Goal: Task Accomplishment & Management: Use online tool/utility

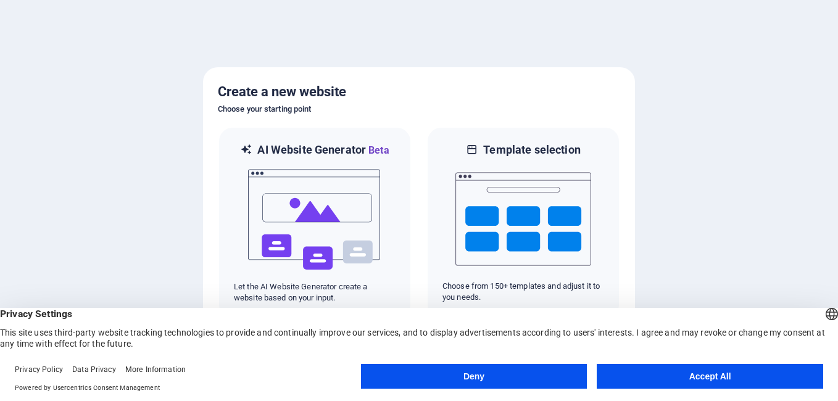
click at [683, 373] on button "Accept All" at bounding box center [710, 376] width 227 height 25
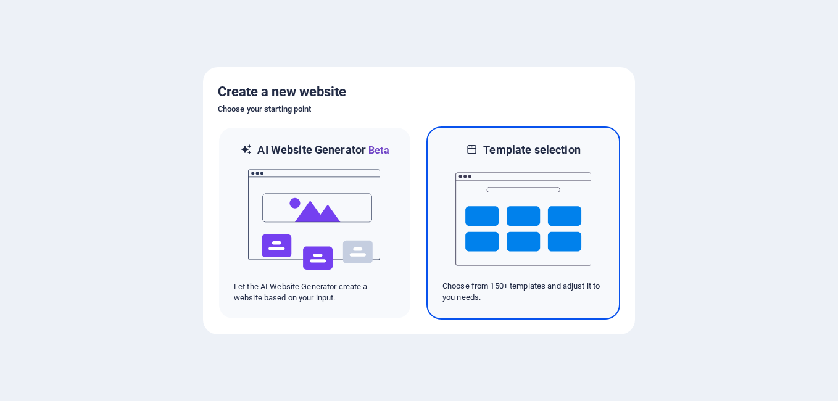
click at [510, 221] on img at bounding box center [524, 218] width 136 height 123
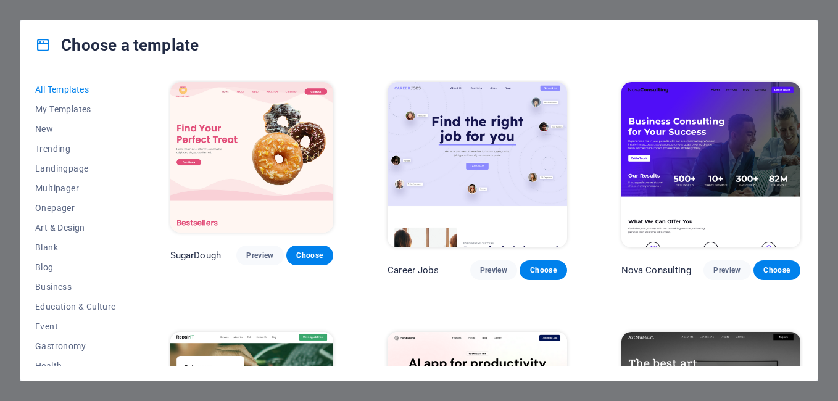
scroll to position [251, 0]
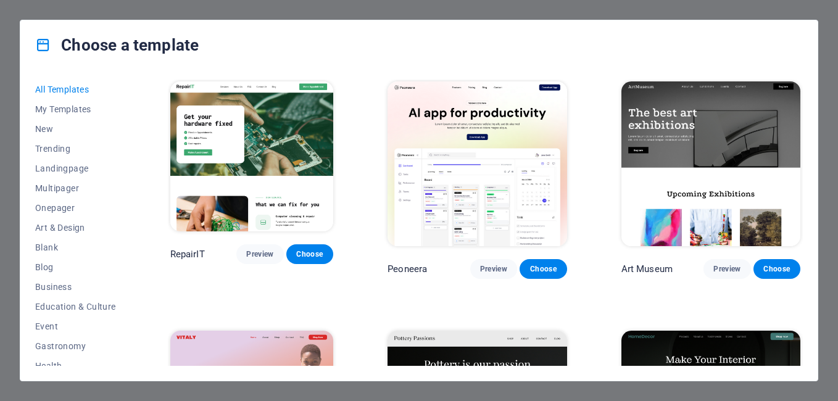
click at [805, 129] on div "All Templates My Templates New Trending Landingpage Multipager Onepager Art & D…" at bounding box center [419, 225] width 798 height 311
click at [804, 96] on div "All Templates My Templates New Trending Landingpage Multipager Onepager Art & D…" at bounding box center [419, 225] width 798 height 311
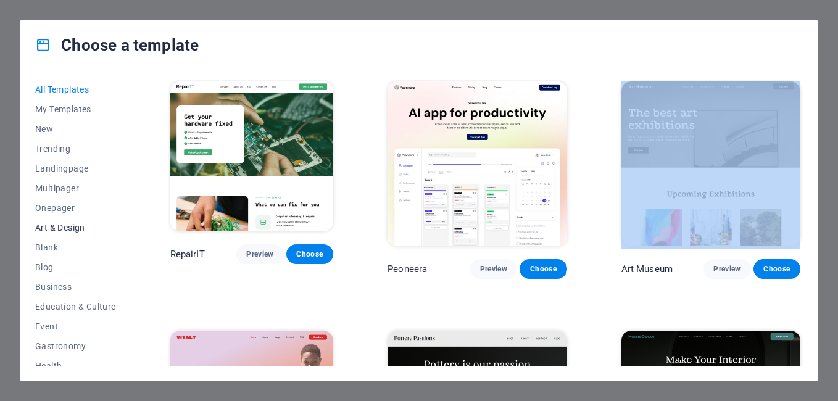
click at [51, 230] on span "Art & Design" at bounding box center [75, 228] width 81 height 10
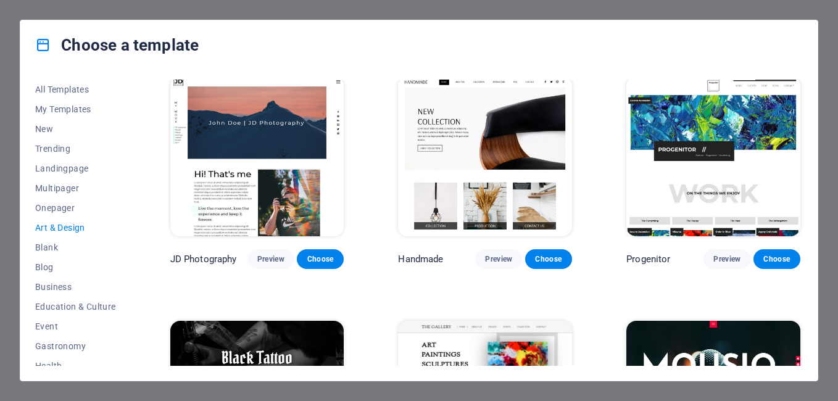
scroll to position [501, 0]
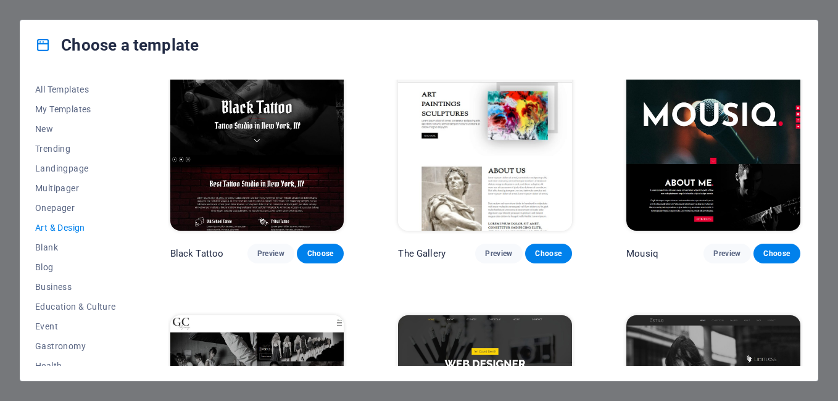
click at [803, 251] on div "All Templates My Templates New Trending Landingpage Multipager Onepager Art & D…" at bounding box center [419, 225] width 798 height 311
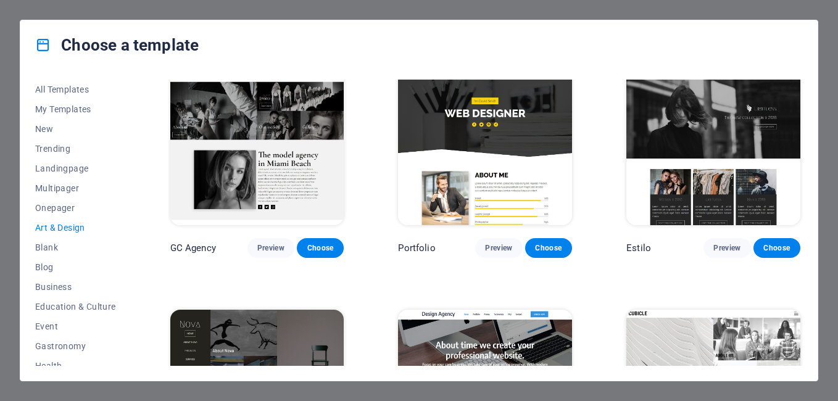
scroll to position [1003, 0]
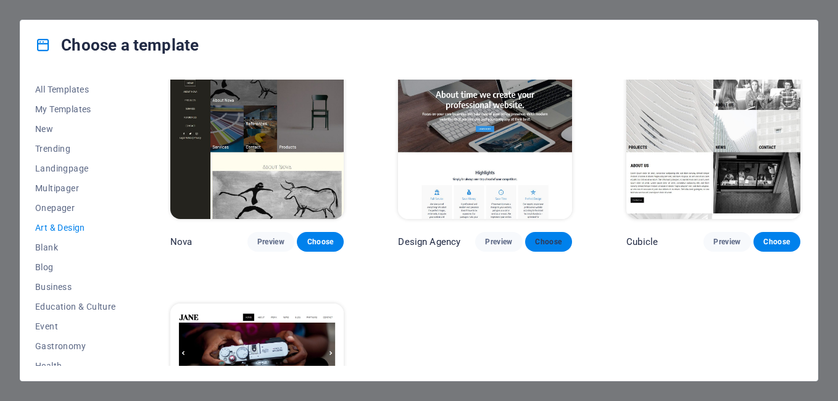
click at [542, 237] on span "Choose" at bounding box center [548, 242] width 27 height 10
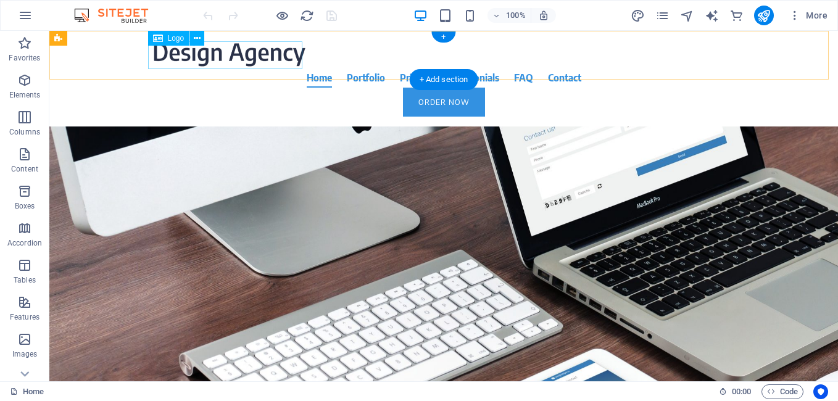
click at [196, 51] on div at bounding box center [443, 54] width 583 height 27
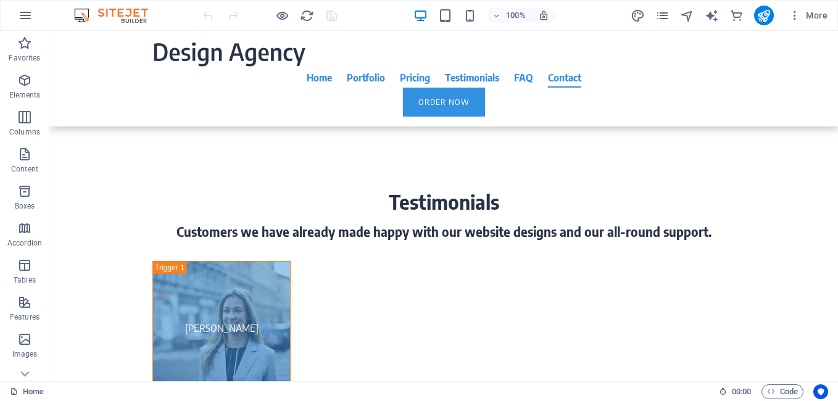
scroll to position [5749, 0]
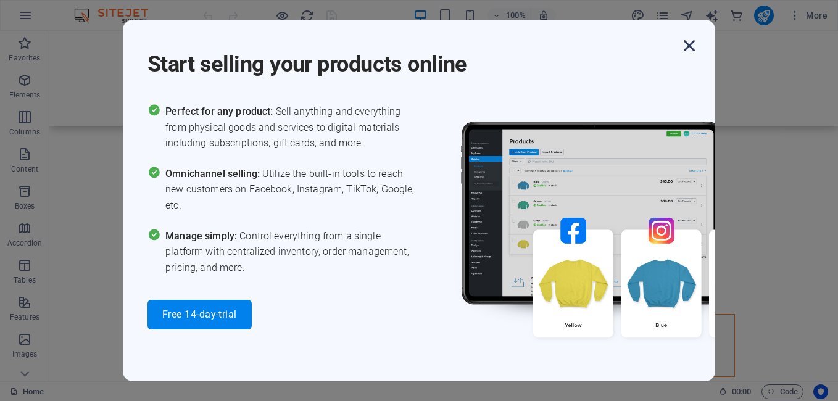
click at [684, 38] on icon "button" at bounding box center [690, 46] width 22 height 22
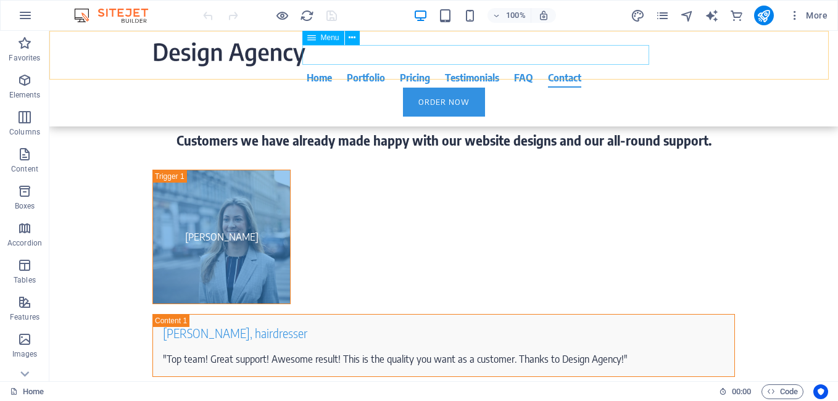
click at [349, 68] on nav "Home Portfolio Pricing Testimonials FAQ Contact" at bounding box center [443, 78] width 583 height 20
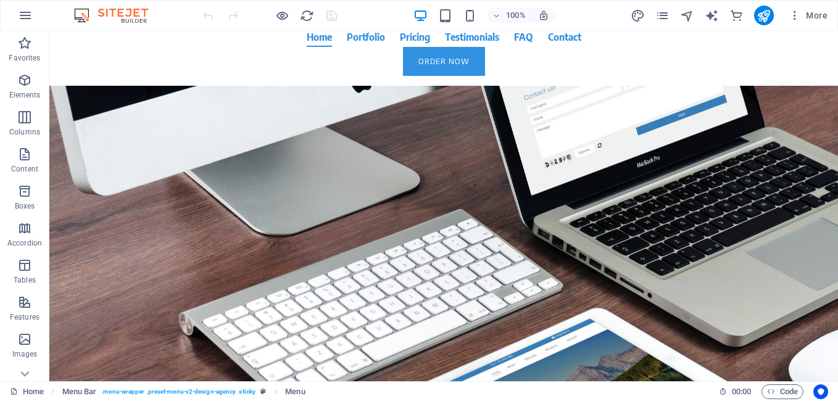
scroll to position [0, 0]
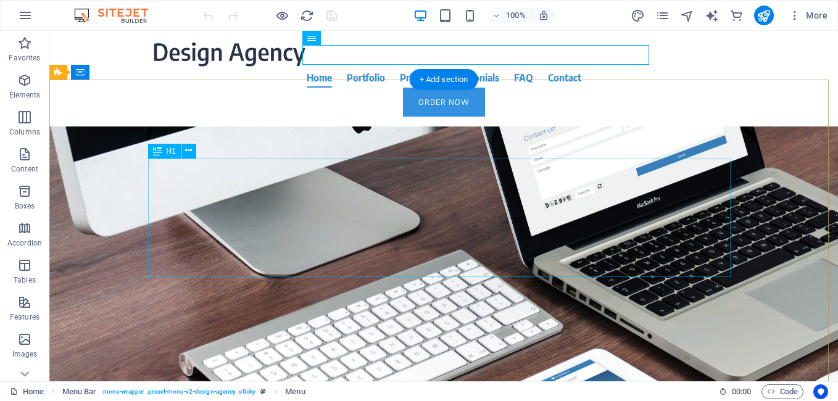
click at [450, 206] on div "About time we create your professional website." at bounding box center [443, 265] width 583 height 119
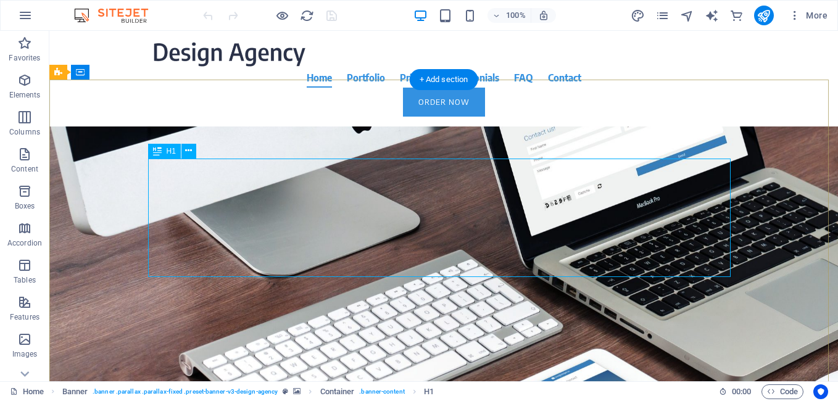
click at [243, 206] on div "About time we create your professional website." at bounding box center [443, 265] width 583 height 119
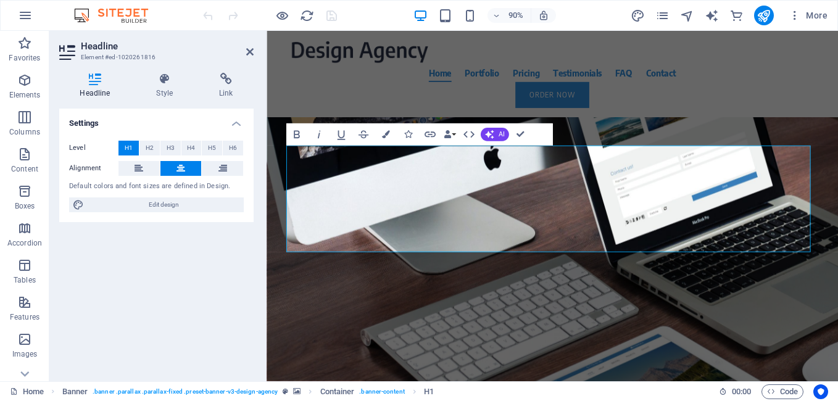
click at [217, 299] on div "Settings Level H1 H2 H3 H4 H5 H6 Alignment Default colors and font sizes are de…" at bounding box center [156, 240] width 194 height 263
click at [251, 52] on icon at bounding box center [249, 52] width 7 height 10
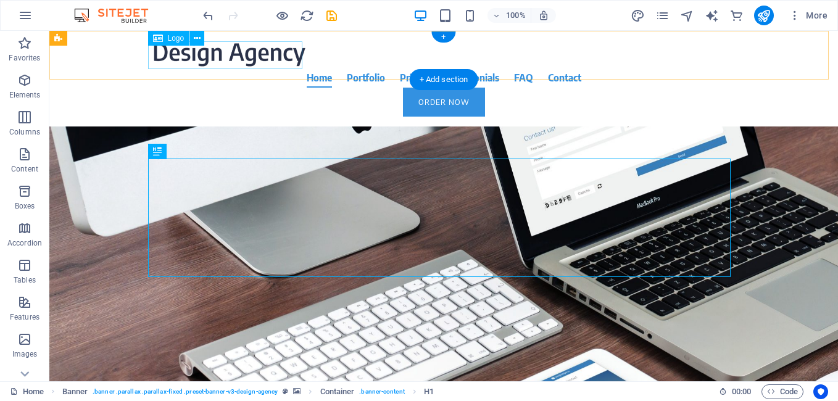
click at [198, 52] on div at bounding box center [443, 54] width 583 height 27
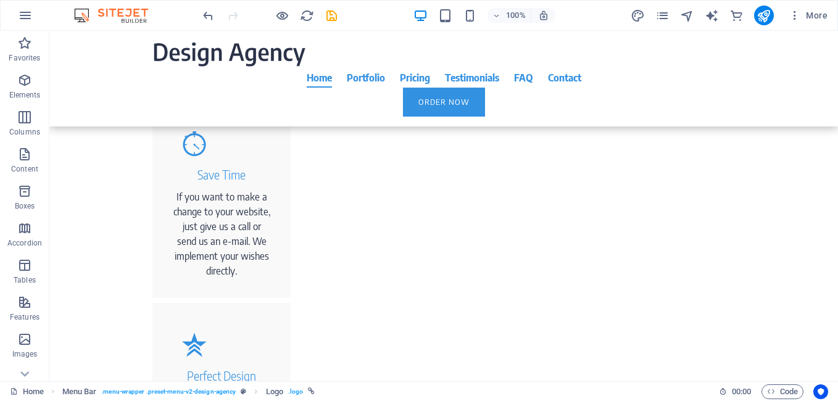
scroll to position [1054, 0]
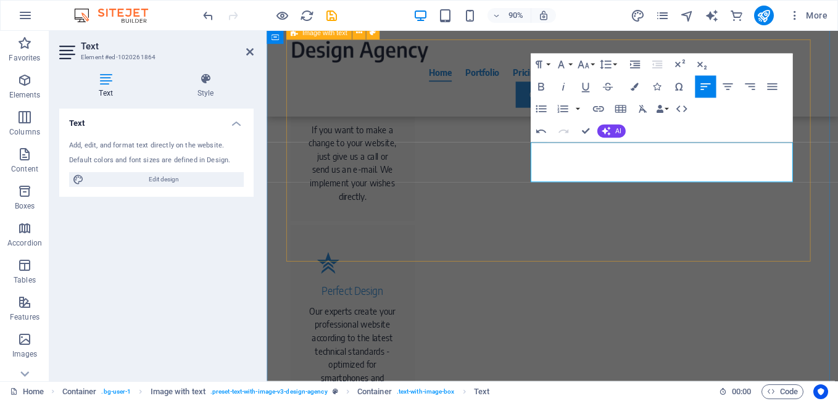
scroll to position [1061, 0]
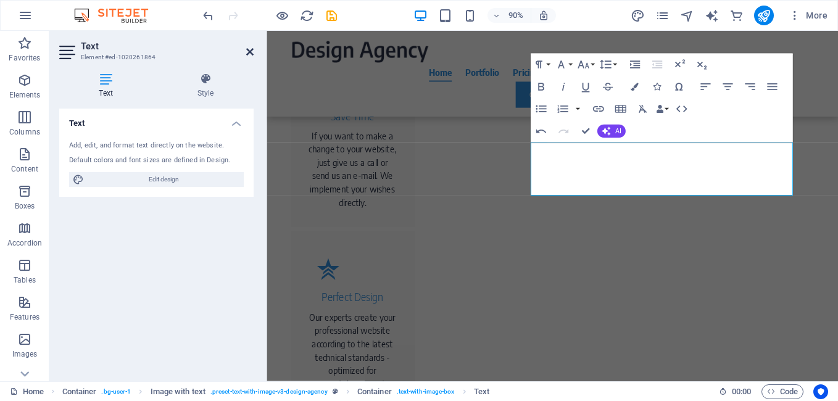
click at [253, 52] on icon at bounding box center [249, 52] width 7 height 10
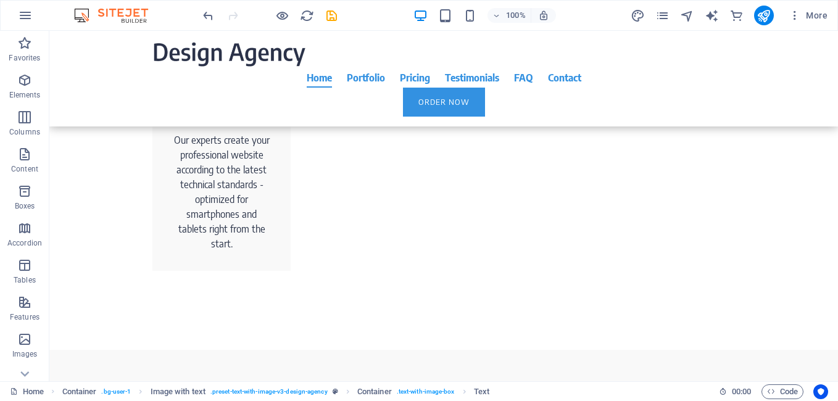
scroll to position [1284, 0]
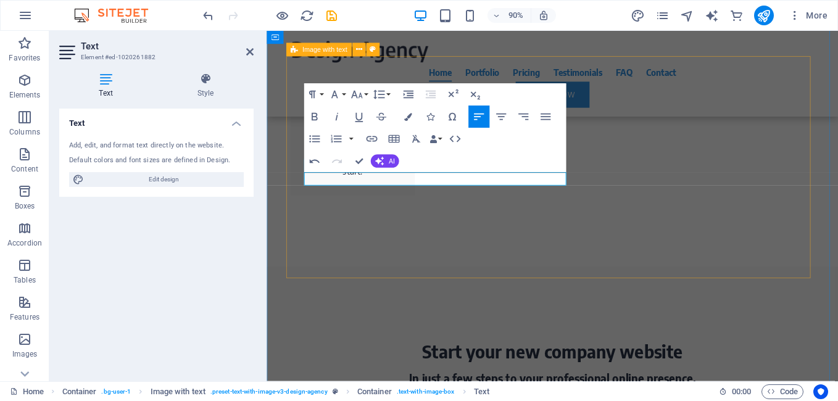
scroll to position [1321, 0]
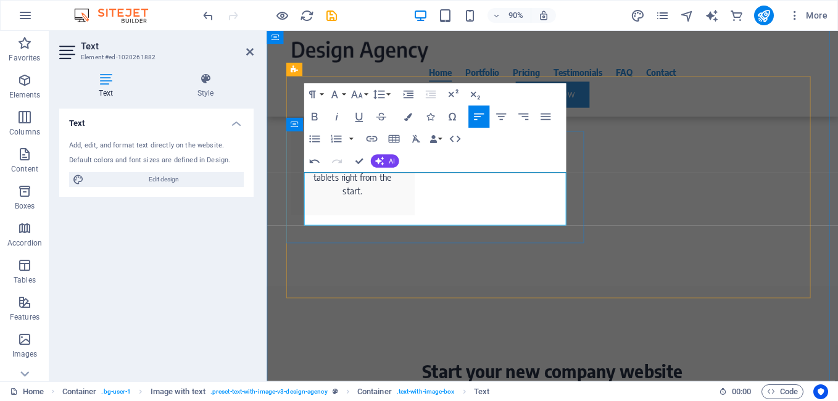
scroll to position [1298, 0]
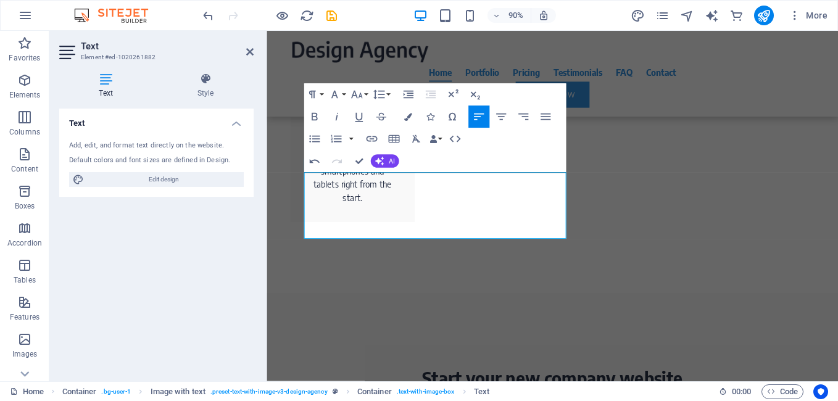
click at [248, 44] on h2 "Text" at bounding box center [167, 46] width 173 height 11
click at [249, 48] on icon at bounding box center [249, 52] width 7 height 10
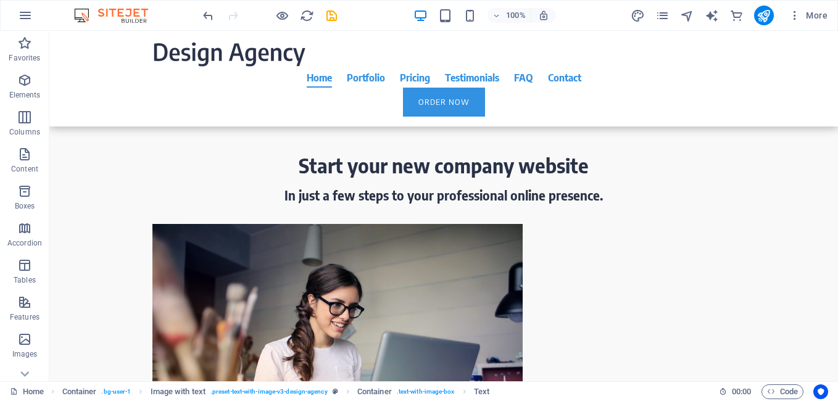
scroll to position [1570, 0]
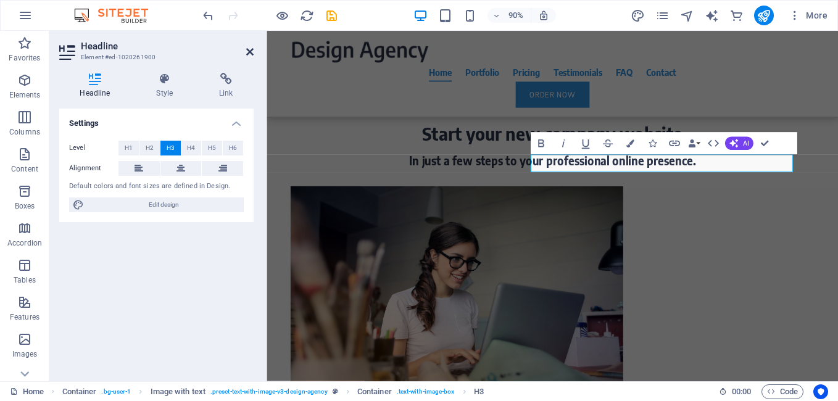
click at [248, 51] on icon at bounding box center [249, 52] width 7 height 10
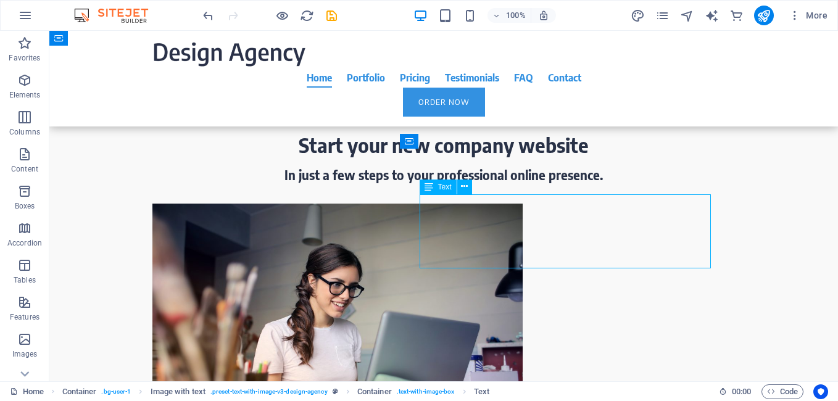
drag, startPoint x: 661, startPoint y: 258, endPoint x: 487, endPoint y: 283, distance: 175.9
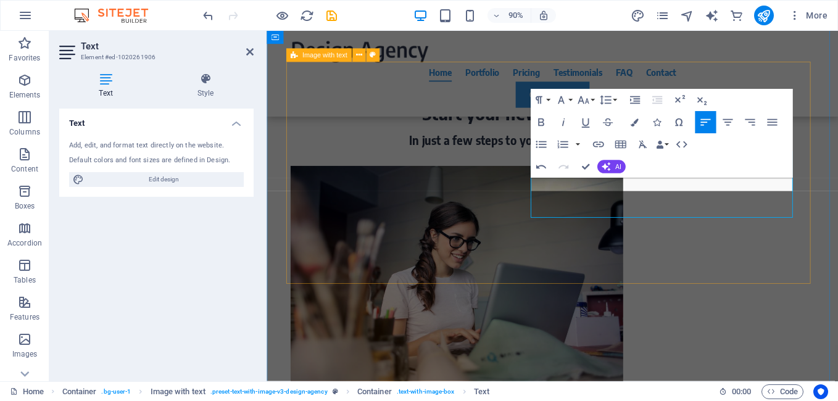
scroll to position [1600, 0]
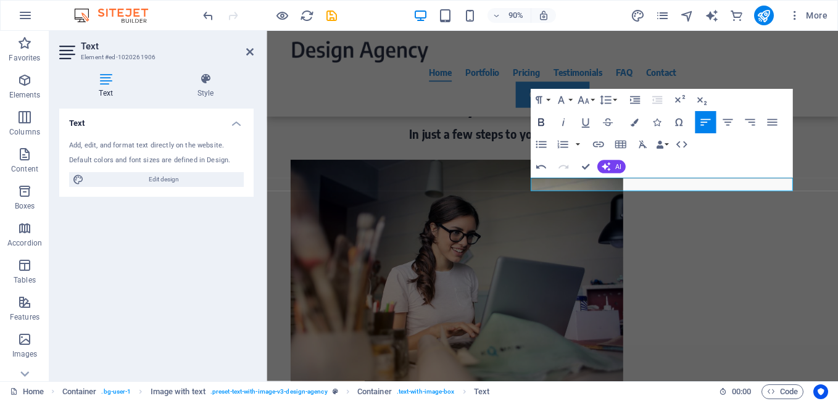
click at [537, 123] on icon "button" at bounding box center [542, 122] width 14 height 14
click at [541, 123] on icon "button" at bounding box center [542, 122] width 14 height 14
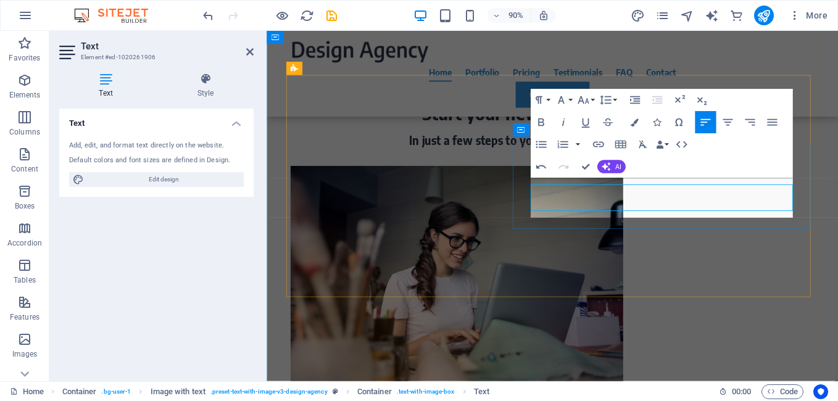
scroll to position [1585, 0]
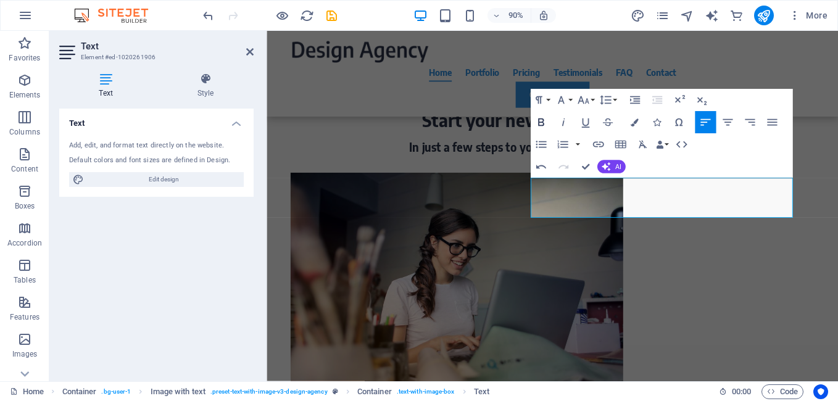
click at [538, 120] on icon "button" at bounding box center [542, 122] width 14 height 14
click at [537, 120] on icon "button" at bounding box center [542, 122] width 14 height 14
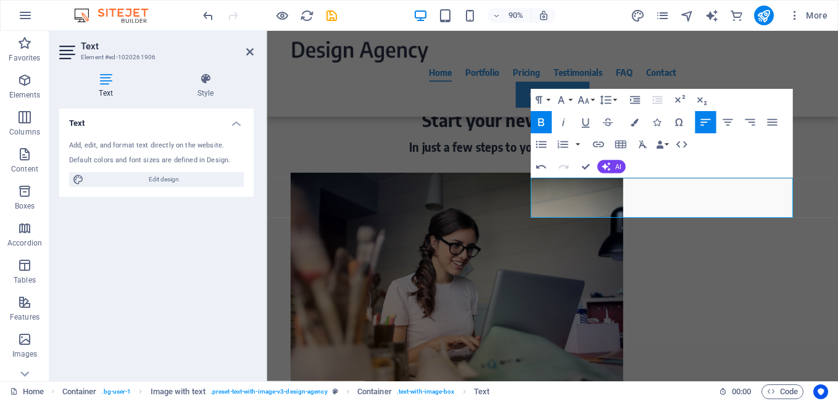
click at [539, 122] on icon "button" at bounding box center [541, 123] width 6 height 8
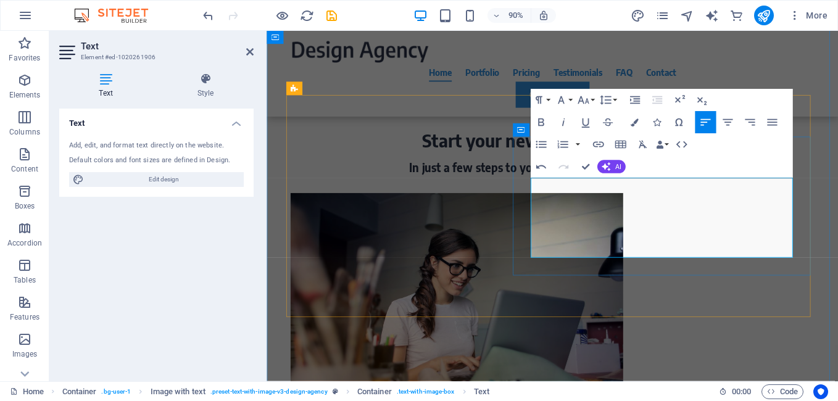
scroll to position [1565, 0]
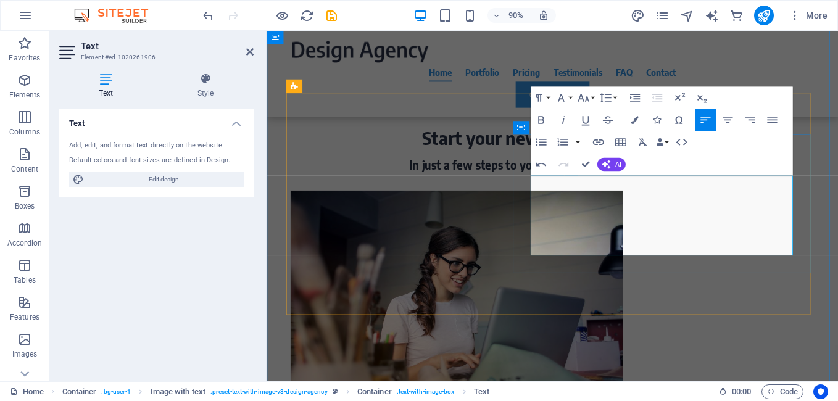
click at [538, 115] on icon "button" at bounding box center [542, 121] width 14 height 14
click at [541, 117] on icon "button" at bounding box center [542, 121] width 14 height 14
click at [542, 117] on icon "button" at bounding box center [541, 120] width 6 height 8
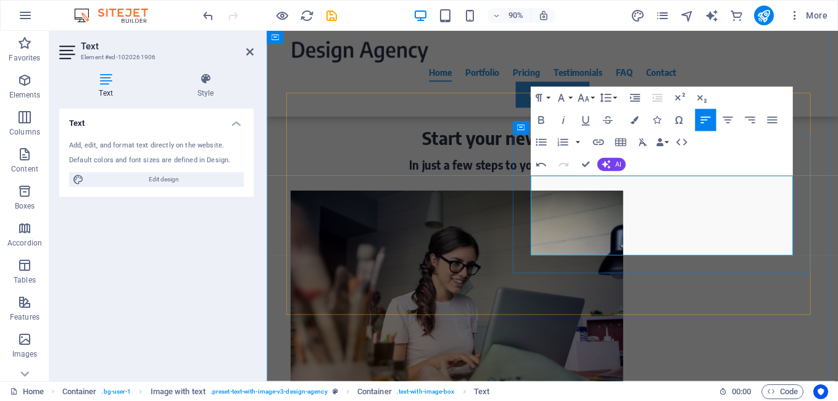
click at [539, 120] on icon "button" at bounding box center [541, 120] width 6 height 8
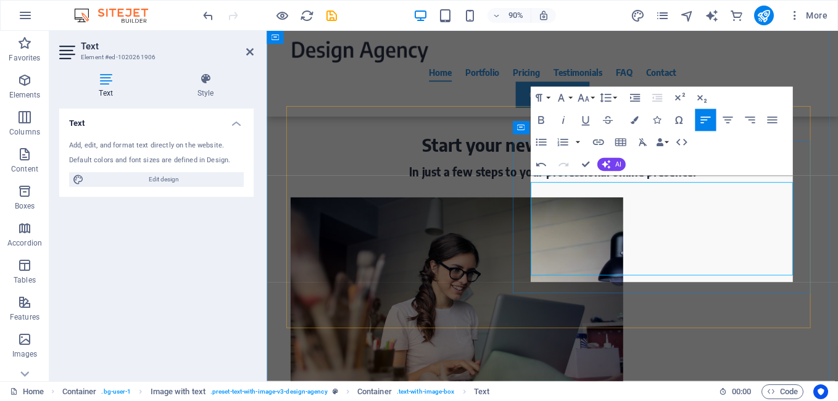
scroll to position [1550, 0]
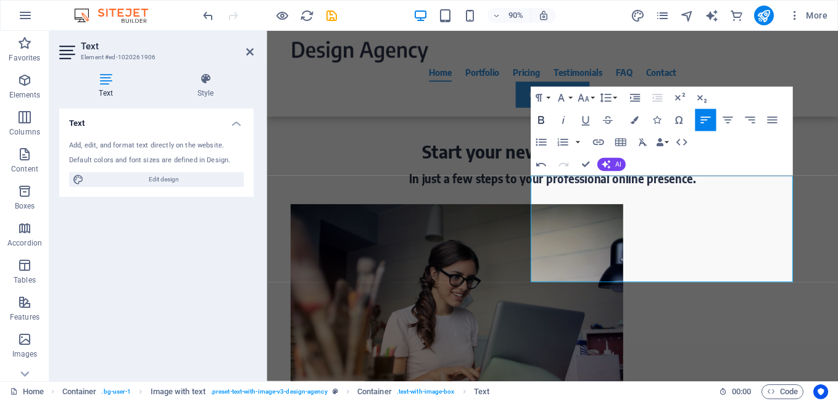
click at [540, 120] on icon "button" at bounding box center [541, 120] width 6 height 8
click at [541, 120] on icon "button" at bounding box center [541, 120] width 6 height 8
click at [545, 115] on icon "button" at bounding box center [542, 121] width 14 height 14
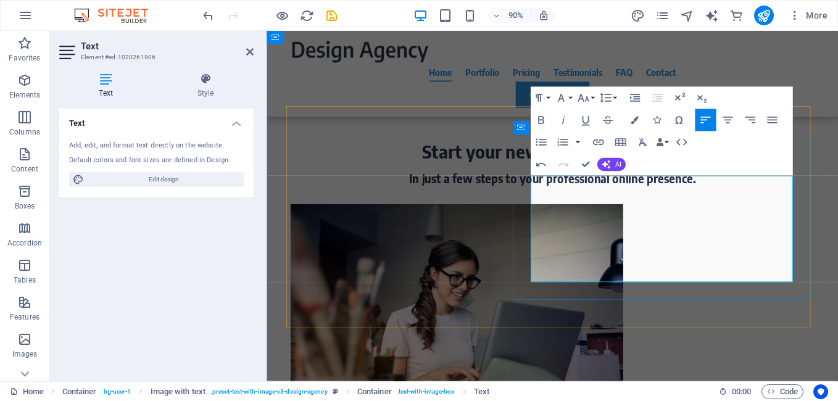
scroll to position [1543, 0]
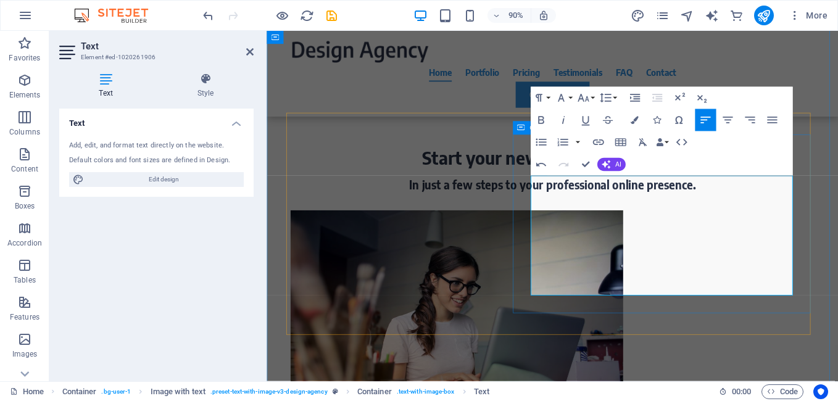
drag, startPoint x: 637, startPoint y: 198, endPoint x: 556, endPoint y: 198, distance: 80.3
click at [540, 120] on icon "button" at bounding box center [541, 120] width 6 height 8
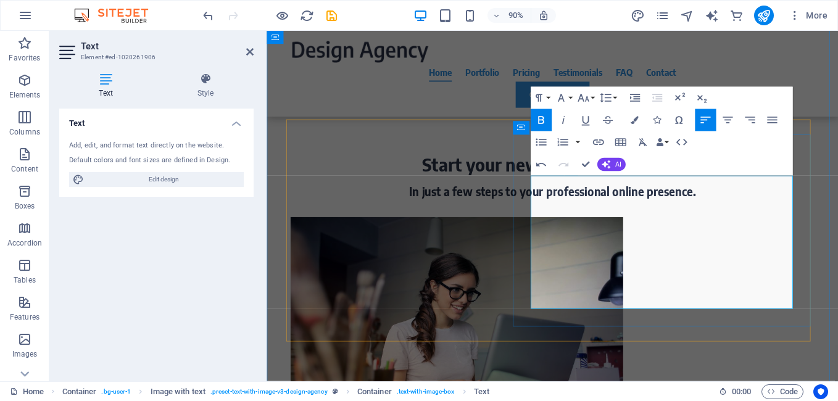
click at [540, 117] on icon "button" at bounding box center [542, 121] width 14 height 14
click at [538, 117] on icon "button" at bounding box center [542, 121] width 14 height 14
click at [246, 51] on icon at bounding box center [249, 52] width 7 height 10
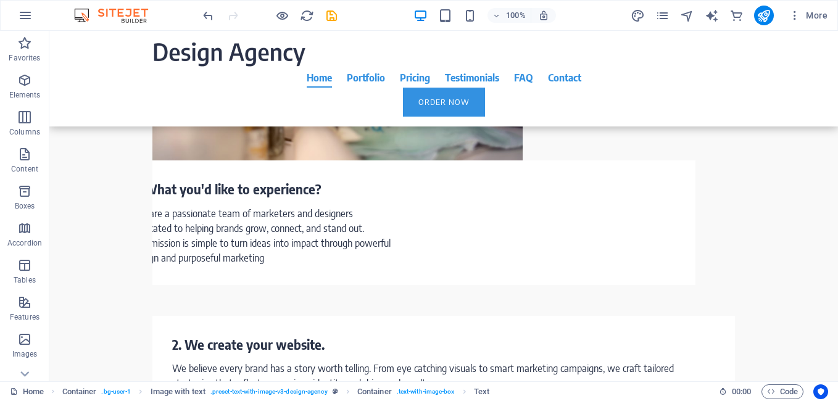
scroll to position [1881, 0]
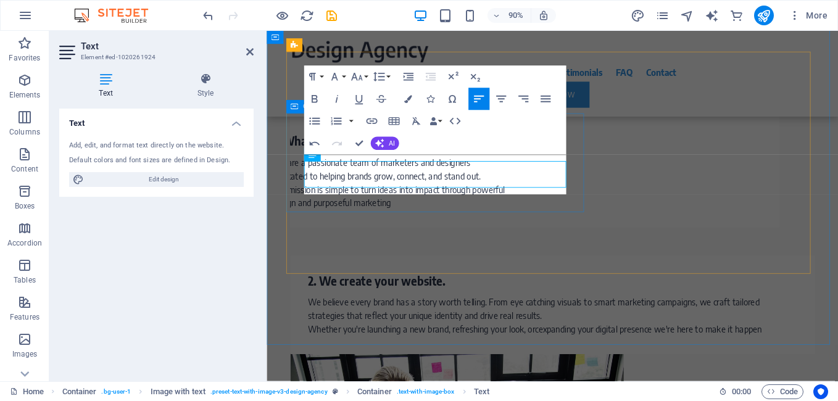
scroll to position [1889, 0]
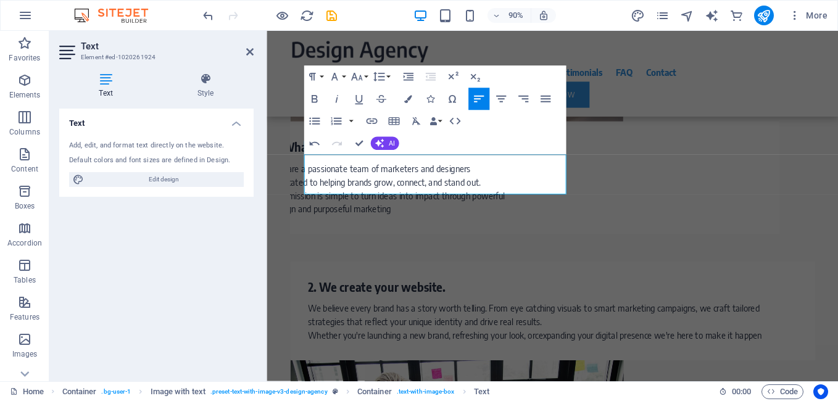
click at [254, 52] on aside "Text Element #ed-1020261924 Text Style Text Add, edit, and format text directly…" at bounding box center [157, 206] width 217 height 351
click at [249, 52] on icon at bounding box center [249, 52] width 7 height 10
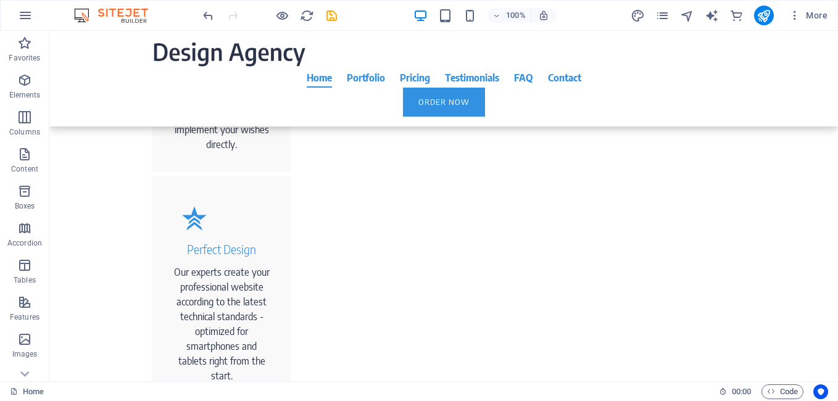
scroll to position [1131, 0]
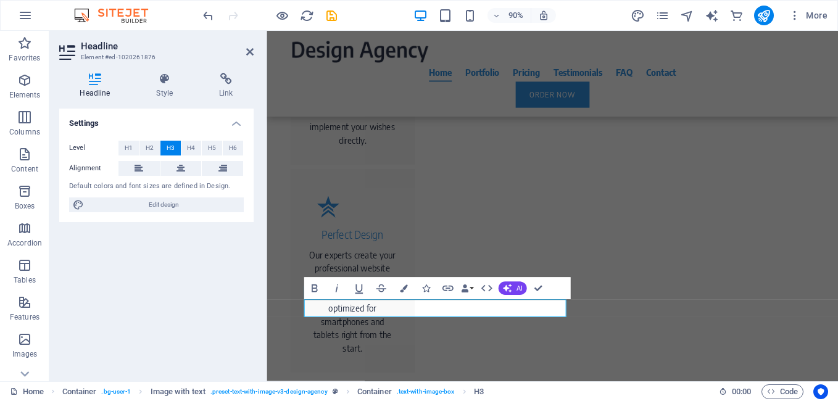
click at [252, 334] on div "Settings Level H1 H2 H3 H4 H5 H6 Alignment Default colors and font sizes are de…" at bounding box center [156, 240] width 194 height 263
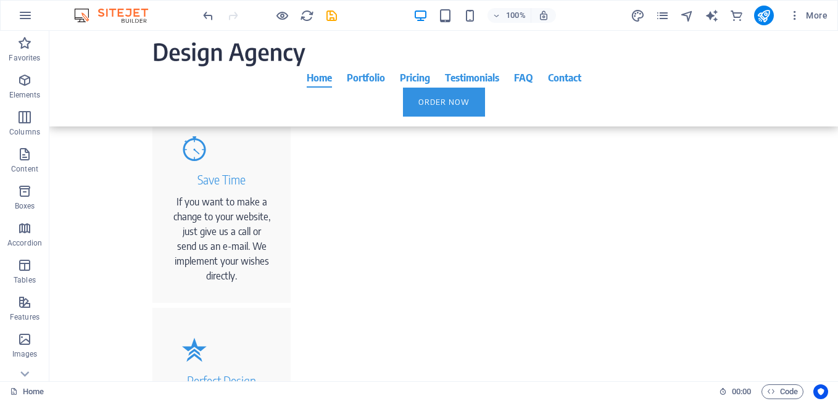
scroll to position [1000, 0]
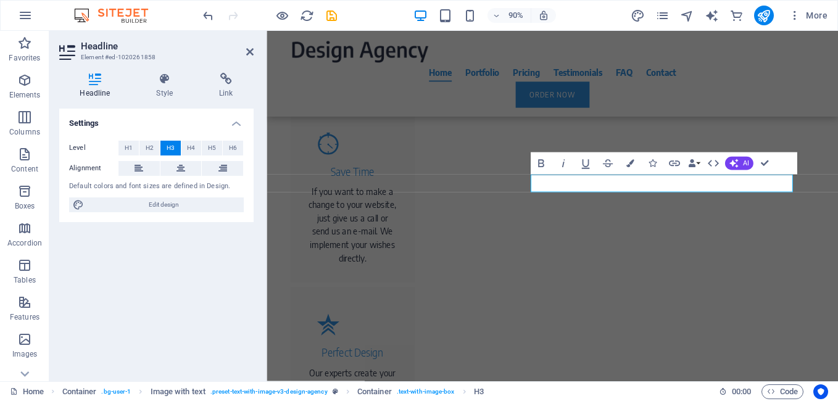
click at [248, 45] on h2 "Headline" at bounding box center [167, 46] width 173 height 11
click at [248, 56] on icon at bounding box center [249, 52] width 7 height 10
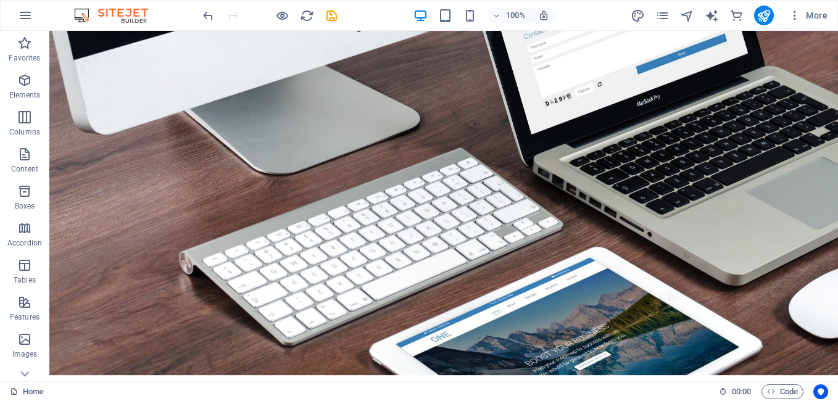
scroll to position [0, 0]
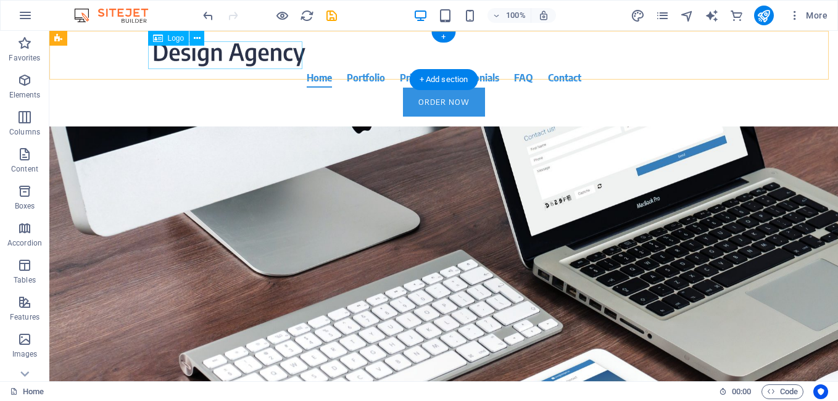
click at [191, 58] on div at bounding box center [443, 54] width 583 height 27
click at [163, 36] on div "H1 Banner Banner Container Container Menu Bar Logo Spacer H2 Footer Heimdall Co…" at bounding box center [443, 206] width 789 height 351
select select "px"
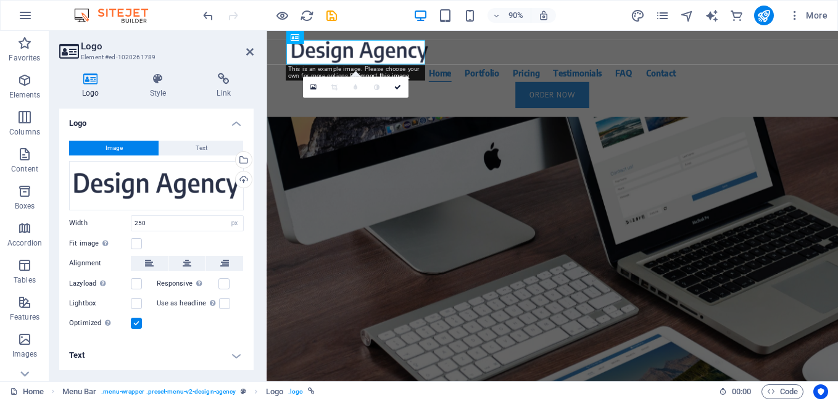
drag, startPoint x: 163, startPoint y: 36, endPoint x: 232, endPoint y: 112, distance: 102.3
click at [232, 112] on aside "Logo Element #ed-1020261789 Logo Style Link Logo Image Text Drag files here, cl…" at bounding box center [157, 206] width 217 height 351
click at [530, 338] on div "Focus on your core business. We take care of your online presence. With modern …" at bounding box center [584, 374] width 583 height 89
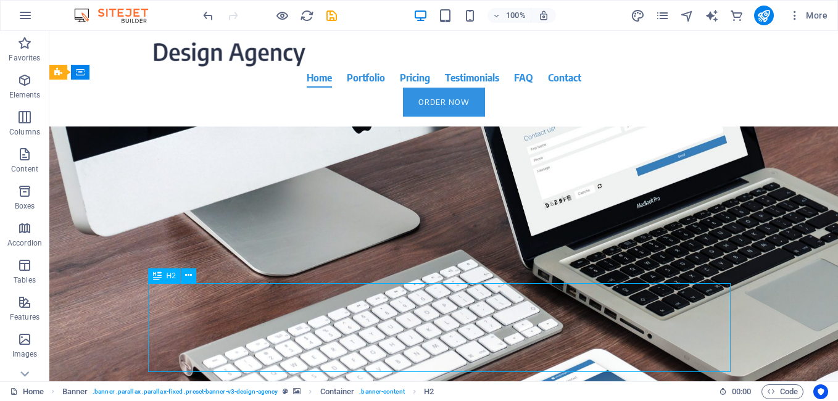
click at [500, 358] on div "Focus on your core business. We take care of your online presence. With modern …" at bounding box center [443, 374] width 583 height 89
click at [470, 358] on div "Focus on your core business. We take care of your online presence. With modern …" at bounding box center [443, 374] width 583 height 89
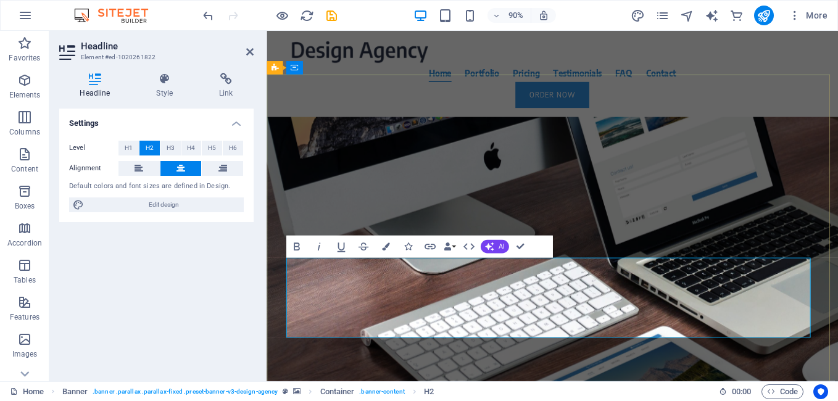
click at [624, 362] on h2 "Focus on your core business. We take care of your online presence. With modern …" at bounding box center [584, 374] width 583 height 89
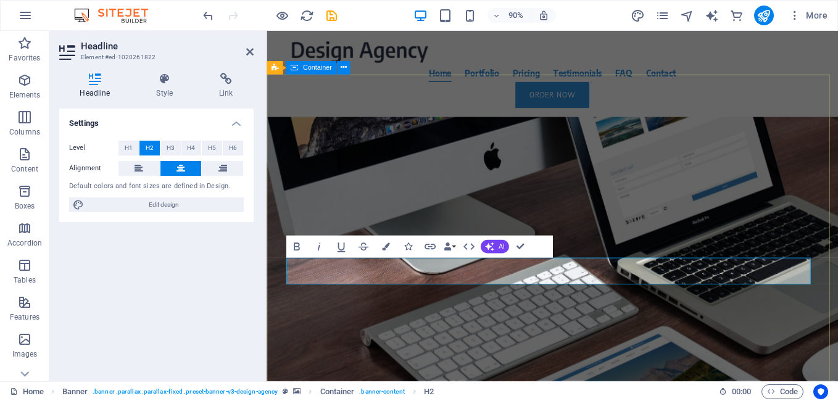
click at [504, 370] on div "Welcome to Kion Digital where creativity meets strategy Focus on your core busi…" at bounding box center [584, 307] width 635 height 360
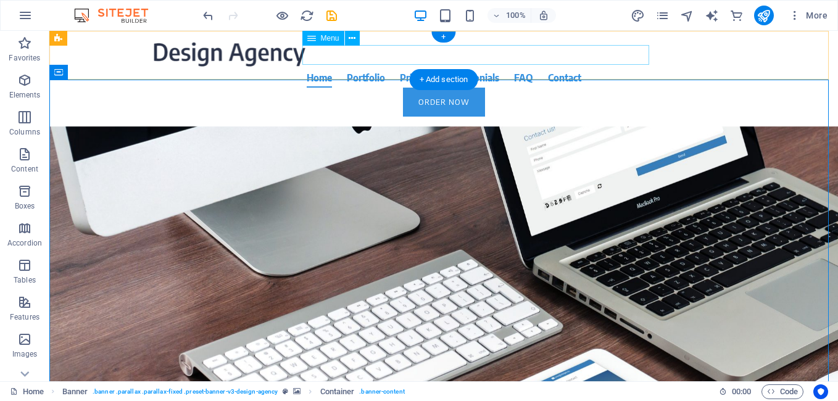
click at [396, 68] on nav "Home Portfolio Pricing Testimonials FAQ Contact" at bounding box center [443, 78] width 583 height 20
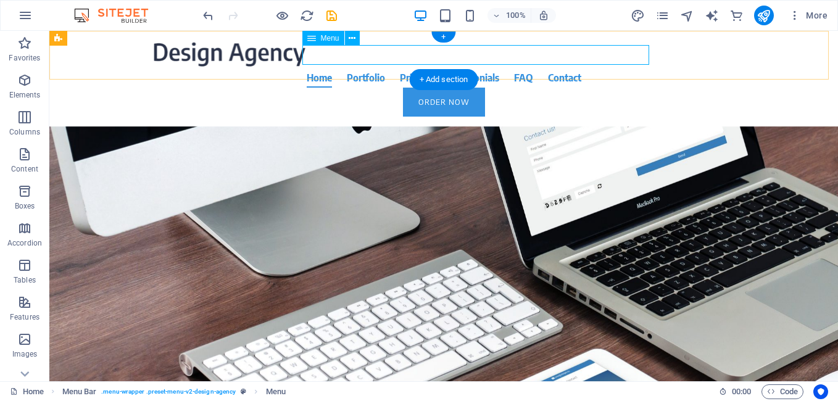
click at [388, 68] on nav "Home Portfolio Pricing Testimonials FAQ Contact" at bounding box center [443, 78] width 583 height 20
select select
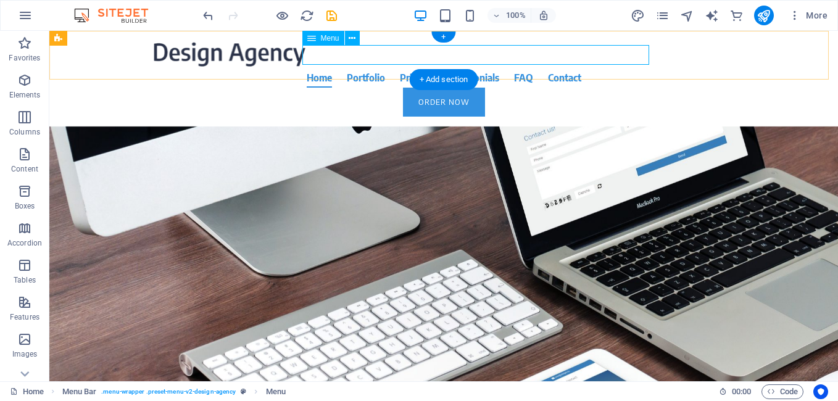
select select
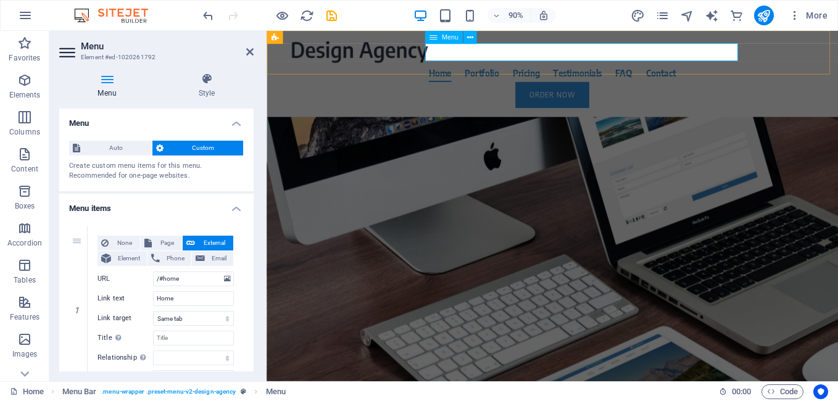
click at [536, 68] on nav "Home Portfolio Pricing Testimonials FAQ Contact" at bounding box center [584, 78] width 583 height 20
drag, startPoint x: 228, startPoint y: 236, endPoint x: 218, endPoint y: 225, distance: 14.4
click at [218, 226] on div "None Page External Element Phone Email Page Home Pricing Order Legal notice Pri…" at bounding box center [166, 310] width 156 height 169
click at [541, 68] on nav "Home Portfolio Pricing Testimonials FAQ Contact" at bounding box center [584, 78] width 583 height 20
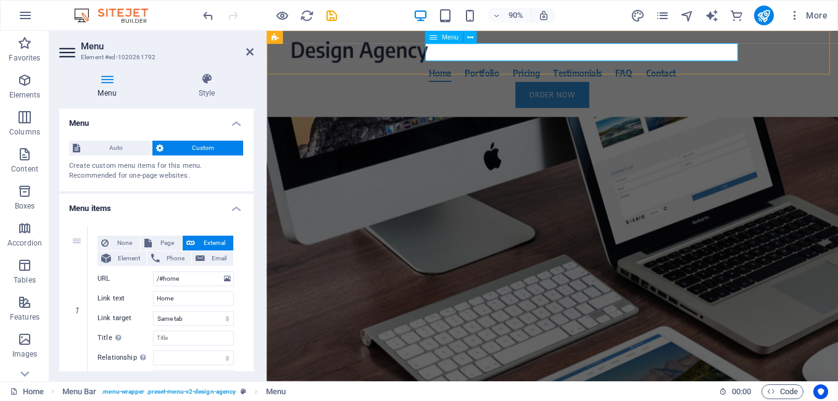
click at [541, 68] on nav "Home Portfolio Pricing Testimonials FAQ Contact" at bounding box center [584, 78] width 583 height 20
click at [250, 196] on h4 "Menu items" at bounding box center [156, 205] width 194 height 22
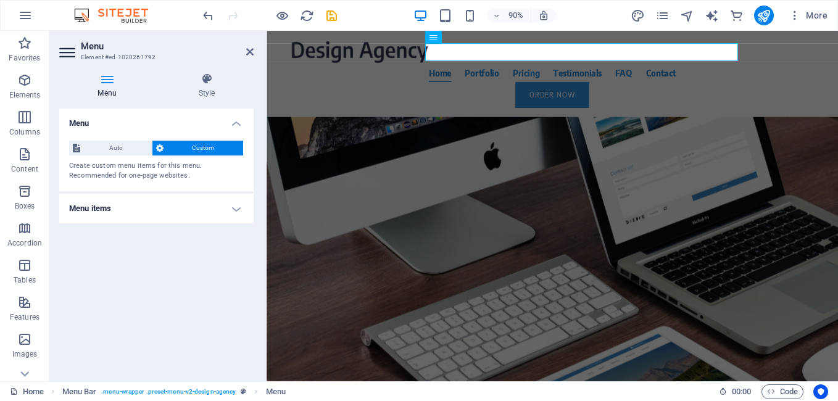
click at [245, 203] on h4 "Menu items" at bounding box center [156, 209] width 194 height 30
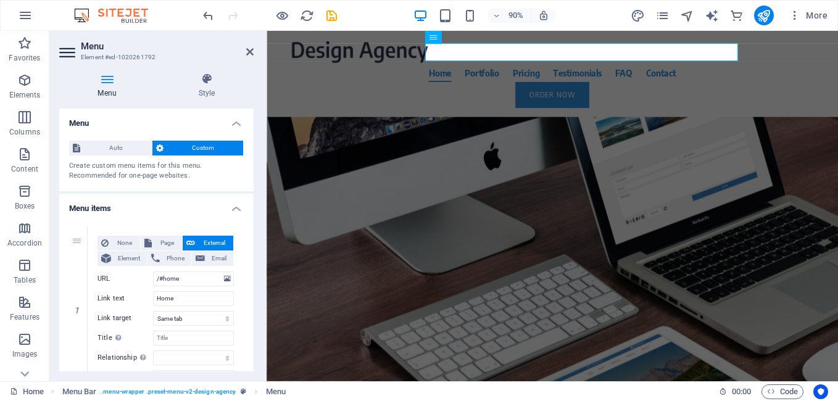
click at [255, 358] on div "Menu Style Menu Auto Custom Create custom menu items for this menu. Recommended…" at bounding box center [156, 222] width 214 height 319
click at [251, 359] on div "Menu Style Menu Auto Custom Create custom menu items for this menu. Recommended…" at bounding box center [156, 222] width 214 height 319
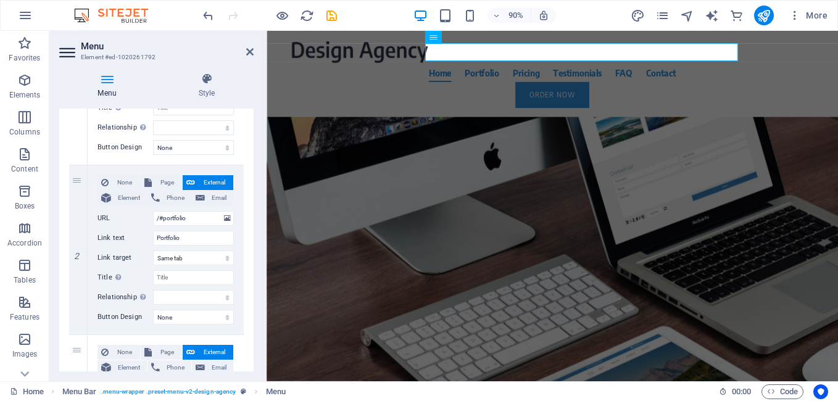
scroll to position [461, 0]
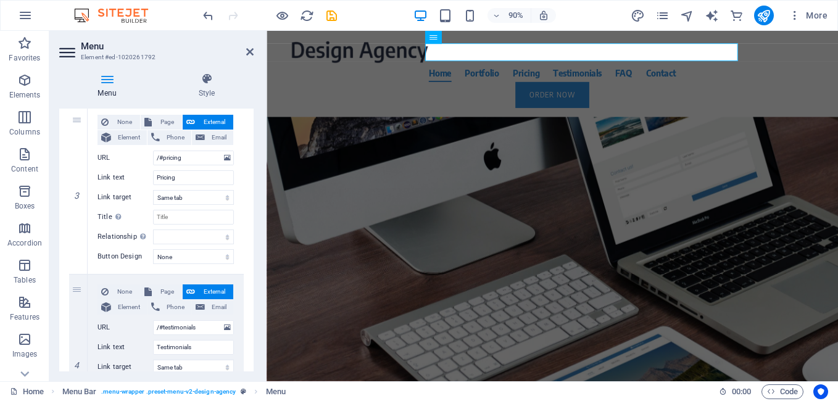
click at [254, 177] on div "Menu Style Menu Auto Custom Create custom menu items for this menu. Recommended…" at bounding box center [156, 222] width 214 height 319
click at [251, 177] on div "1 None Page External Element Phone Email Page Home Pricing Order Legal notice P…" at bounding box center [156, 275] width 194 height 1038
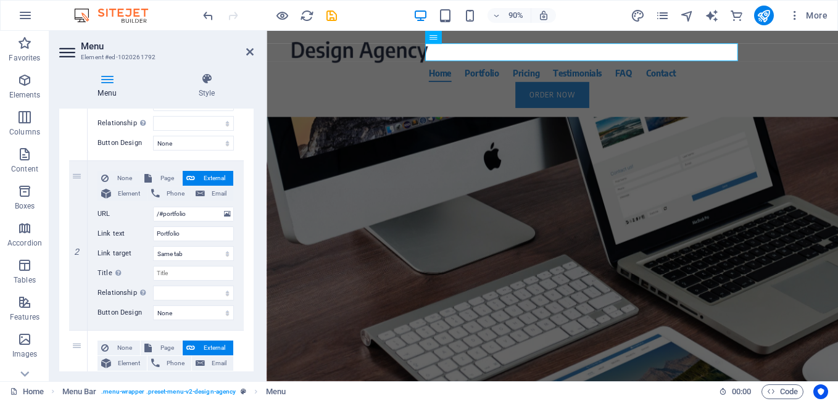
scroll to position [230, 0]
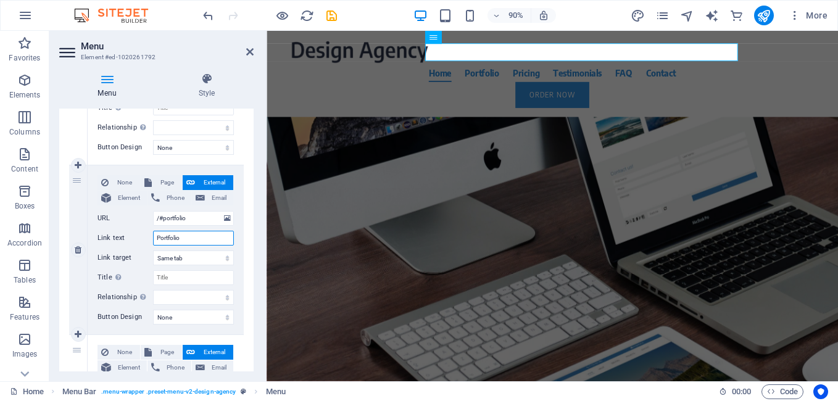
click at [184, 236] on input "Portfolio" at bounding box center [193, 238] width 81 height 15
type input "Portfol"
select select
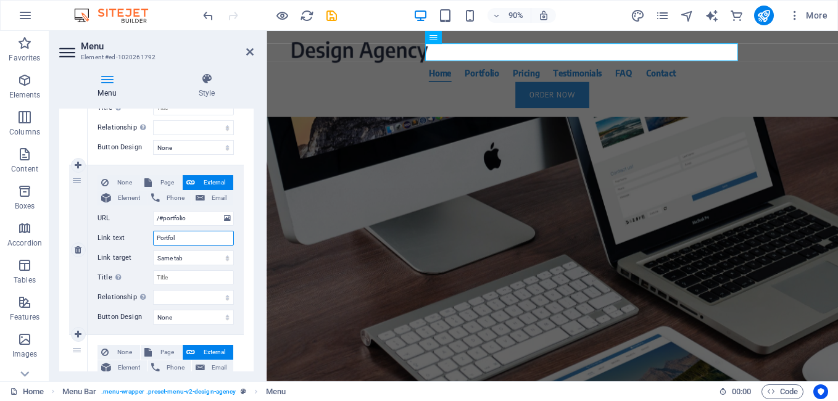
select select
type input "P"
select select
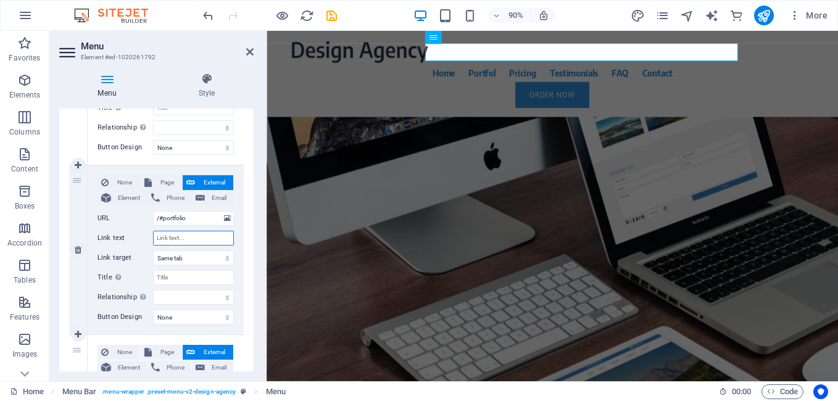
select select
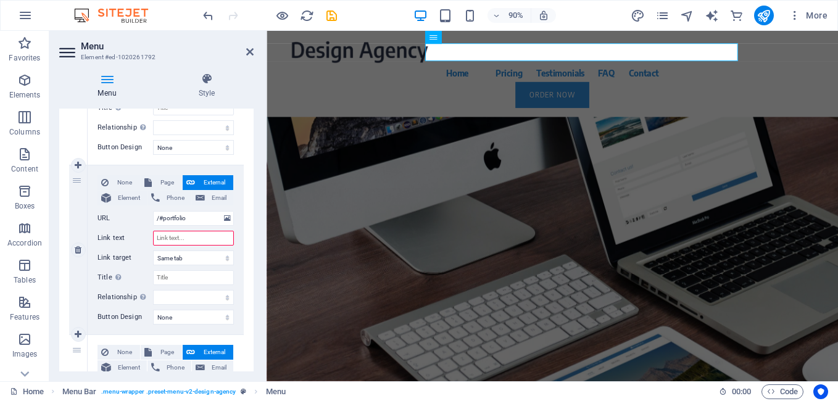
type input "a"
select select
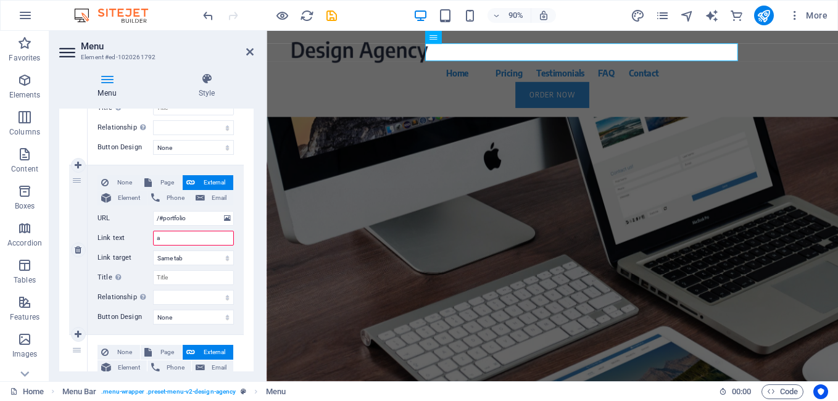
select select
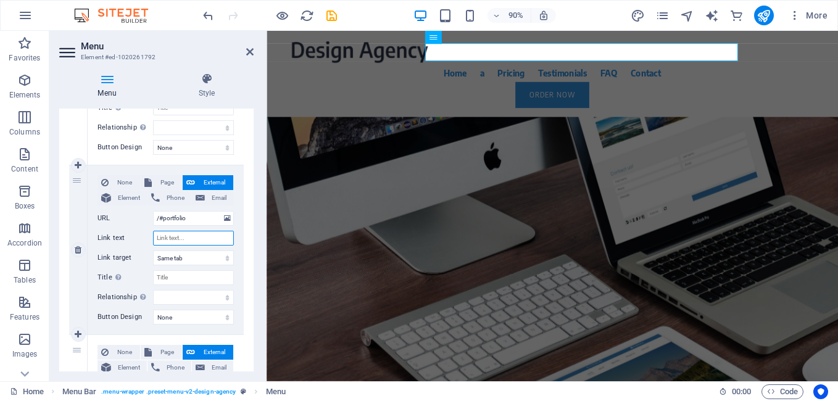
select select
type input "Ab"
select select
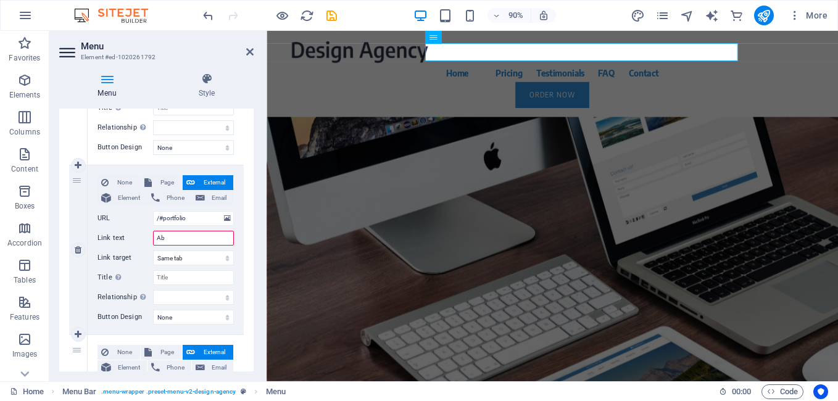
select select
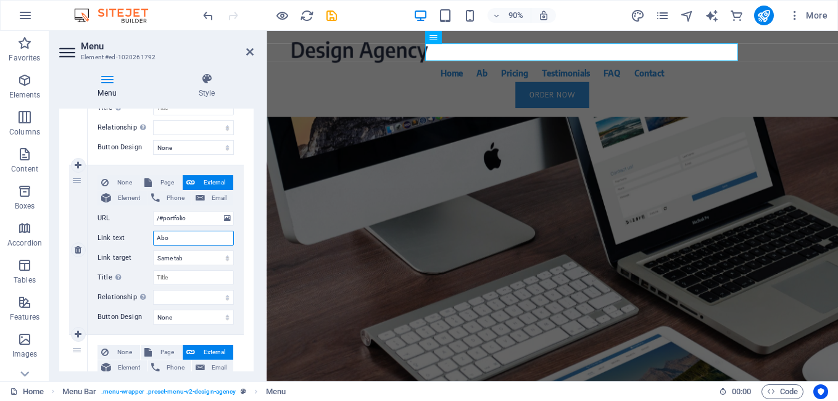
type input "Abou"
select select
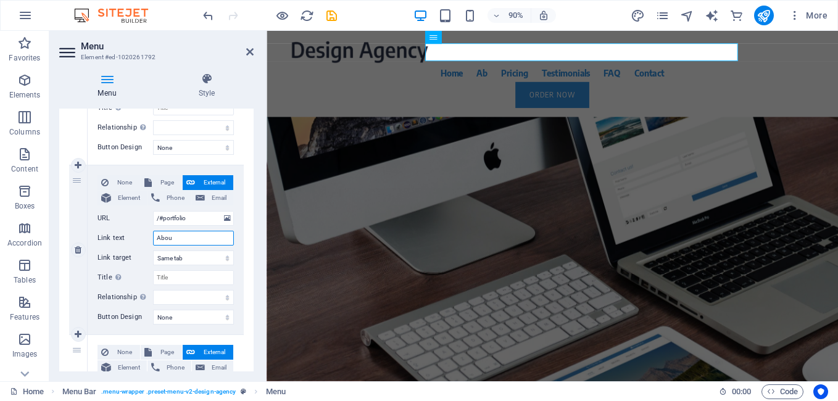
select select
type input "About"
select select
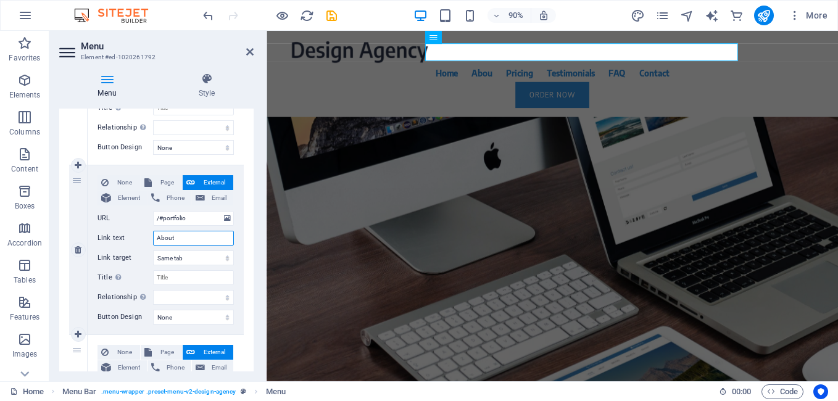
select select
type input "About u"
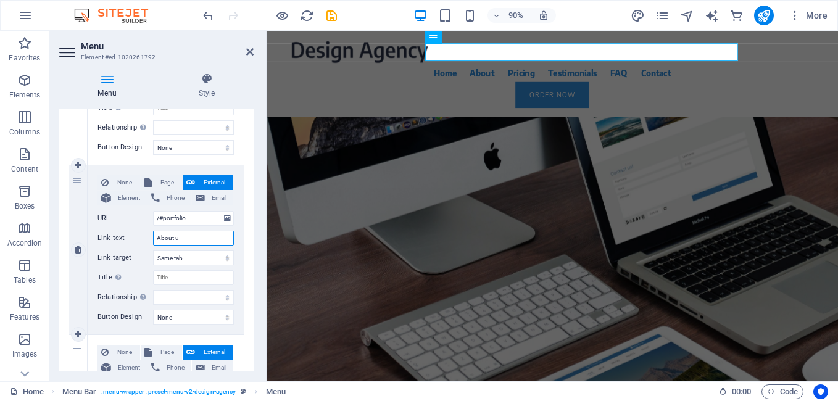
select select
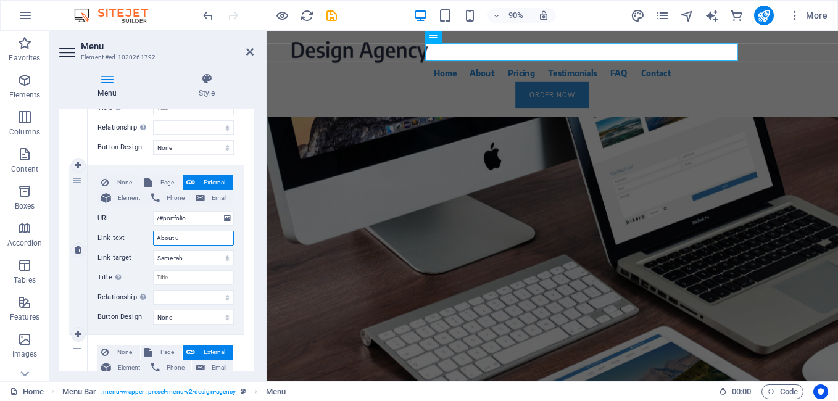
select select
type input "About us"
select select
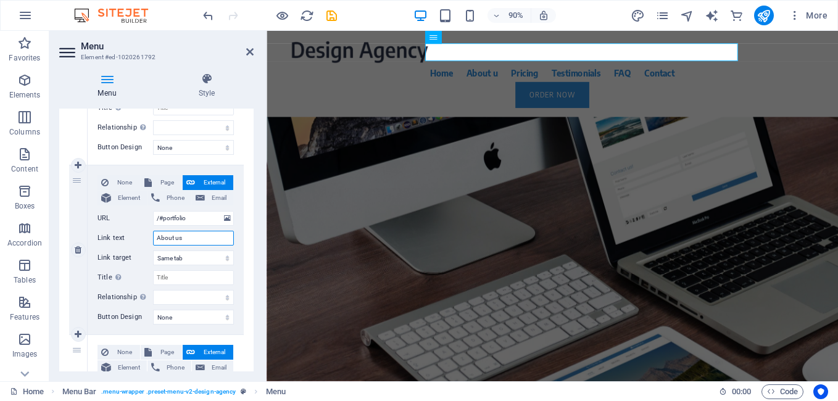
select select
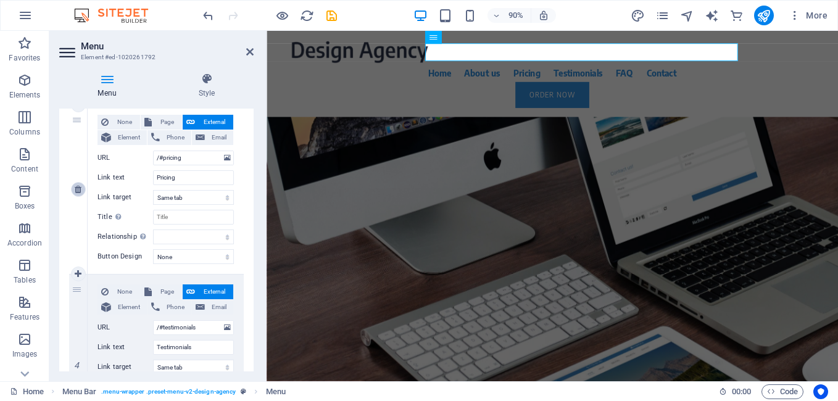
type input "About us"
click at [78, 188] on icon at bounding box center [78, 189] width 7 height 9
select select
type input "/#testimonials"
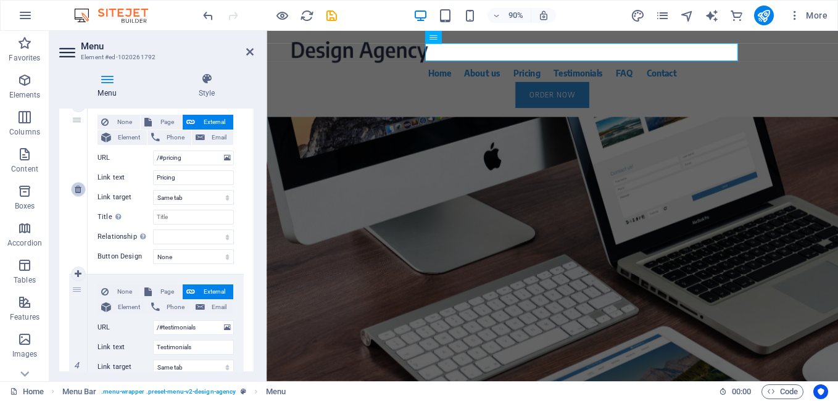
type input "Testimonials"
select select
type input "/#faq"
type input "FAQ"
select select
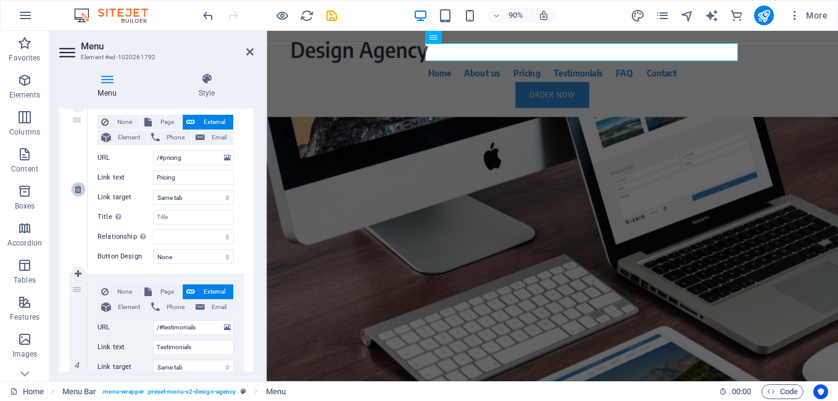
type input "/#contact"
type input "Contact"
select select
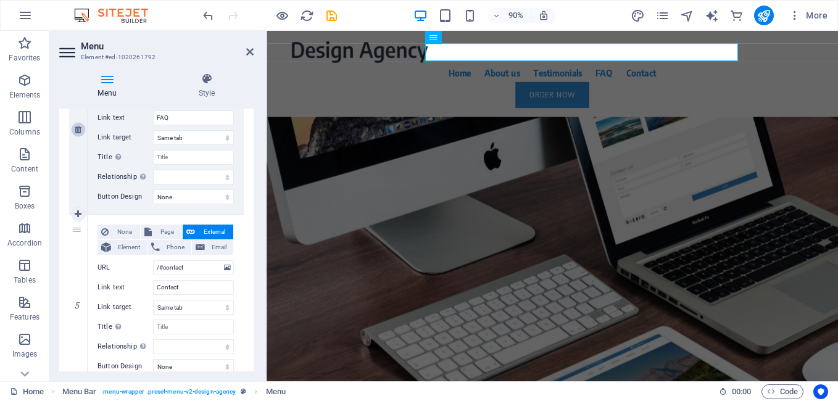
click at [75, 127] on icon at bounding box center [78, 129] width 7 height 9
select select
type input "/#contact"
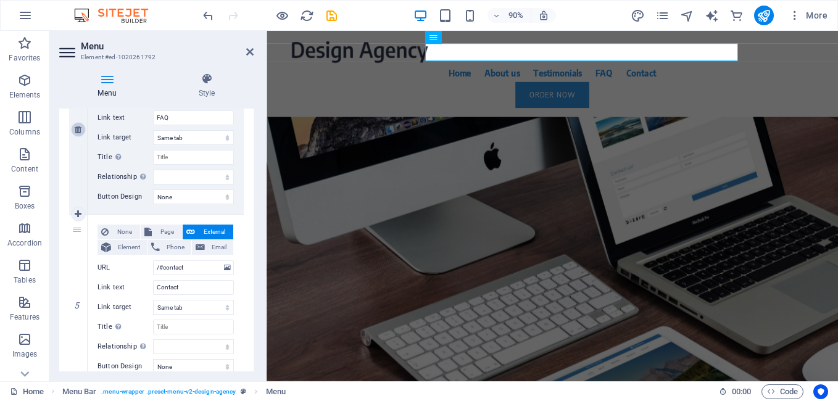
type input "Contact"
select select
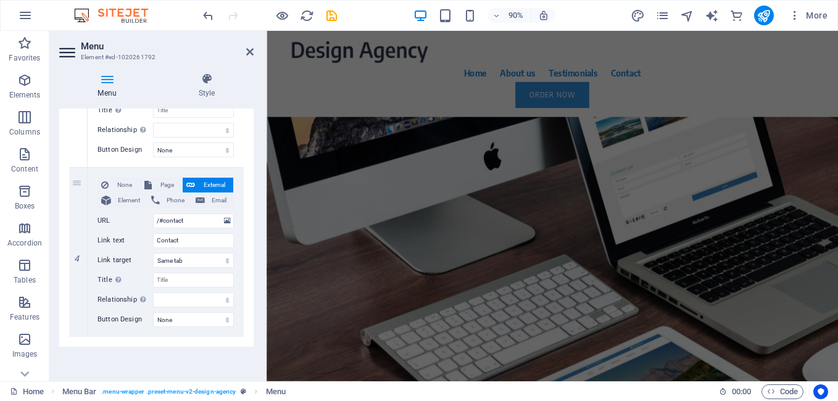
scroll to position [341, 0]
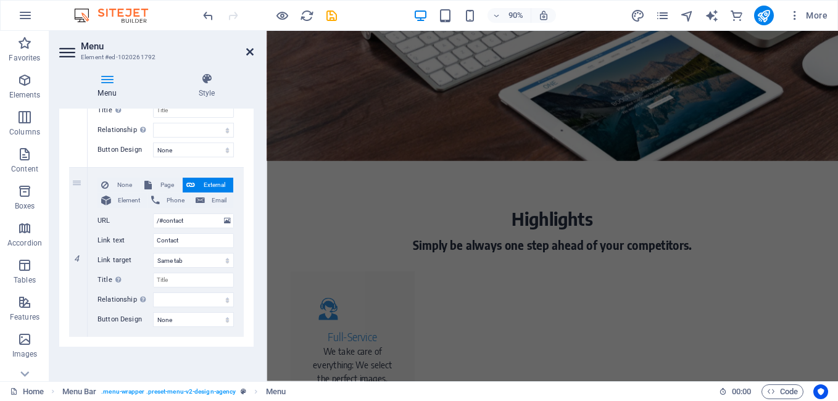
click at [248, 52] on icon at bounding box center [249, 52] width 7 height 10
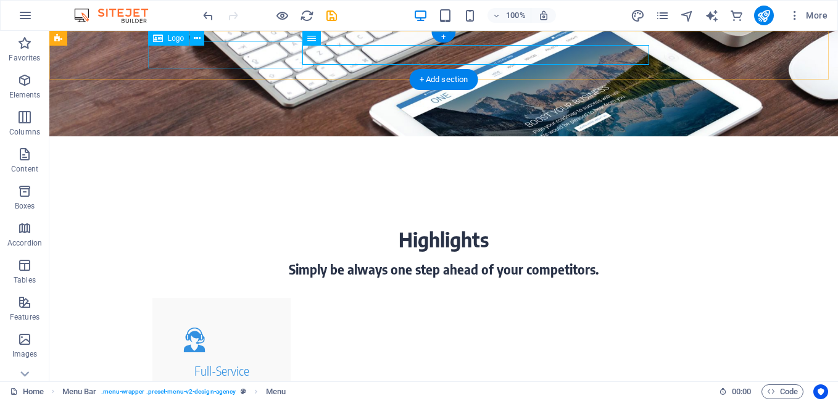
scroll to position [0, 0]
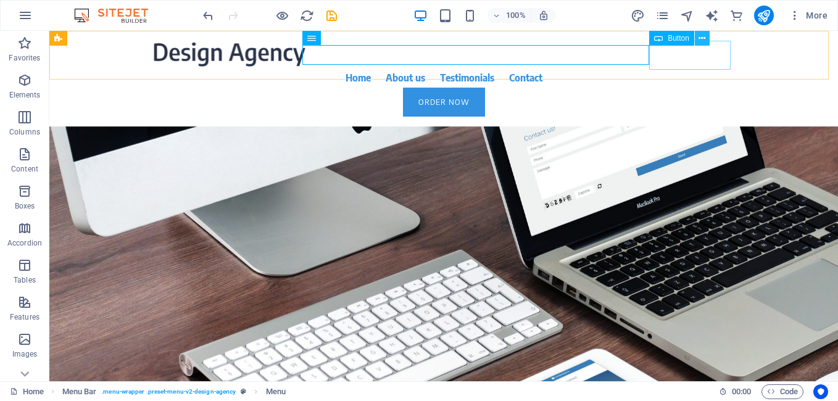
click at [701, 33] on icon at bounding box center [702, 38] width 7 height 13
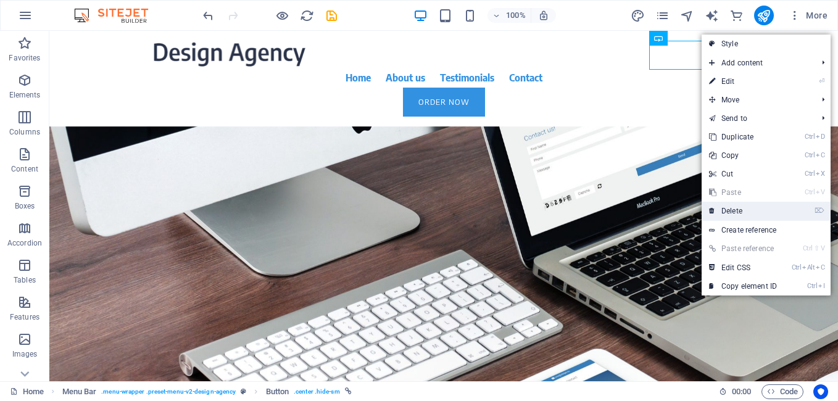
click at [738, 212] on link "⌦ Delete" at bounding box center [743, 211] width 83 height 19
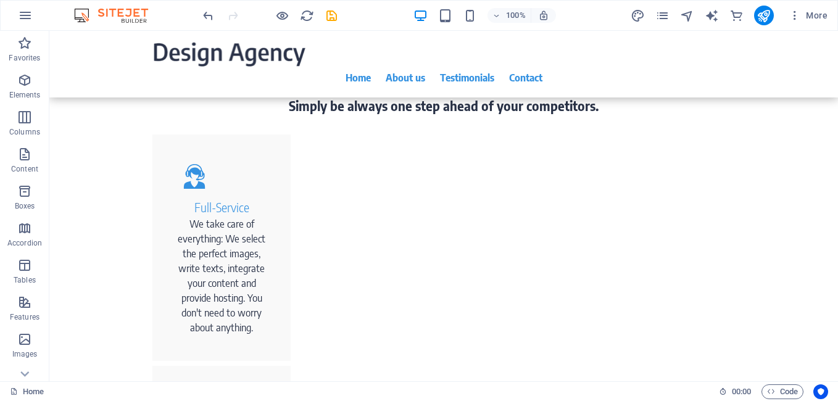
scroll to position [494, 0]
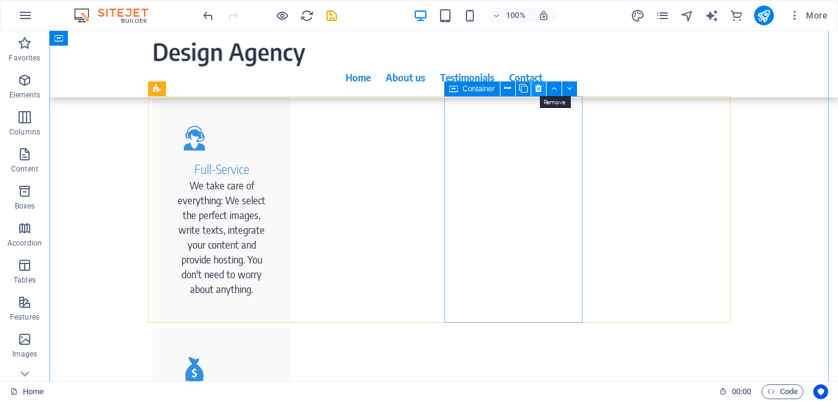
click at [536, 87] on icon at bounding box center [538, 88] width 7 height 13
click at [537, 90] on icon at bounding box center [538, 88] width 7 height 13
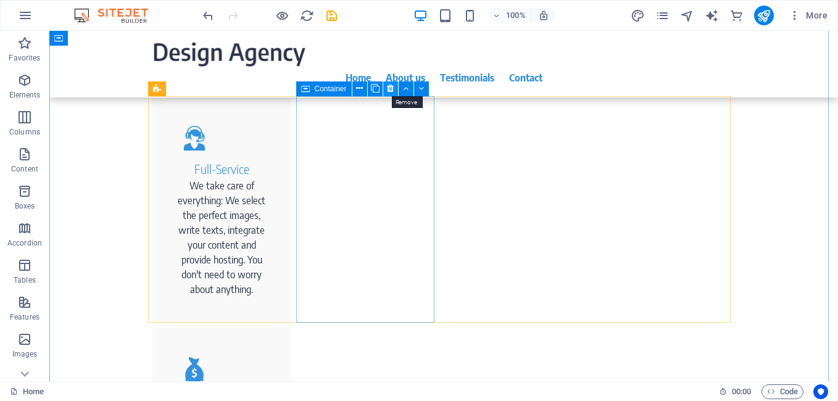
click at [390, 88] on icon at bounding box center [390, 88] width 7 height 13
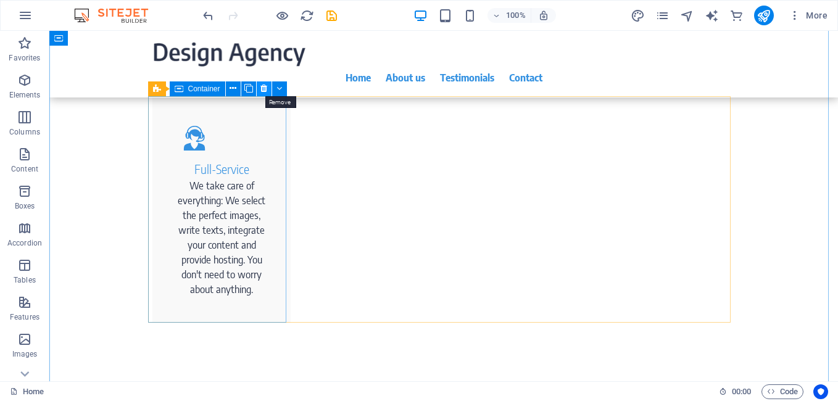
click at [263, 81] on button at bounding box center [264, 88] width 15 height 15
click at [263, 91] on icon at bounding box center [264, 88] width 7 height 13
click at [259, 91] on button at bounding box center [264, 88] width 15 height 15
click at [259, 90] on button at bounding box center [264, 88] width 15 height 15
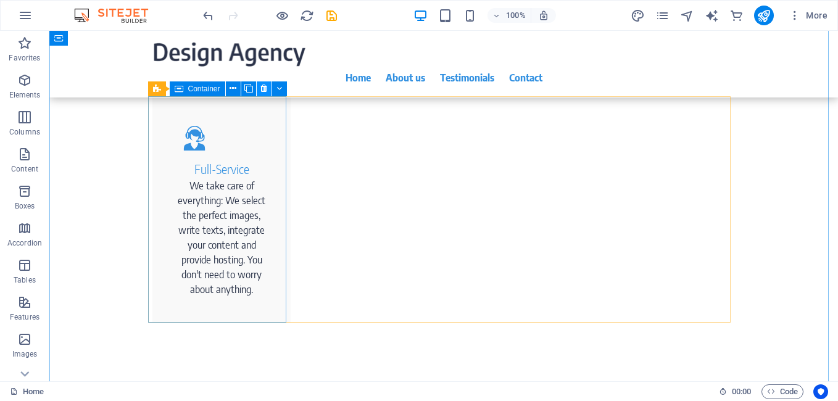
click at [259, 90] on button at bounding box center [264, 88] width 15 height 15
click at [701, 103] on div "Full-Service We take care of everything: We select the perfect images, write te…" at bounding box center [443, 209] width 583 height 227
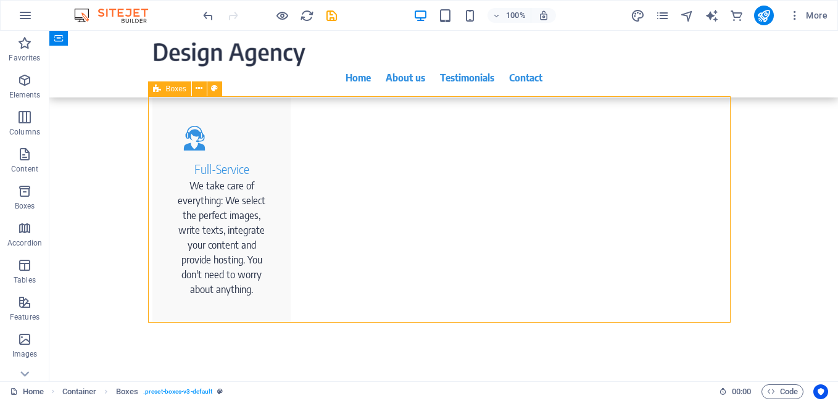
click at [727, 102] on div "Full-Service We take care of everything: We select the perfect images, write te…" at bounding box center [443, 209] width 583 height 227
click at [264, 87] on icon at bounding box center [264, 88] width 7 height 13
click at [184, 138] on div "Full-Service We take care of everything: We select the perfect images, write te…" at bounding box center [221, 209] width 138 height 227
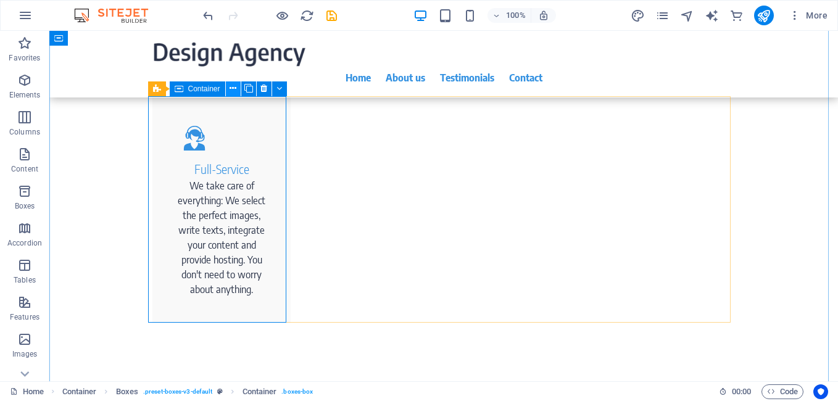
click at [230, 83] on icon at bounding box center [233, 88] width 7 height 13
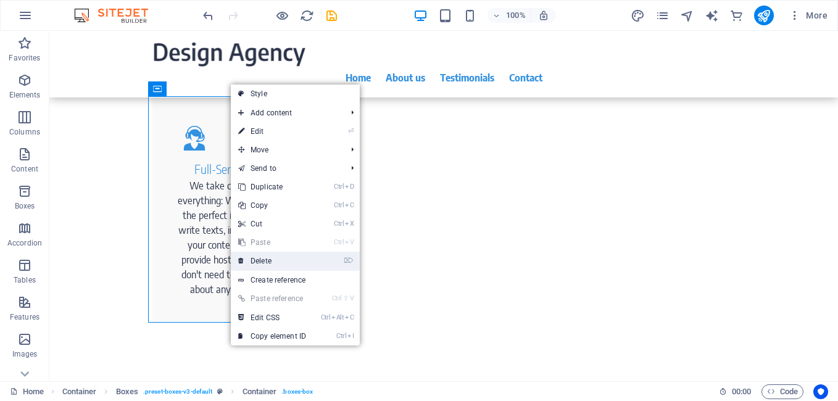
click at [255, 253] on link "⌦ Delete" at bounding box center [272, 261] width 83 height 19
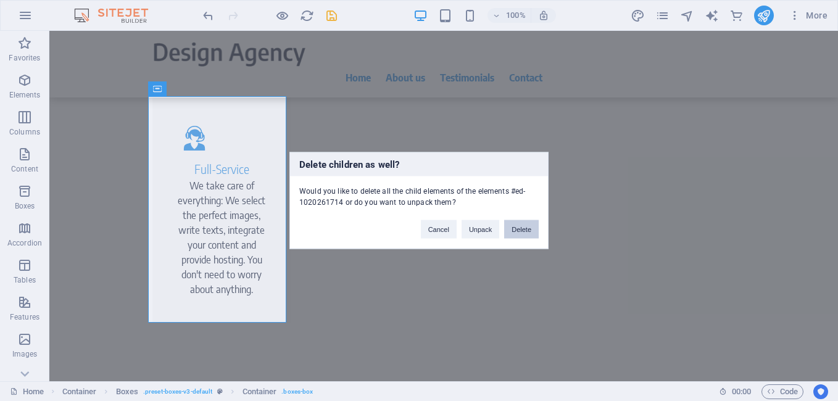
click at [520, 225] on button "Delete" at bounding box center [521, 229] width 35 height 19
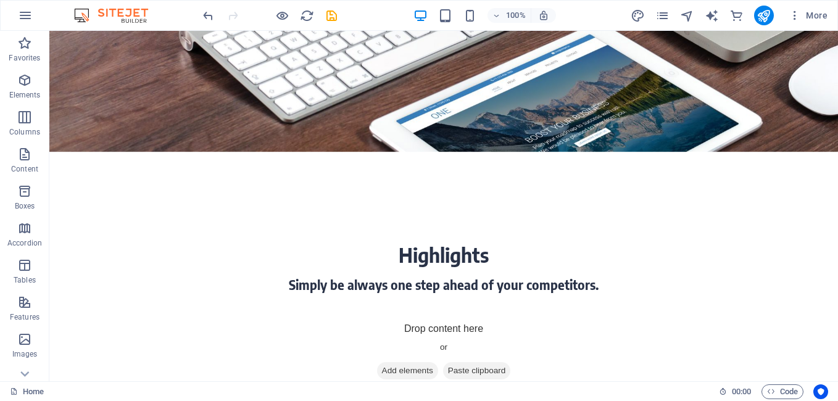
scroll to position [255, 0]
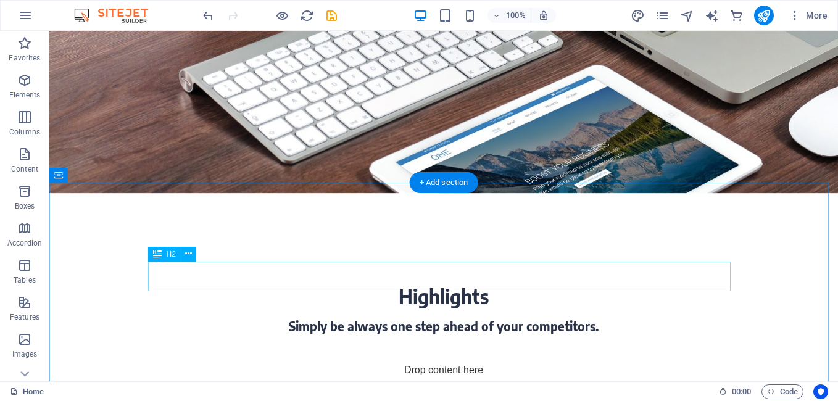
click at [432, 282] on div "Highlights" at bounding box center [443, 297] width 583 height 30
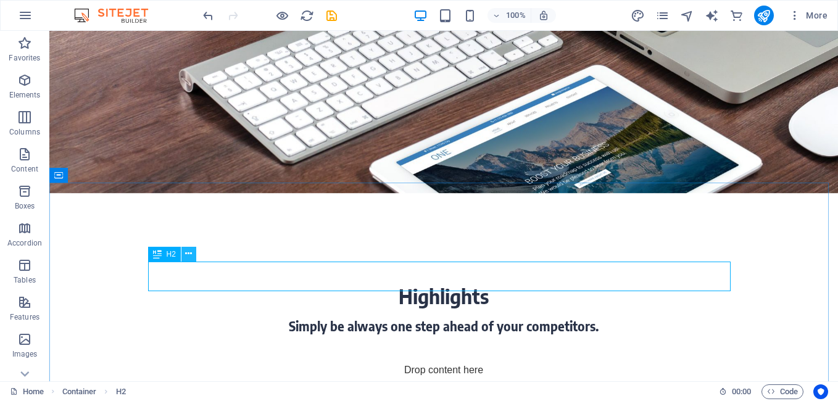
click at [193, 249] on button at bounding box center [189, 254] width 15 height 15
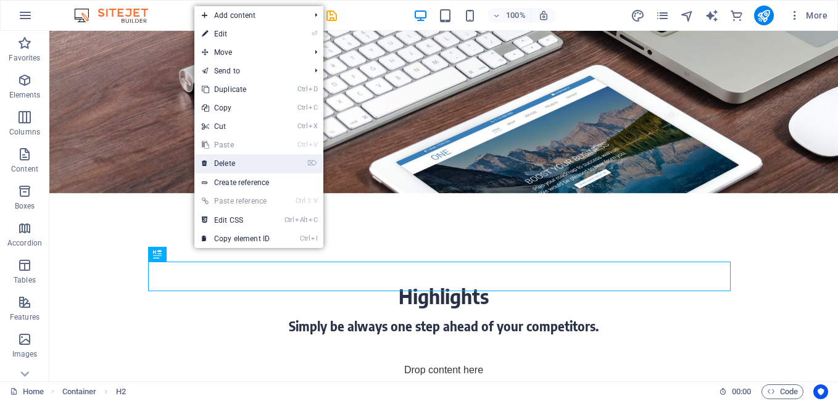
click at [220, 162] on link "⌦ Delete" at bounding box center [235, 163] width 83 height 19
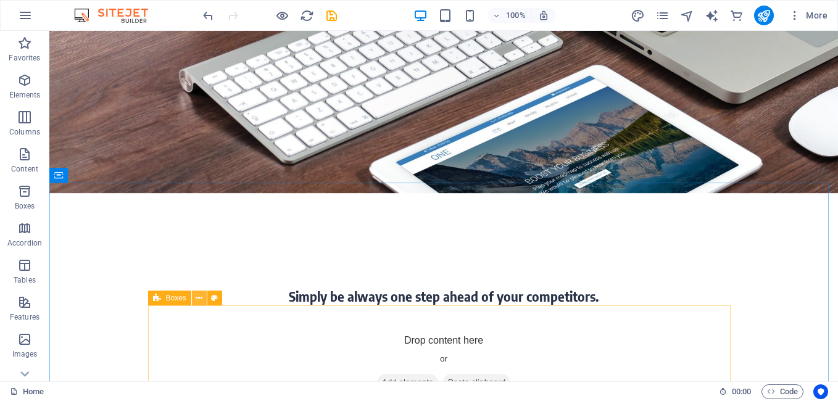
click at [201, 297] on icon at bounding box center [199, 298] width 7 height 13
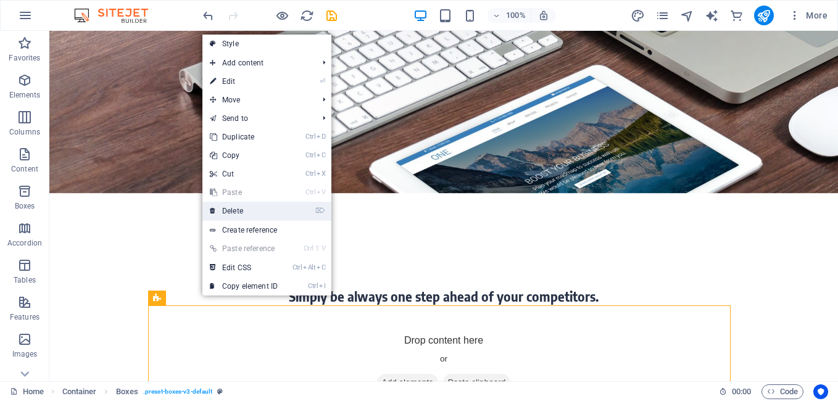
click at [230, 204] on link "⌦ Delete" at bounding box center [244, 211] width 83 height 19
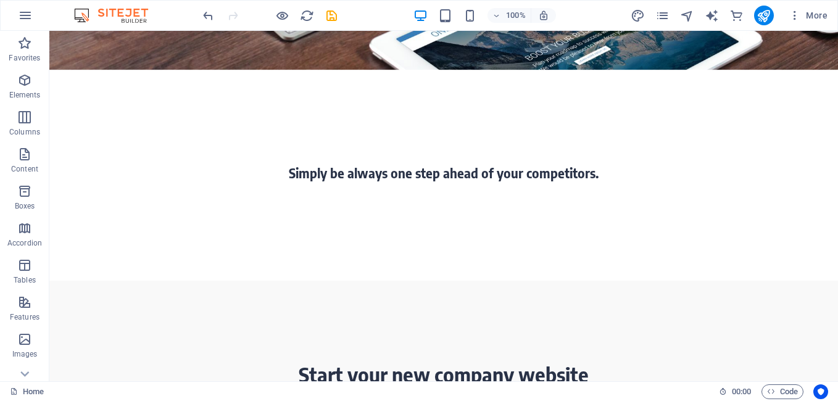
scroll to position [395, 0]
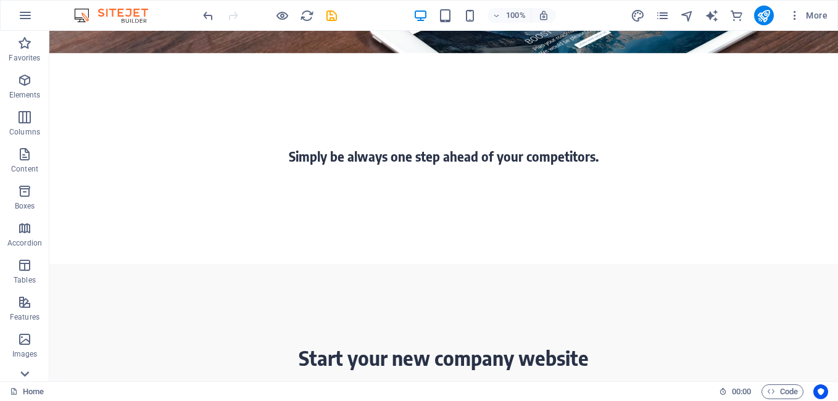
click at [23, 372] on icon at bounding box center [24, 374] width 17 height 17
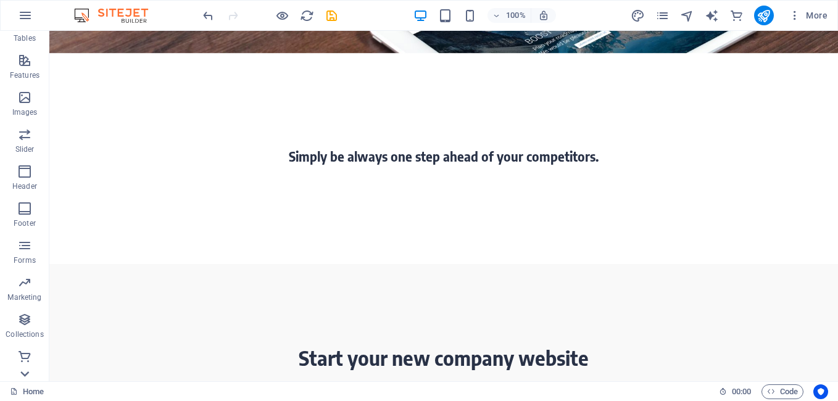
scroll to position [242, 0]
click at [23, 372] on icon at bounding box center [24, 374] width 17 height 17
click at [23, 372] on div "Favorites Elements Columns Content Boxes Accordion Tables Features Images Slide…" at bounding box center [24, 206] width 49 height 351
click at [23, 372] on p "Commerce" at bounding box center [24, 372] width 37 height 10
drag, startPoint x: 23, startPoint y: 372, endPoint x: 23, endPoint y: 269, distance: 103.7
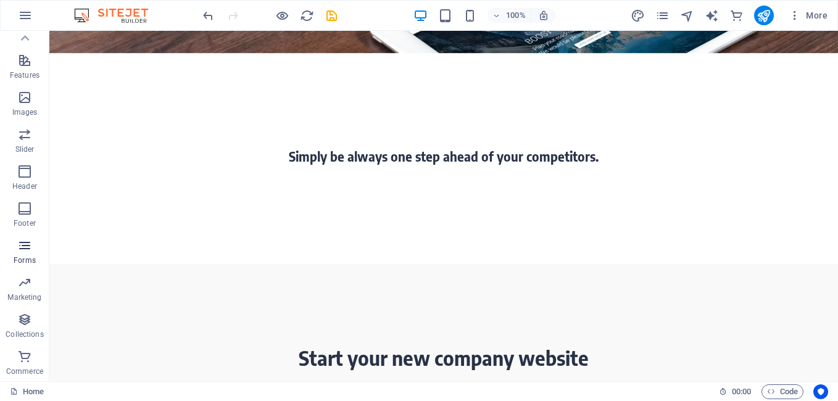
click at [23, 372] on p "Commerce" at bounding box center [24, 372] width 37 height 10
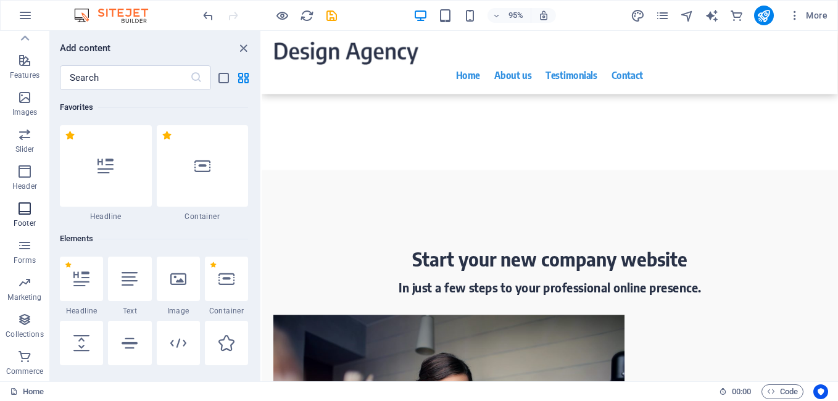
scroll to position [11898, 0]
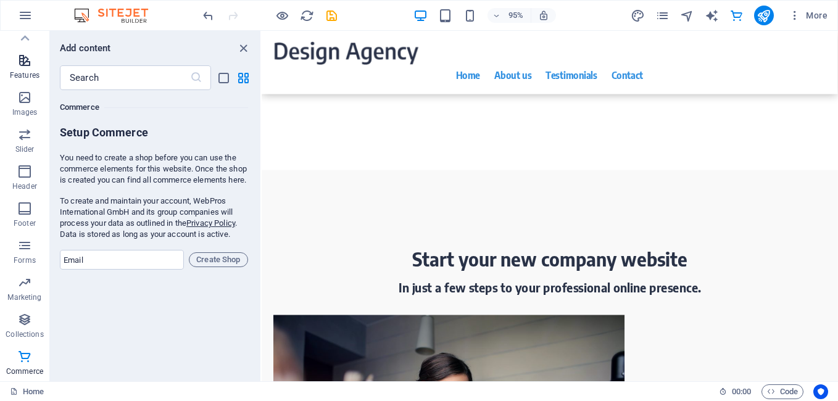
click at [22, 66] on icon "button" at bounding box center [24, 60] width 15 height 15
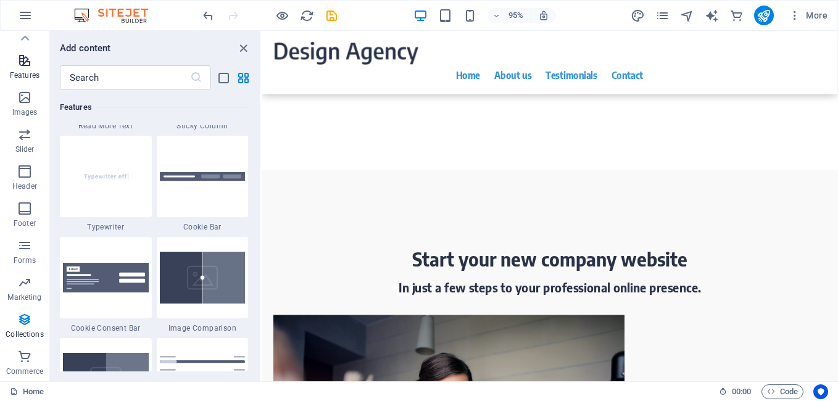
scroll to position [4813, 0]
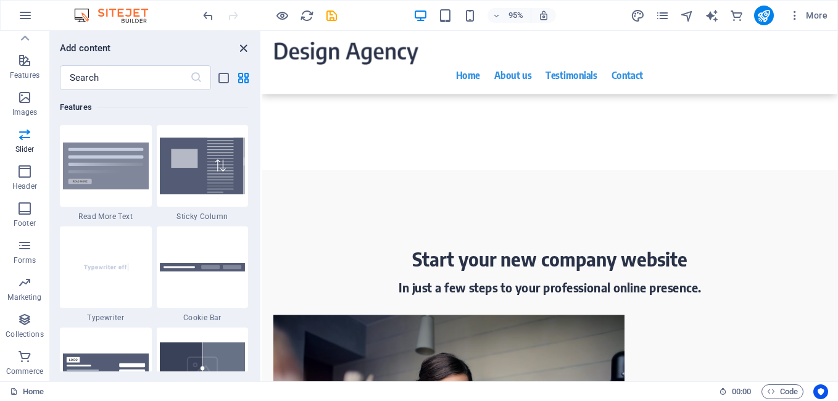
click at [241, 43] on icon "close panel" at bounding box center [243, 48] width 14 height 14
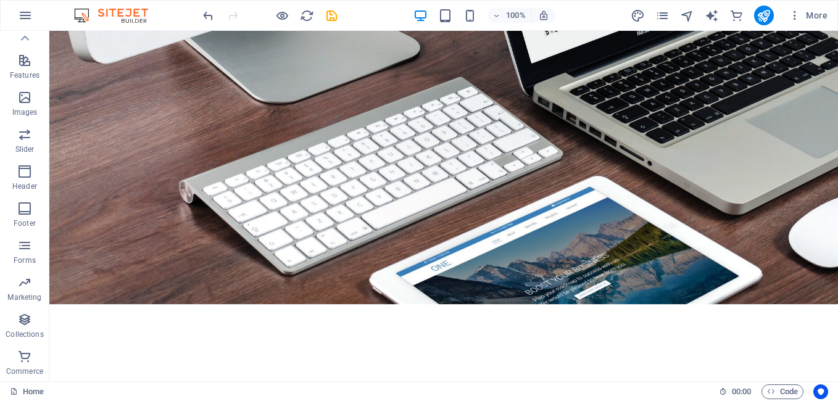
scroll to position [103, 0]
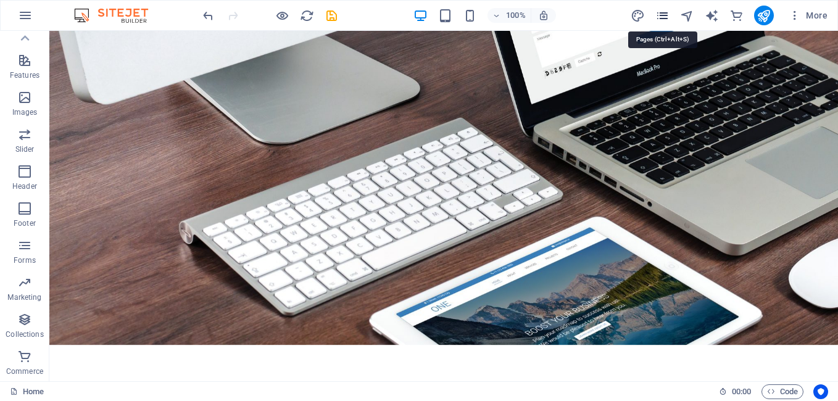
click at [667, 20] on icon "pages" at bounding box center [663, 16] width 14 height 14
click at [664, 14] on icon "pages" at bounding box center [663, 16] width 14 height 14
drag, startPoint x: 662, startPoint y: 14, endPoint x: 640, endPoint y: 12, distance: 22.3
click at [640, 12] on div "More" at bounding box center [732, 16] width 202 height 20
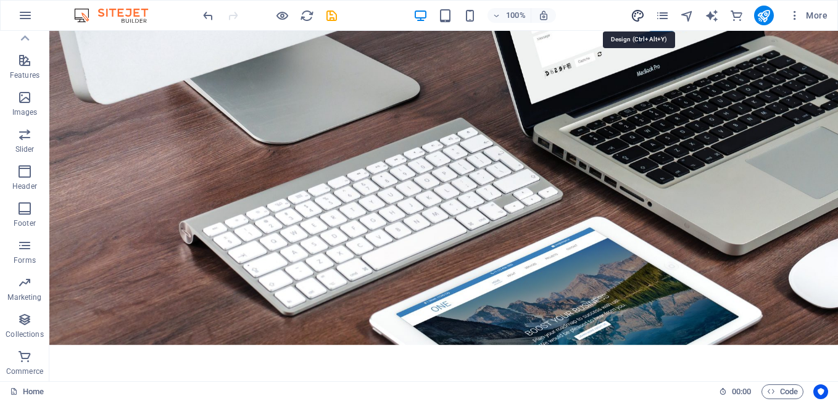
click at [640, 12] on icon "design" at bounding box center [638, 16] width 14 height 14
select select "rem"
select select "400"
select select "px"
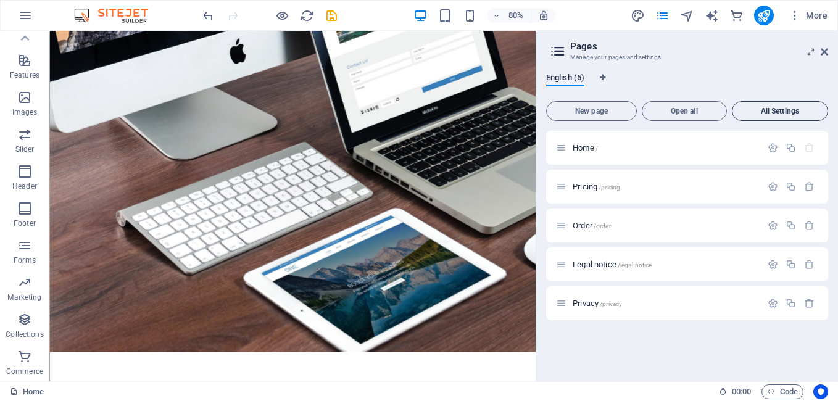
click at [780, 112] on span "All Settings" at bounding box center [780, 110] width 85 height 7
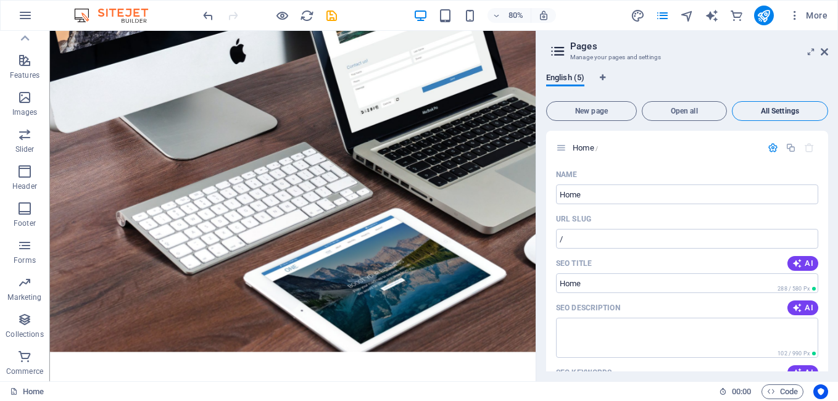
scroll to position [1940, 0]
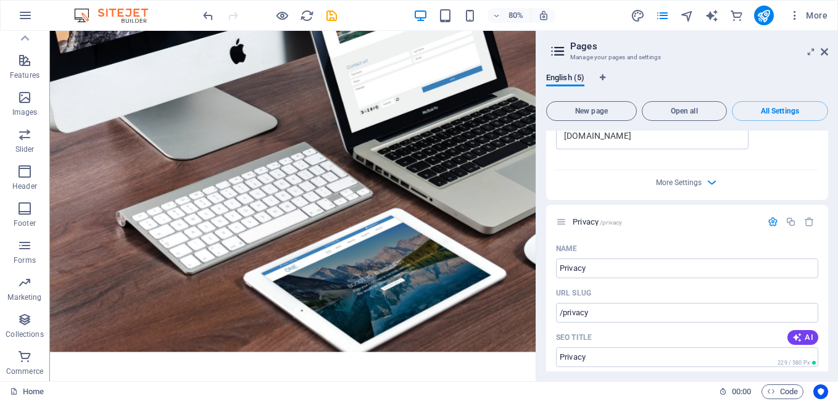
click at [829, 346] on div "English (5) New page Open all All Settings Home / Name Home ​ URL SLUG / ​ SEO …" at bounding box center [688, 222] width 302 height 319
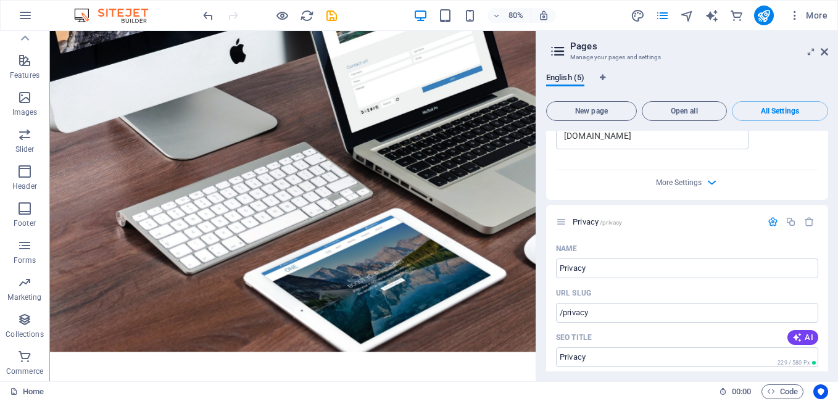
click at [829, 346] on div "English (5) New page Open all All Settings Home / Name Home ​ URL SLUG / ​ SEO …" at bounding box center [688, 222] width 302 height 319
click at [829, 246] on div "English (5) New page Open all All Settings Home / Name Home ​ URL SLUG / ​ SEO …" at bounding box center [688, 222] width 302 height 319
click at [826, 246] on div "English (5) New page Open all All Settings Home / Name Home ​ URL SLUG / ​ SEO …" at bounding box center [688, 222] width 302 height 319
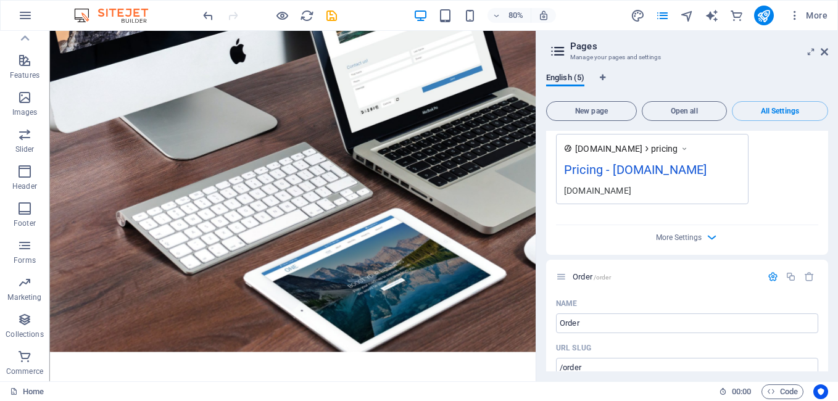
scroll to position [676, 0]
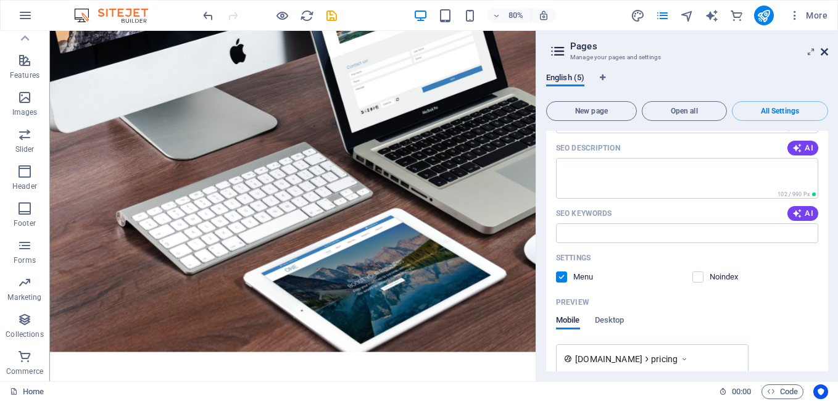
click at [825, 48] on icon at bounding box center [824, 52] width 7 height 10
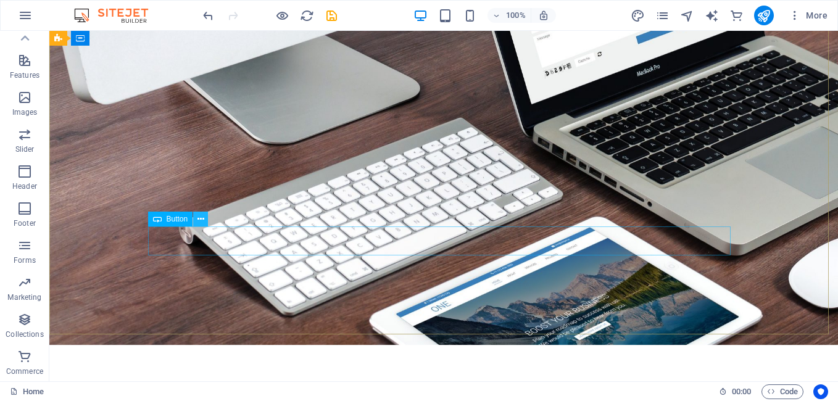
click at [196, 219] on button at bounding box center [200, 219] width 15 height 15
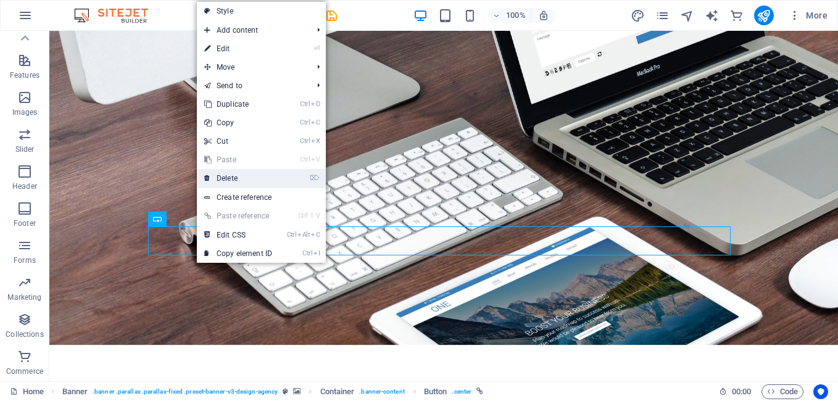
click at [225, 180] on link "⌦ Delete" at bounding box center [238, 178] width 83 height 19
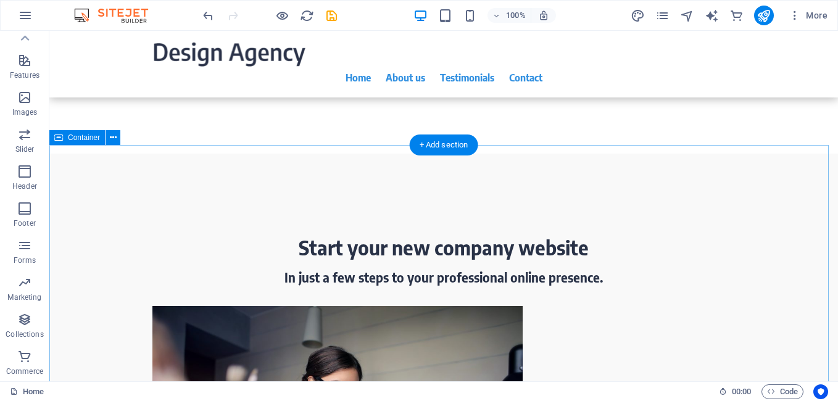
scroll to position [466, 0]
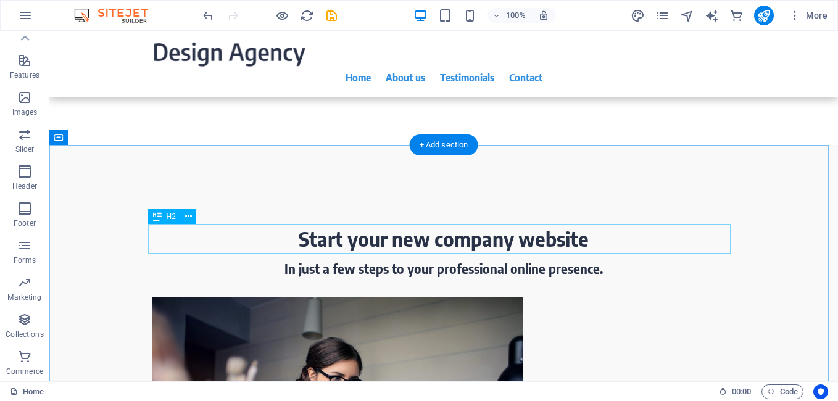
click at [327, 240] on div "Start your new company website" at bounding box center [443, 239] width 583 height 30
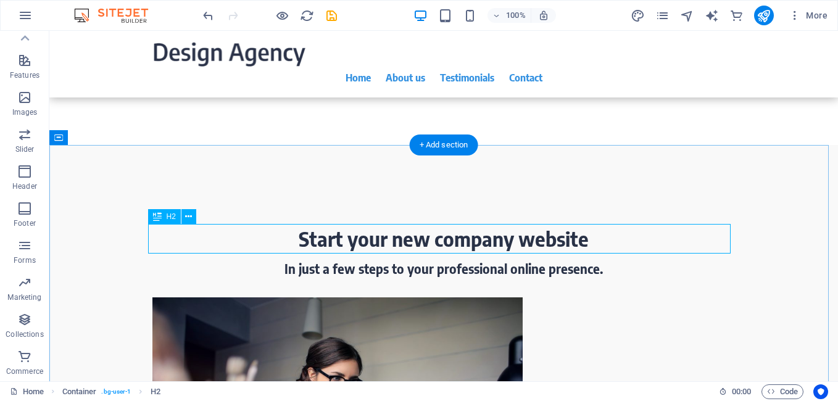
click at [320, 244] on div "Start your new company website" at bounding box center [443, 239] width 583 height 30
drag, startPoint x: 320, startPoint y: 244, endPoint x: 377, endPoint y: 266, distance: 60.8
click at [320, 244] on div "Start your new company website" at bounding box center [443, 239] width 583 height 30
drag, startPoint x: 377, startPoint y: 266, endPoint x: 191, endPoint y: 199, distance: 197.4
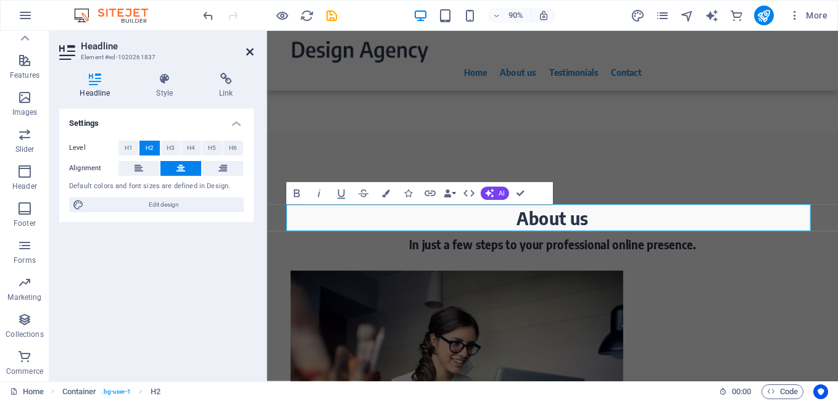
click at [248, 48] on icon at bounding box center [249, 52] width 7 height 10
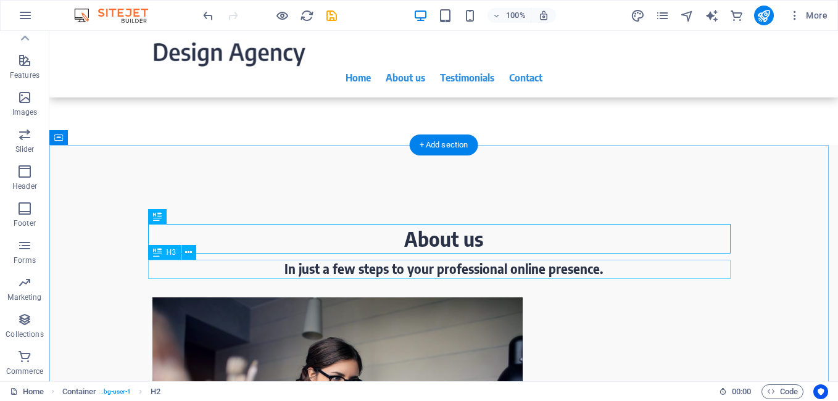
click at [420, 270] on div "In just a few steps to your professional online presence." at bounding box center [443, 269] width 583 height 19
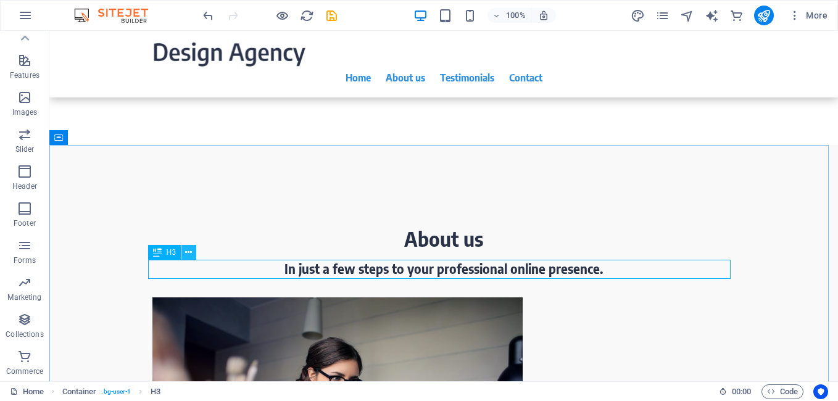
click at [186, 253] on icon at bounding box center [188, 252] width 7 height 13
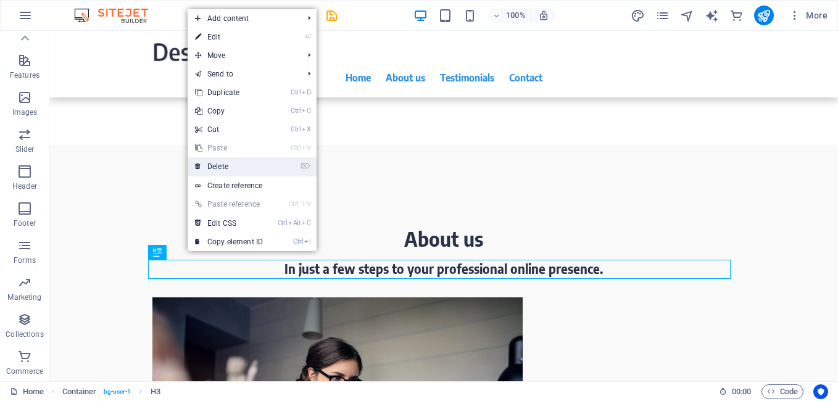
click at [208, 167] on link "⌦ Delete" at bounding box center [229, 166] width 83 height 19
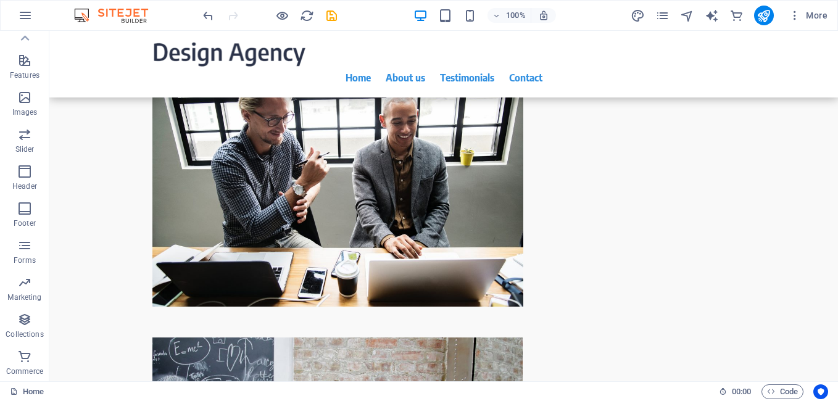
scroll to position [1363, 0]
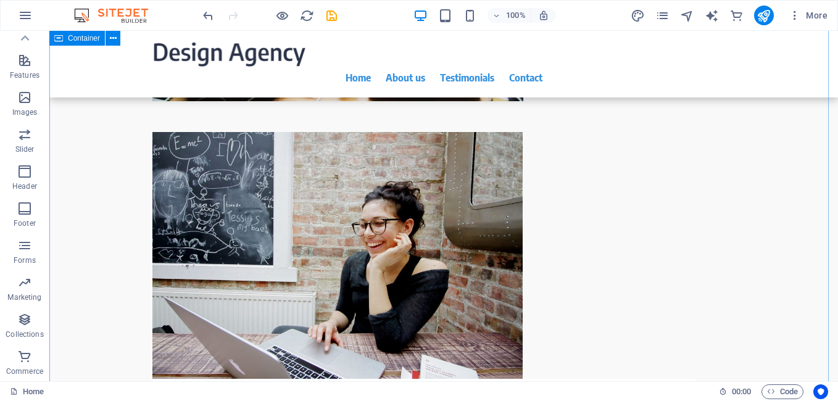
click at [785, 196] on div "About us We are a passionate team of marketers and designers dedicated to helpi…" at bounding box center [443, 123] width 789 height 1751
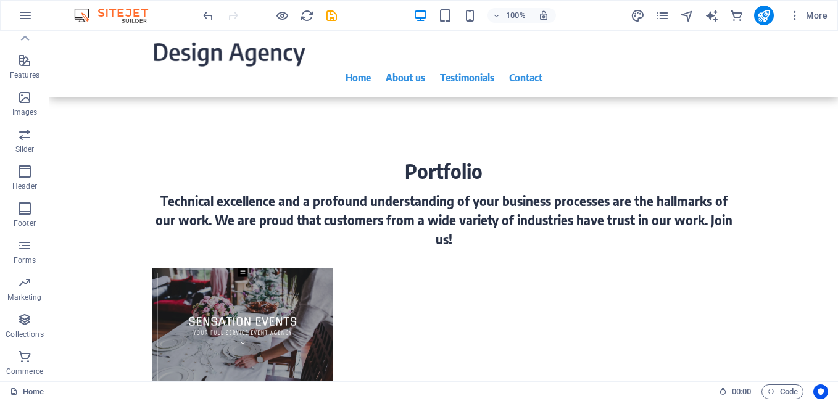
scroll to position [2483, 0]
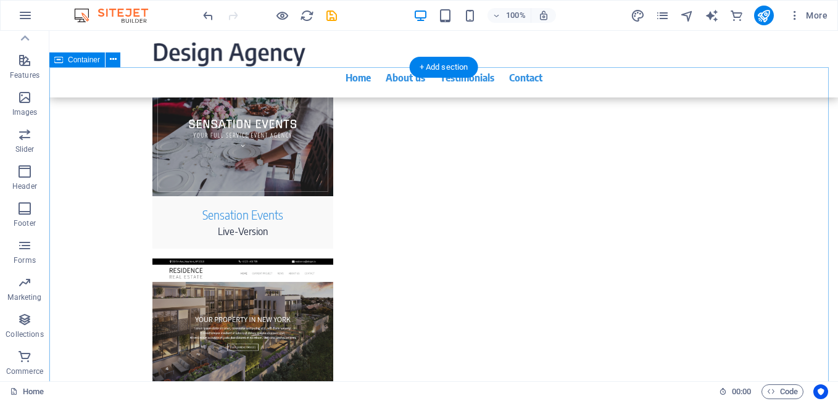
click at [110, 64] on icon at bounding box center [113, 59] width 7 height 13
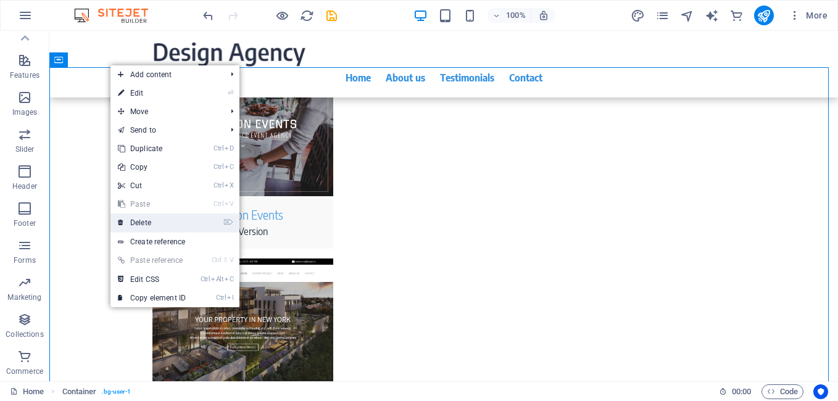
click at [132, 226] on link "⌦ Delete" at bounding box center [152, 223] width 83 height 19
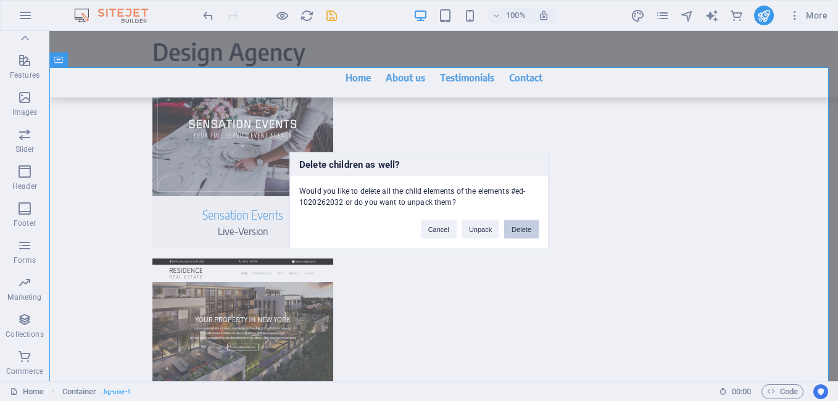
click at [517, 228] on button "Delete" at bounding box center [521, 229] width 35 height 19
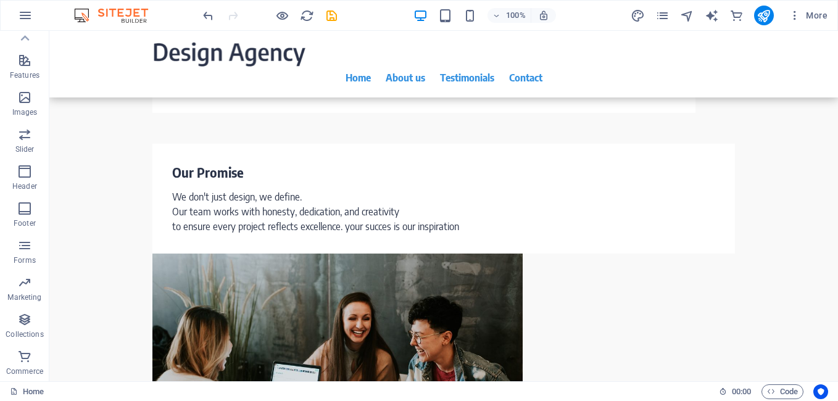
scroll to position [1750, 0]
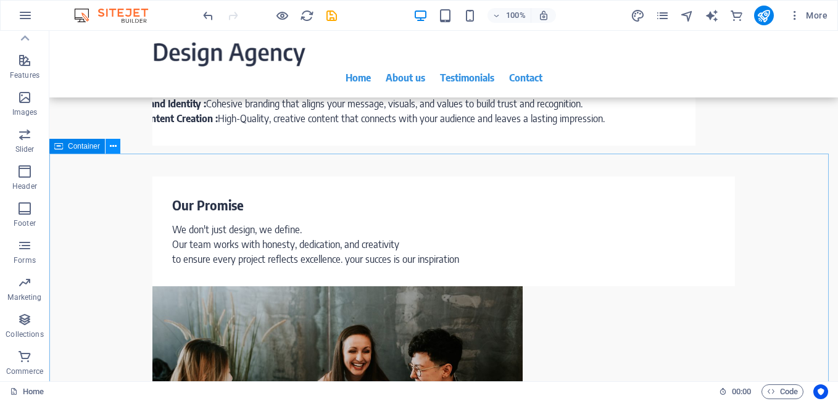
click at [113, 150] on icon at bounding box center [113, 146] width 7 height 13
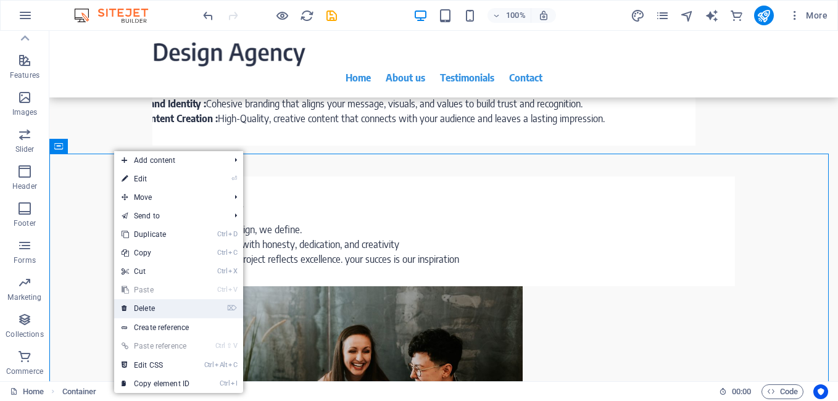
click at [144, 305] on link "⌦ Delete" at bounding box center [155, 308] width 83 height 19
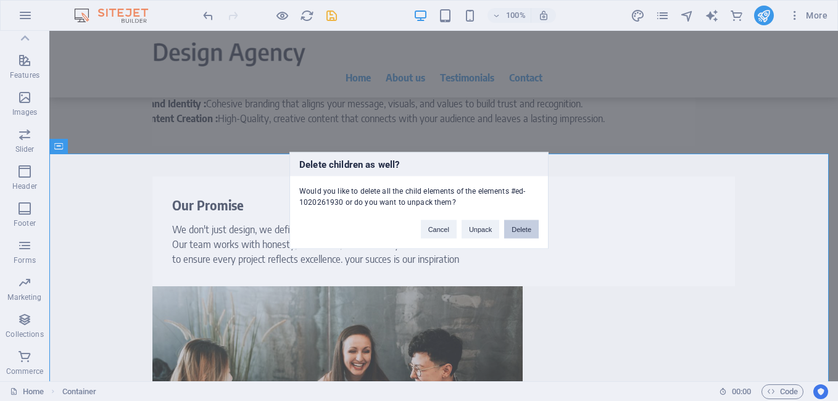
click at [517, 228] on button "Delete" at bounding box center [521, 229] width 35 height 19
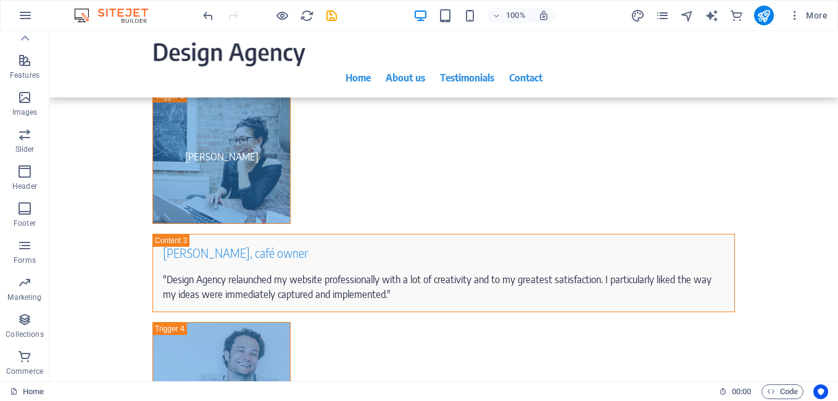
scroll to position [2870, 0]
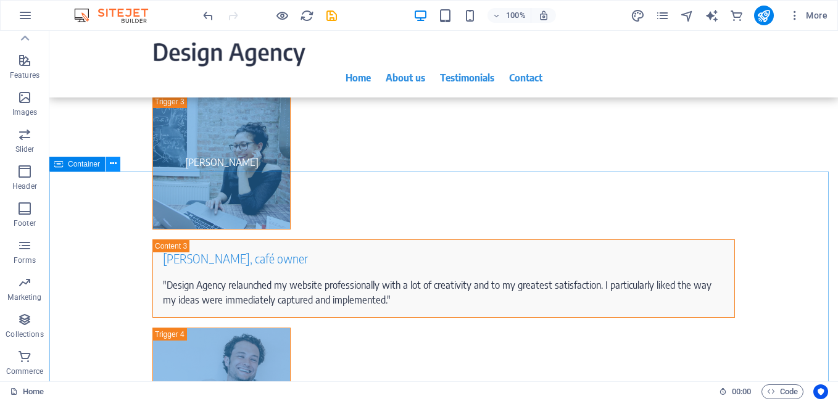
click at [115, 164] on icon at bounding box center [113, 163] width 7 height 13
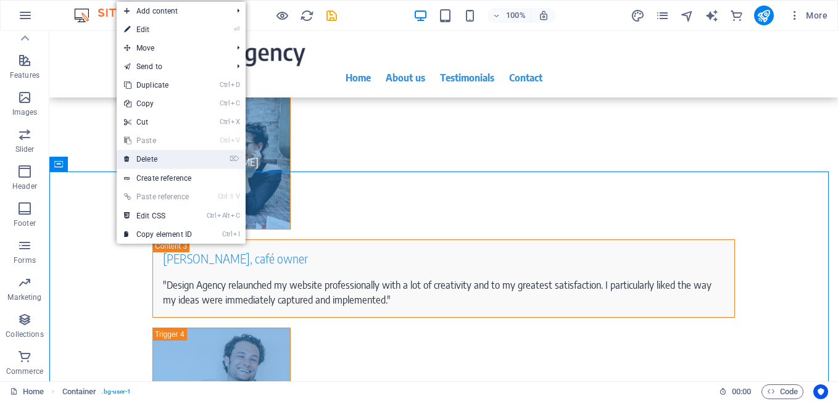
click at [147, 164] on link "⌦ Delete" at bounding box center [158, 159] width 83 height 19
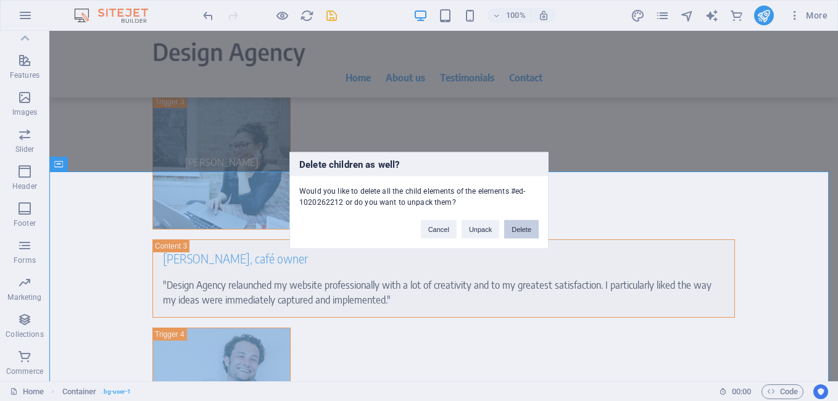
click at [519, 229] on button "Delete" at bounding box center [521, 229] width 35 height 19
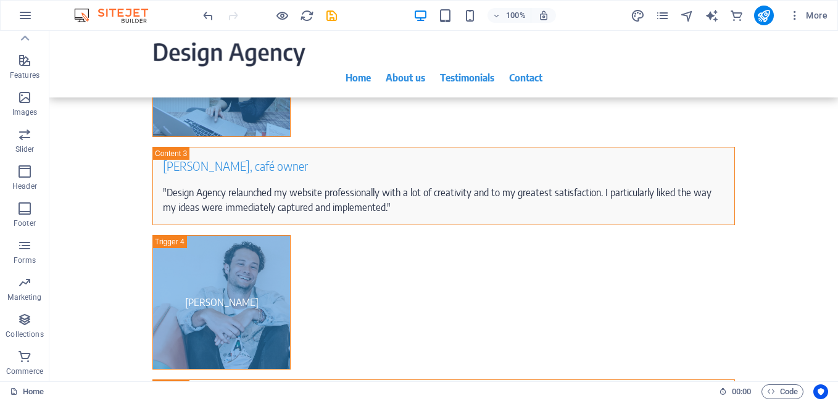
scroll to position [2936, 0]
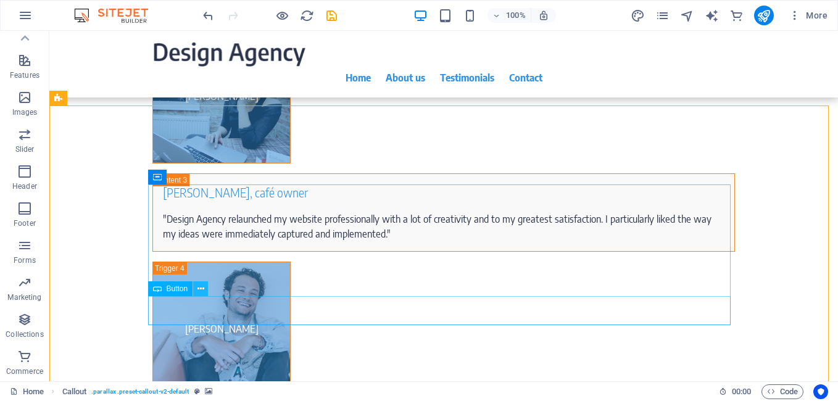
click at [202, 289] on icon at bounding box center [201, 289] width 7 height 13
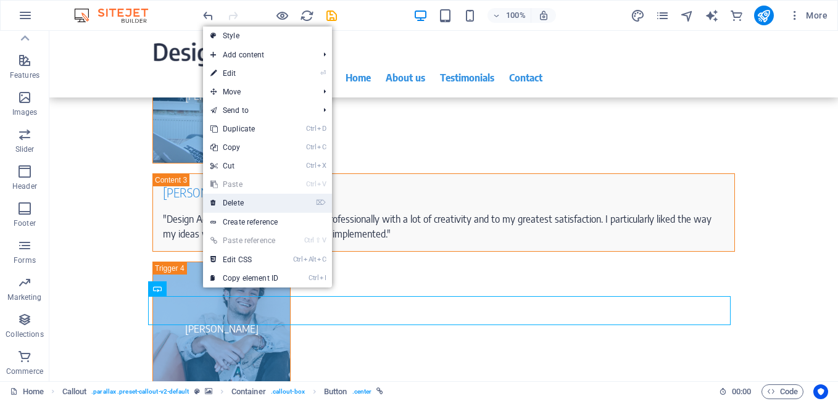
click at [229, 198] on link "⌦ Delete" at bounding box center [244, 203] width 83 height 19
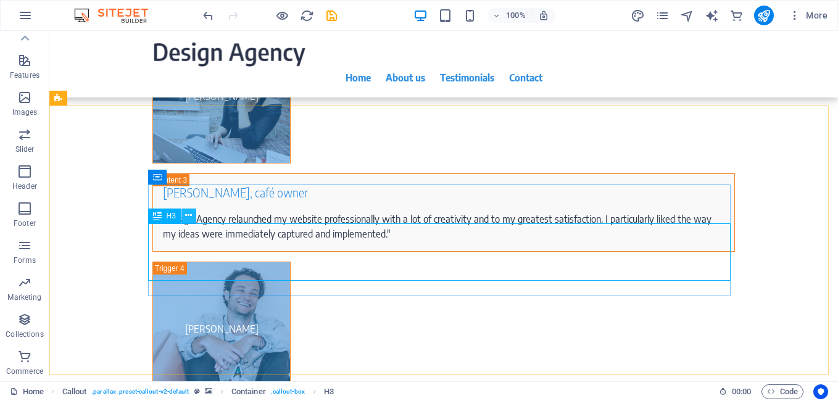
click at [191, 216] on icon at bounding box center [188, 215] width 7 height 13
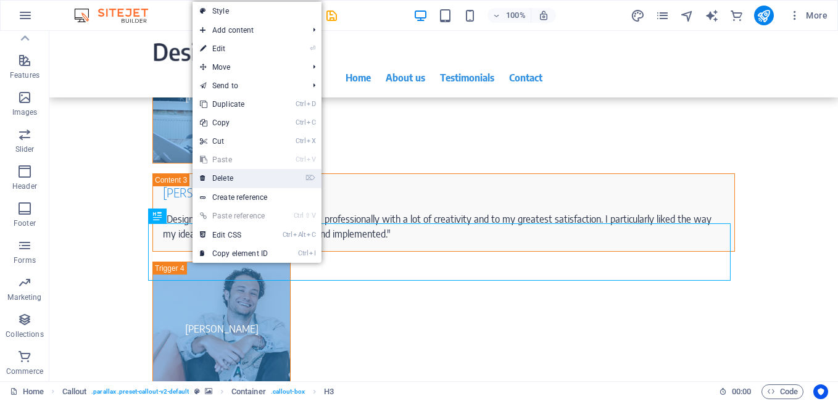
click at [220, 183] on link "⌦ Delete" at bounding box center [234, 178] width 83 height 19
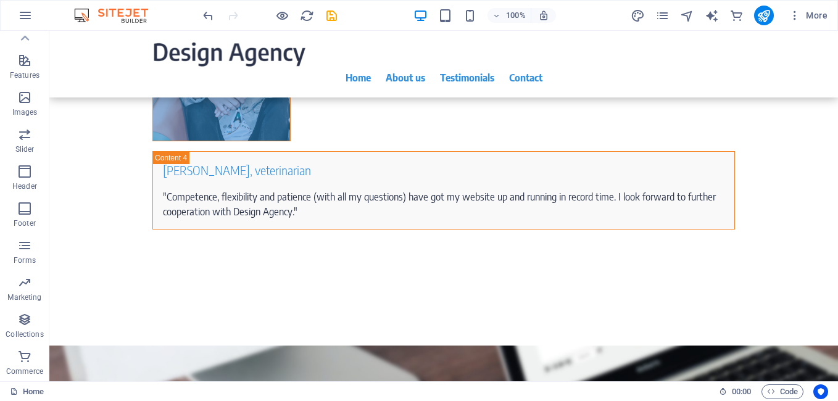
scroll to position [3196, 0]
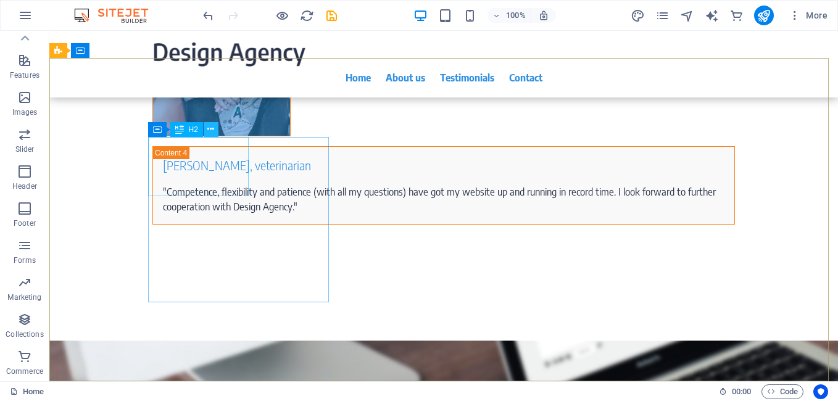
click at [211, 130] on icon at bounding box center [210, 129] width 7 height 13
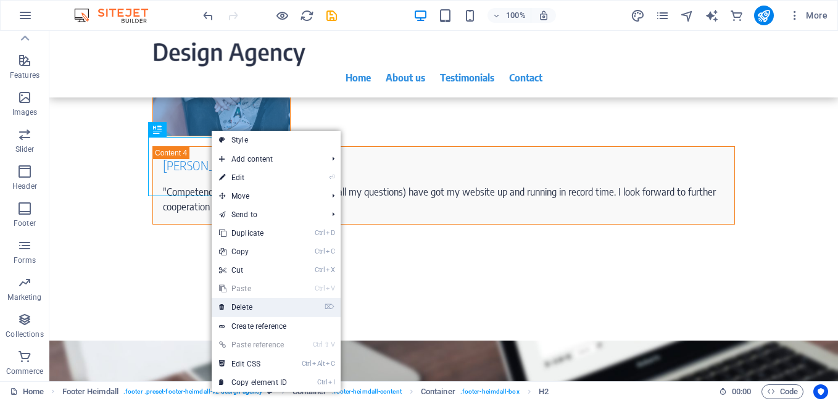
click at [241, 309] on link "⌦ Delete" at bounding box center [253, 307] width 83 height 19
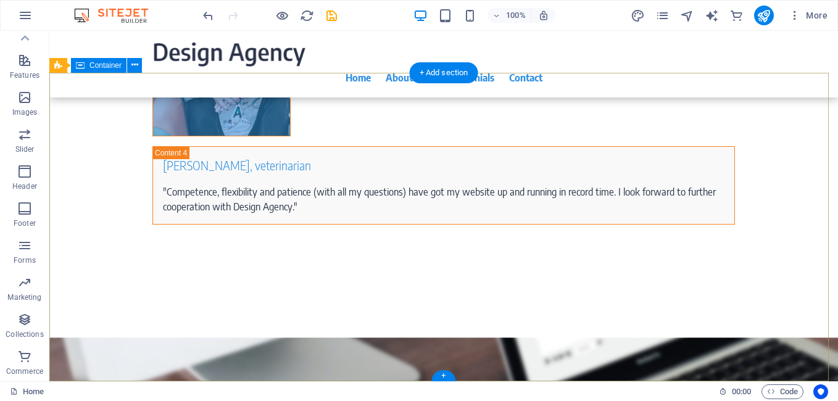
scroll to position [3181, 0]
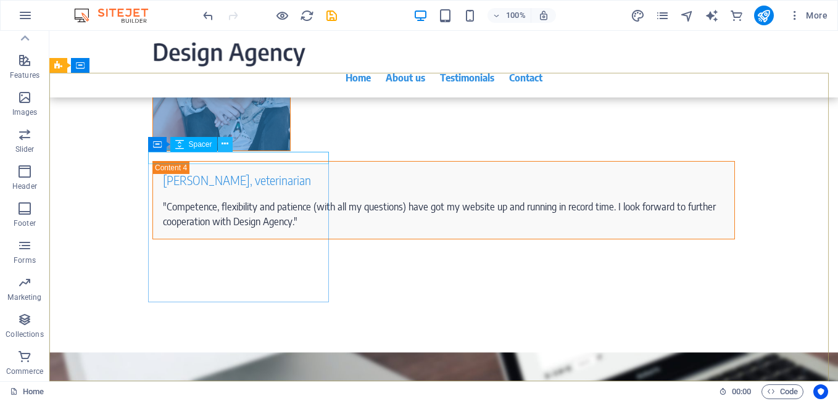
click at [228, 144] on icon at bounding box center [225, 144] width 7 height 13
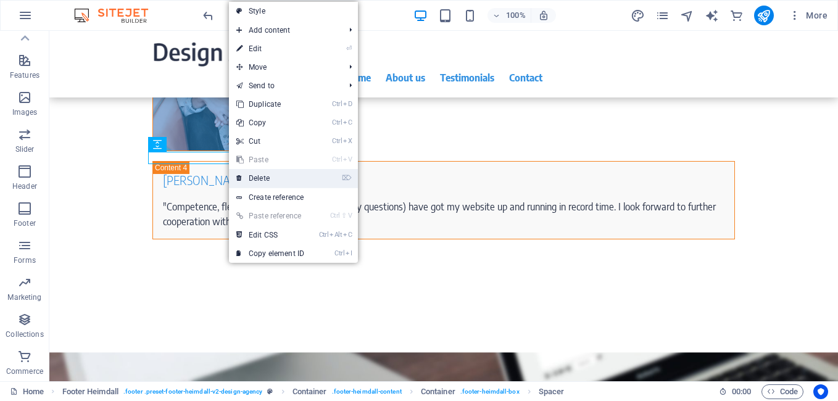
click at [248, 180] on link "⌦ Delete" at bounding box center [270, 178] width 83 height 19
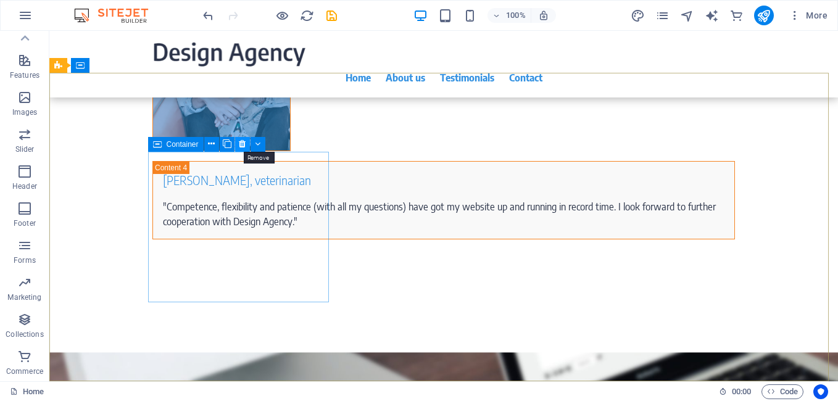
click at [246, 146] on icon at bounding box center [242, 144] width 7 height 13
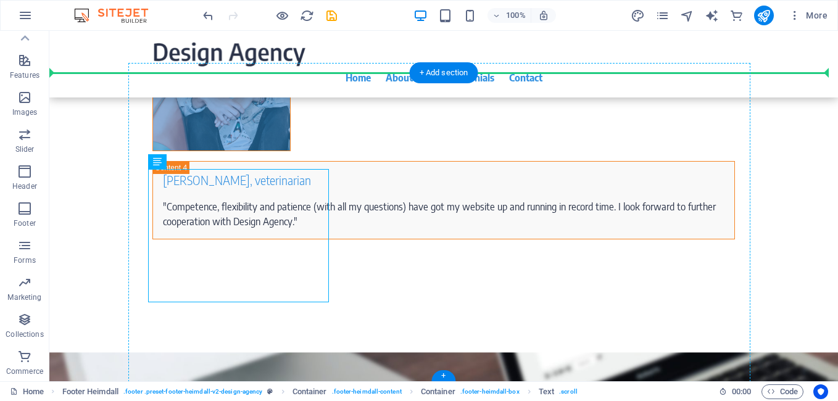
drag, startPoint x: 177, startPoint y: 191, endPoint x: 187, endPoint y: 162, distance: 31.2
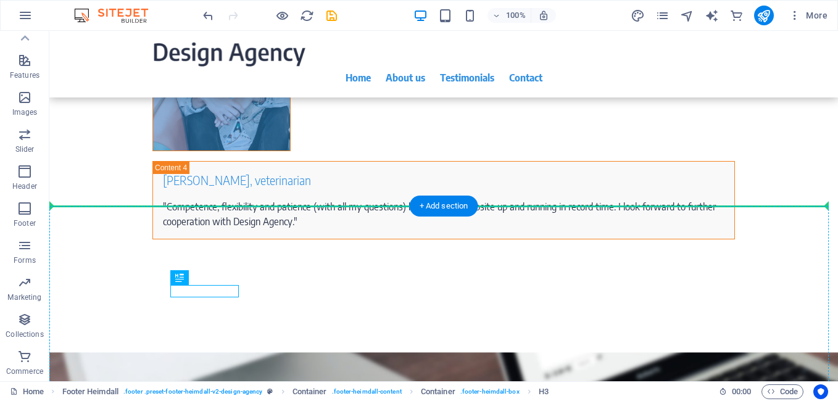
drag, startPoint x: 211, startPoint y: 287, endPoint x: 230, endPoint y: 290, distance: 19.4
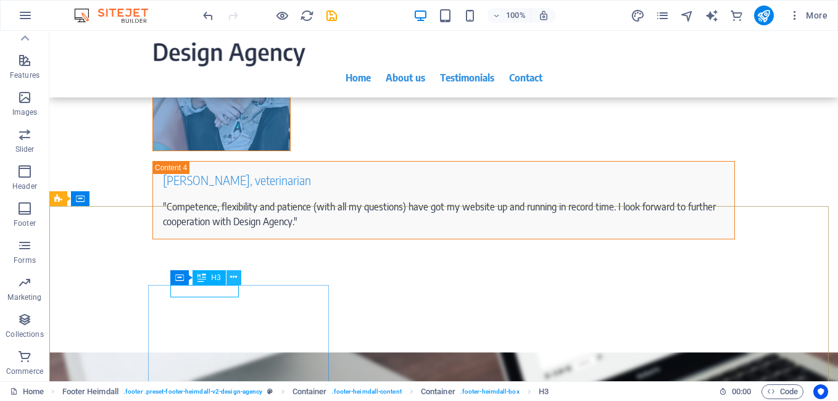
click at [237, 281] on icon at bounding box center [233, 277] width 7 height 13
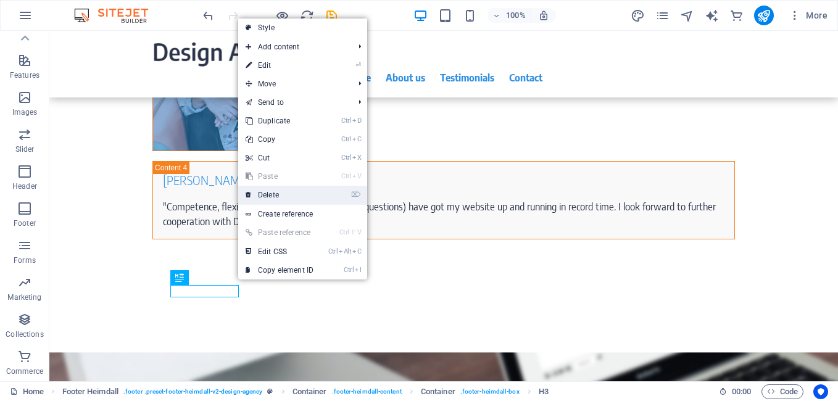
click at [267, 204] on link "⌦ Delete" at bounding box center [279, 195] width 83 height 19
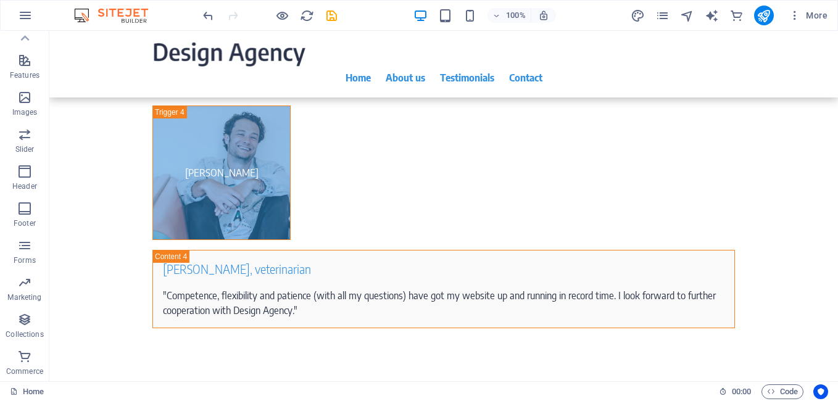
scroll to position [3074, 0]
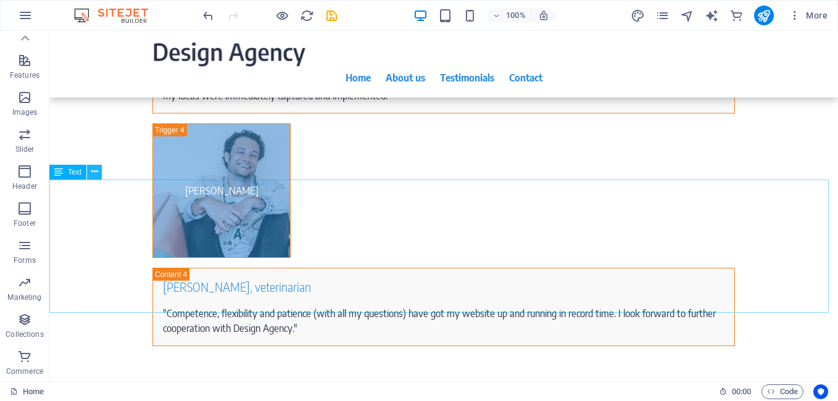
click at [94, 173] on icon at bounding box center [94, 171] width 7 height 13
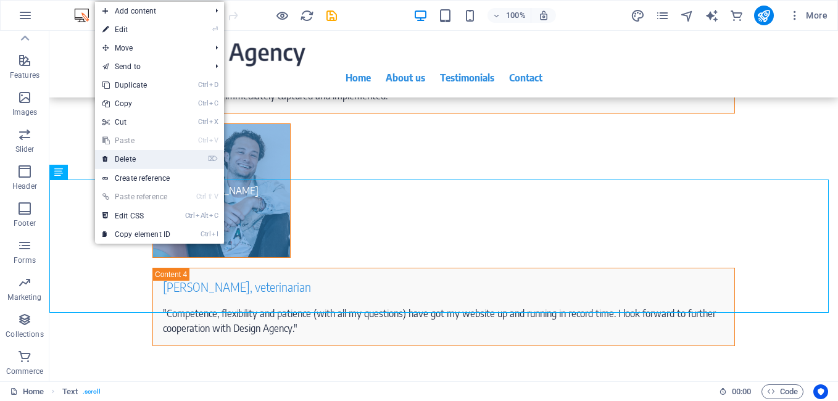
click at [124, 161] on link "⌦ Delete" at bounding box center [136, 159] width 83 height 19
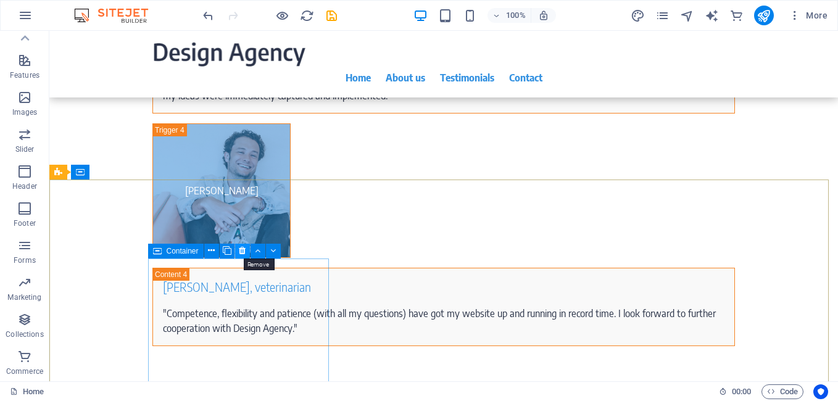
click at [239, 249] on icon at bounding box center [242, 250] width 7 height 13
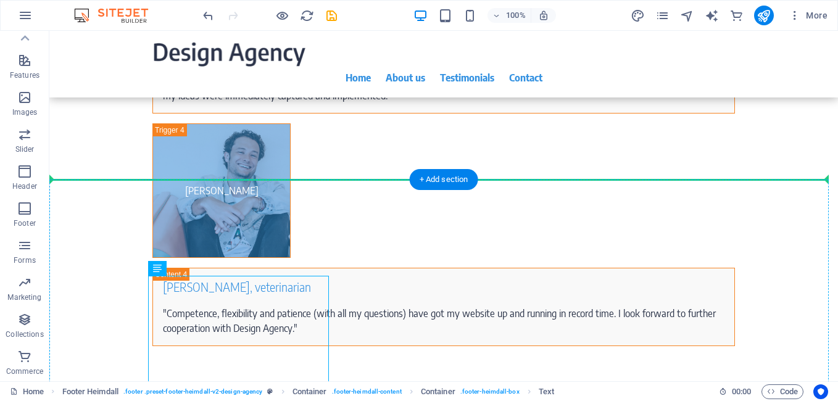
drag, startPoint x: 226, startPoint y: 279, endPoint x: 401, endPoint y: 274, distance: 174.8
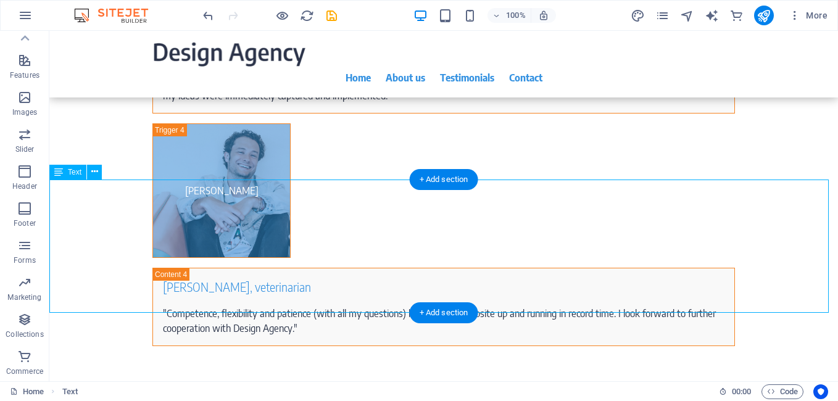
drag, startPoint x: 401, startPoint y: 274, endPoint x: 343, endPoint y: 224, distance: 77.0
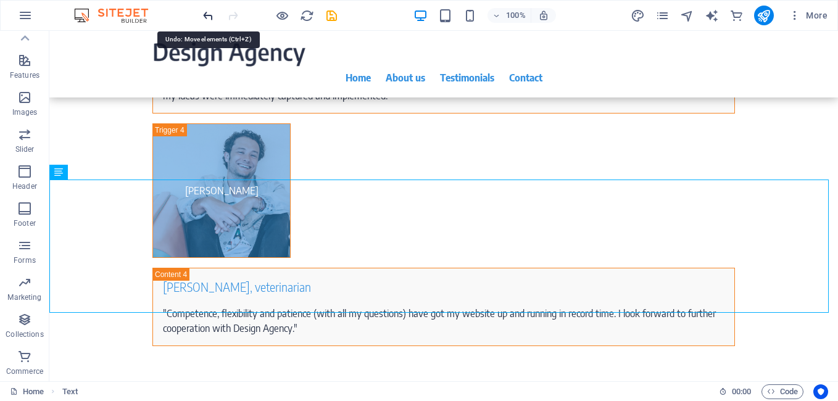
click at [207, 15] on icon "undo" at bounding box center [208, 16] width 14 height 14
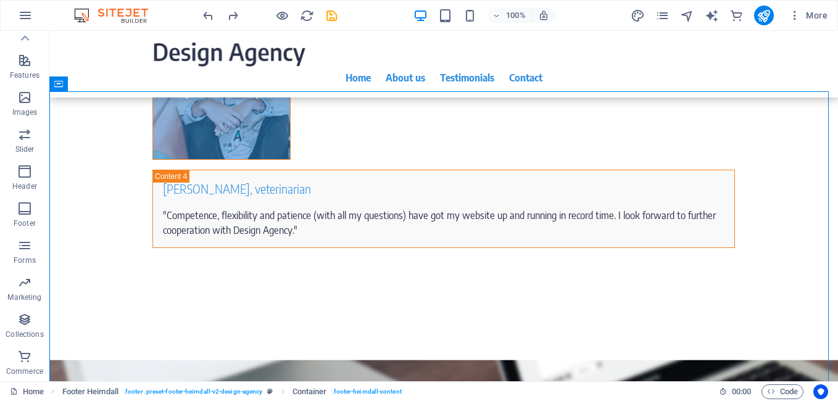
scroll to position [3181, 0]
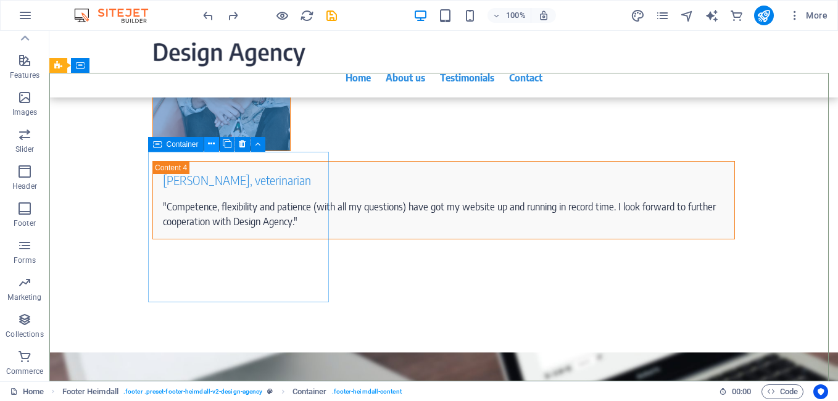
click at [209, 144] on icon at bounding box center [211, 144] width 7 height 13
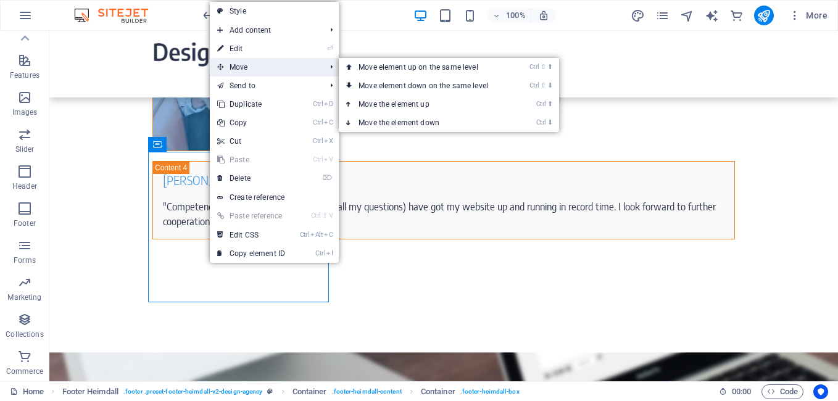
click at [242, 72] on span "Move" at bounding box center [265, 67] width 111 height 19
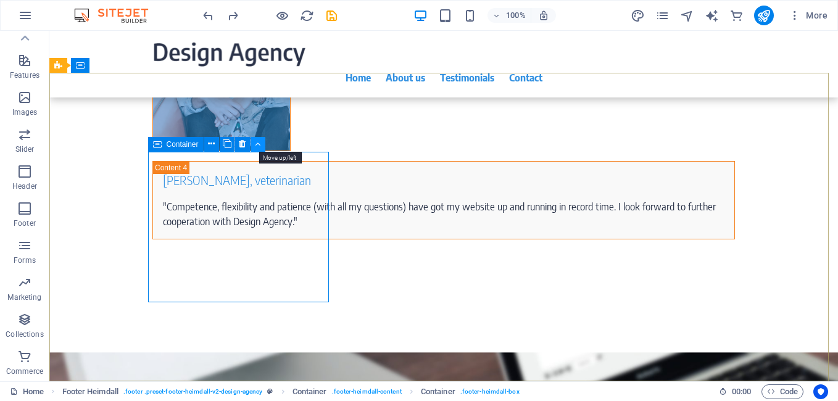
click at [262, 149] on button at bounding box center [258, 144] width 15 height 15
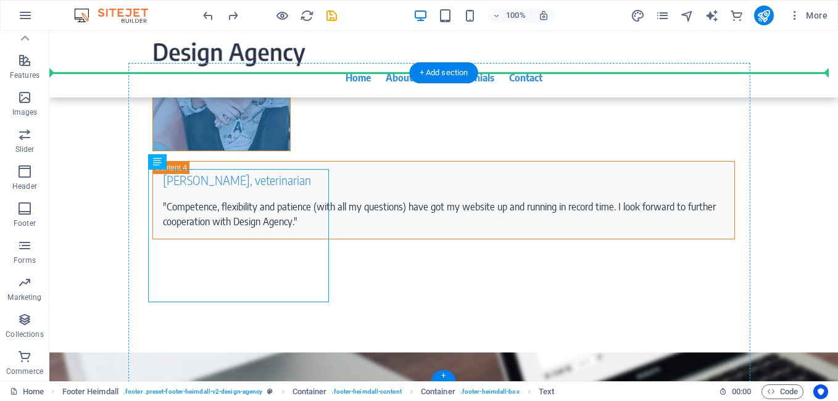
drag, startPoint x: 244, startPoint y: 190, endPoint x: 299, endPoint y: 160, distance: 61.9
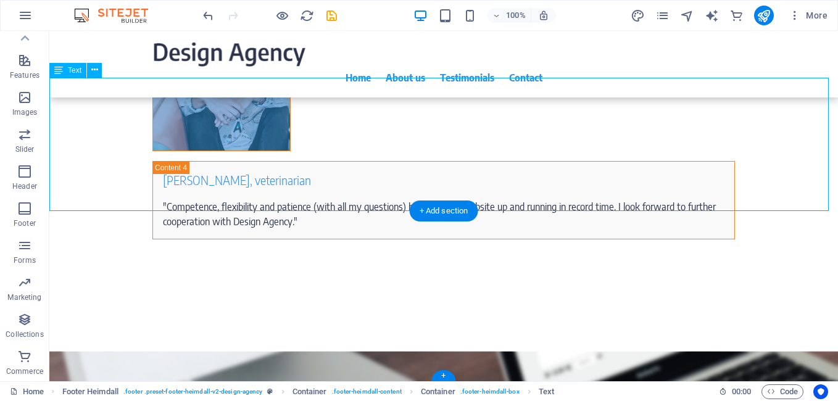
scroll to position [3176, 0]
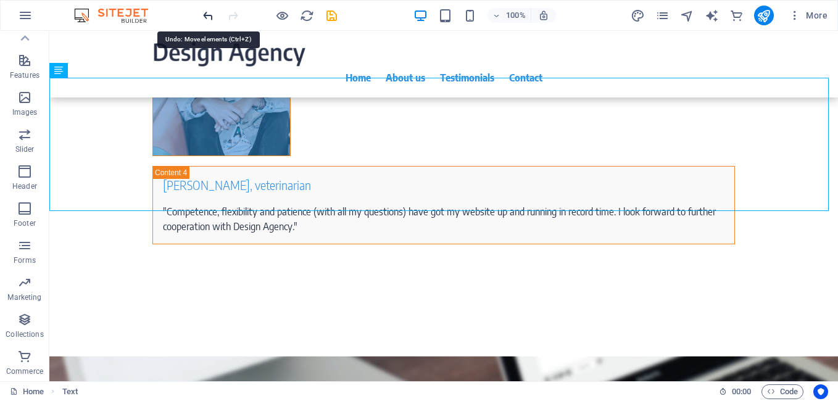
click at [208, 14] on icon "undo" at bounding box center [208, 16] width 14 height 14
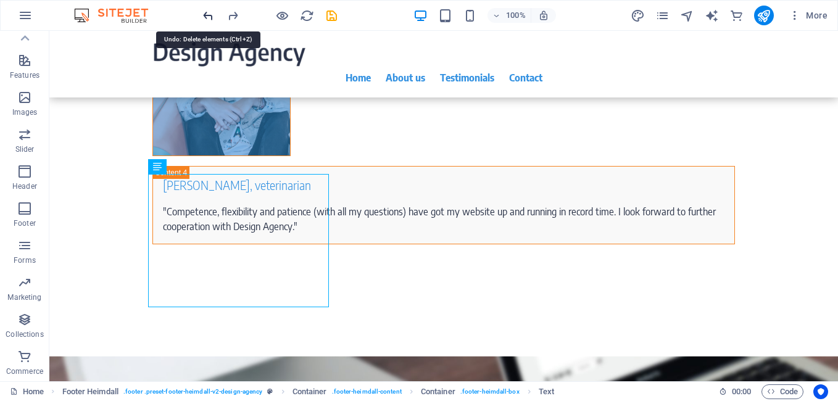
click at [207, 11] on icon "undo" at bounding box center [208, 16] width 14 height 14
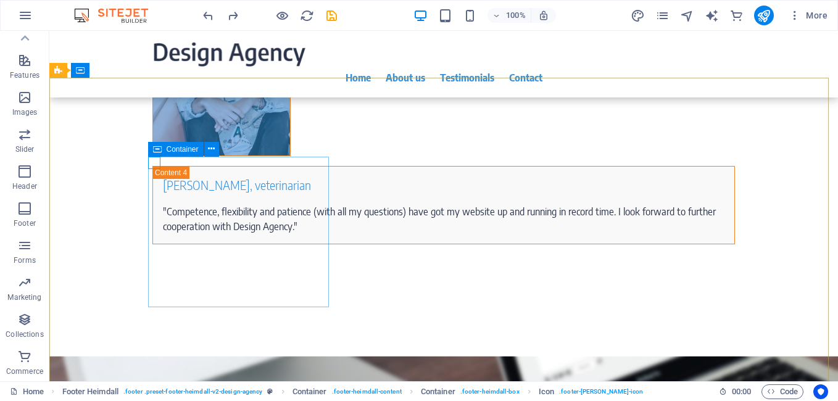
click at [183, 156] on div "Container" at bounding box center [176, 149] width 56 height 15
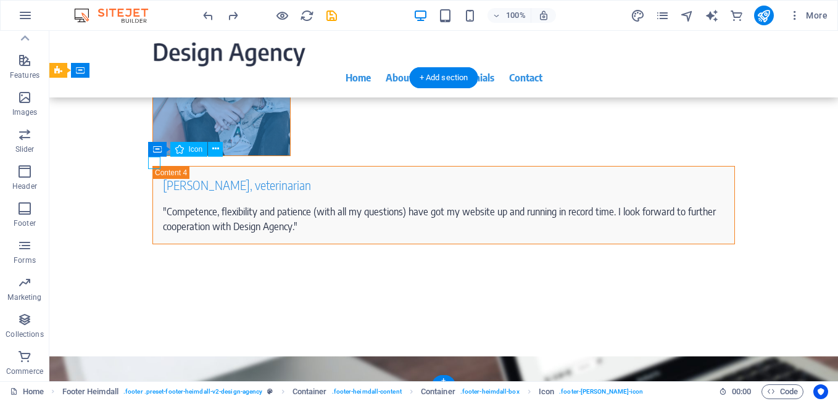
select select "xMidYMid"
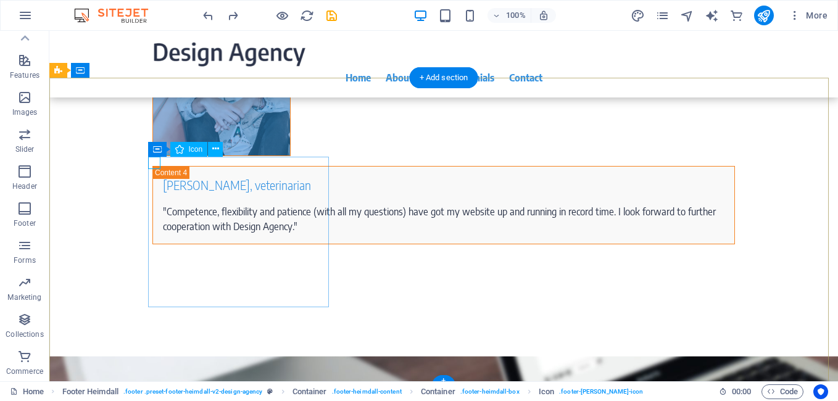
select select "px"
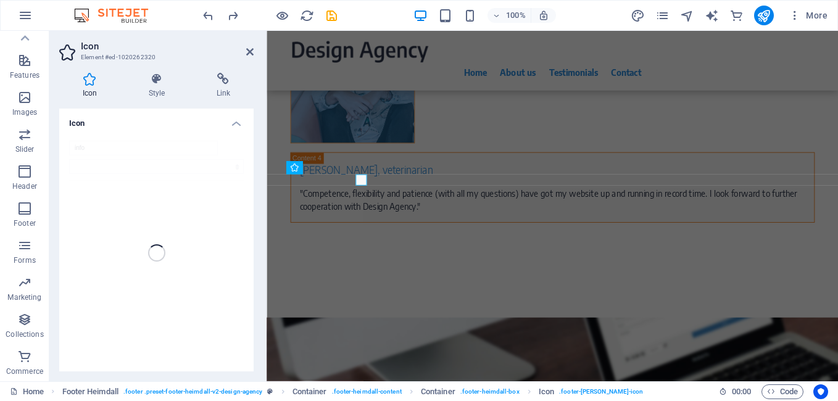
scroll to position [3142, 0]
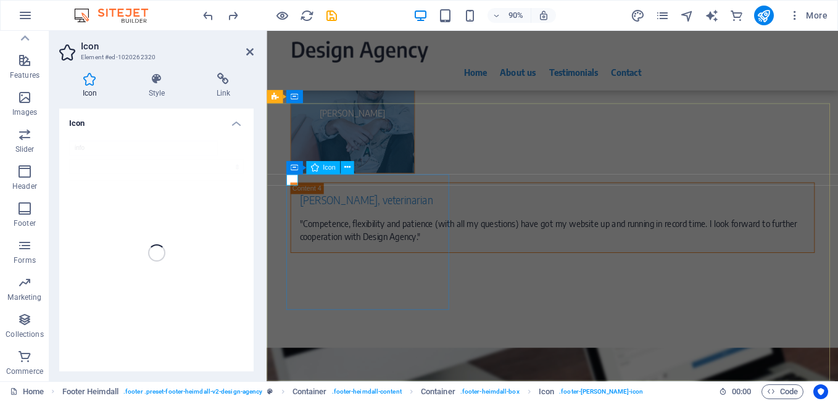
click at [349, 165] on icon at bounding box center [347, 168] width 6 height 12
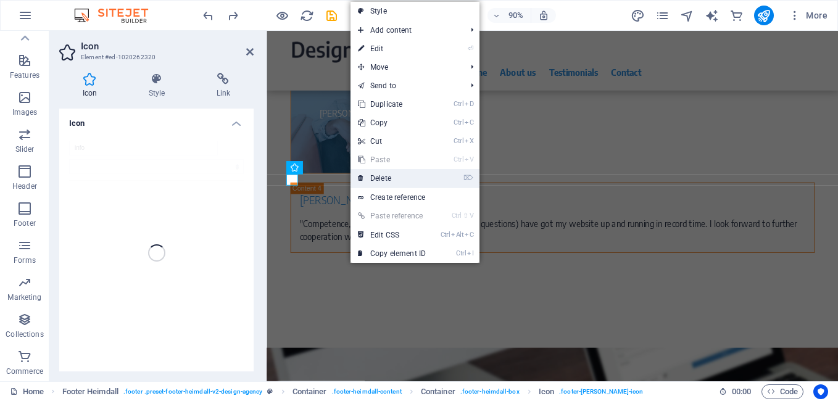
click at [386, 178] on link "⌦ Delete" at bounding box center [392, 178] width 83 height 19
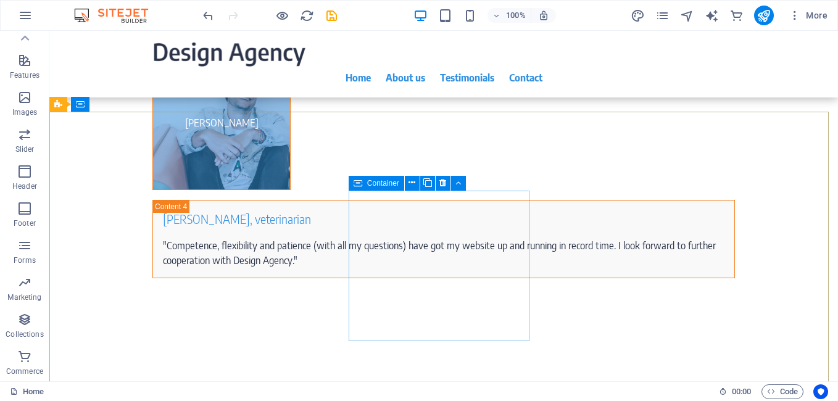
click at [372, 183] on span "Container" at bounding box center [383, 183] width 32 height 7
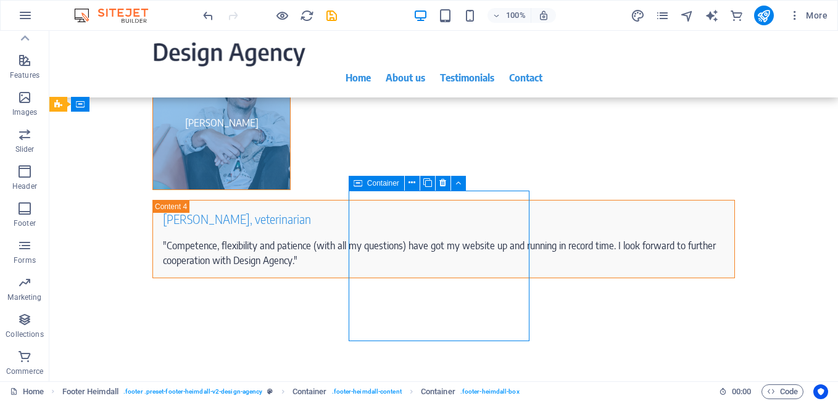
click at [372, 183] on span "Container" at bounding box center [383, 183] width 32 height 7
click at [419, 186] on span "H3" at bounding box center [416, 183] width 9 height 7
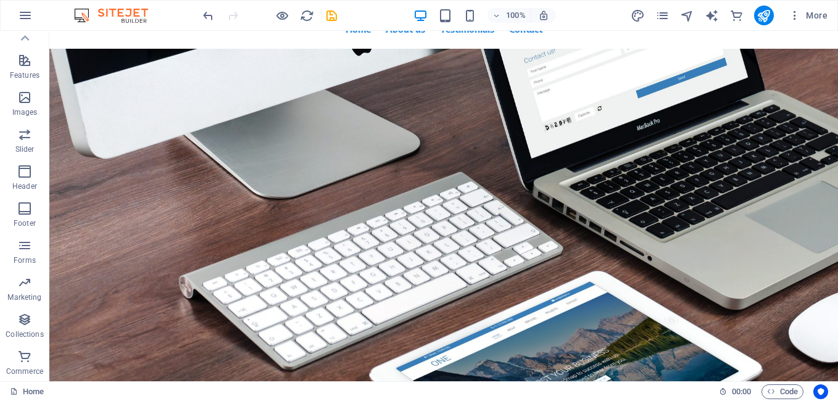
scroll to position [0, 0]
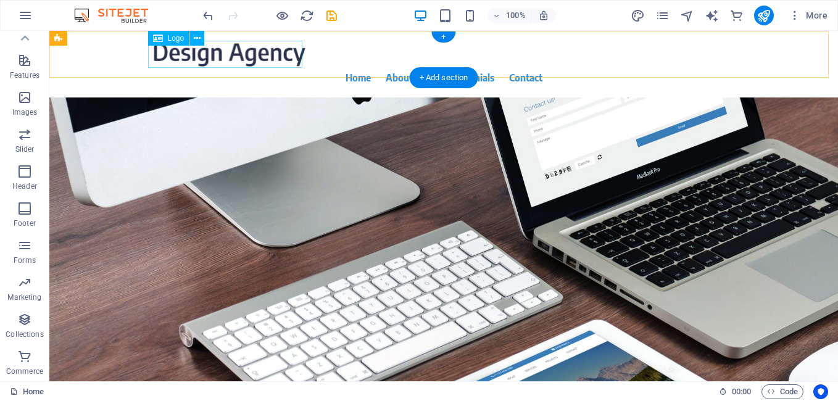
click at [220, 56] on div at bounding box center [443, 54] width 583 height 27
select select "px"
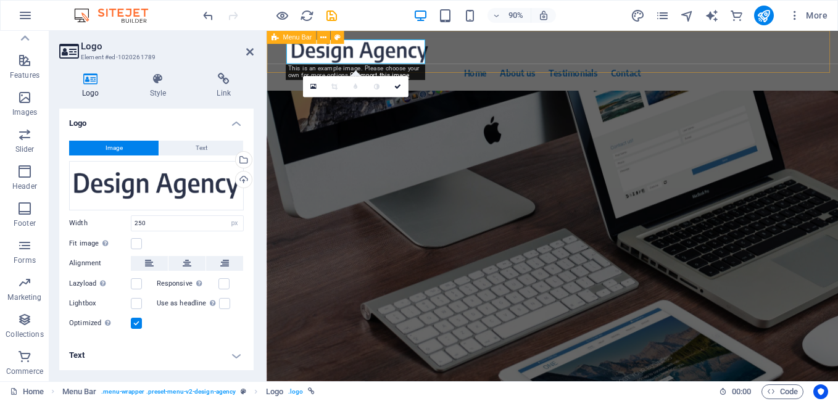
drag, startPoint x: 593, startPoint y: 67, endPoint x: 526, endPoint y: 106, distance: 78.0
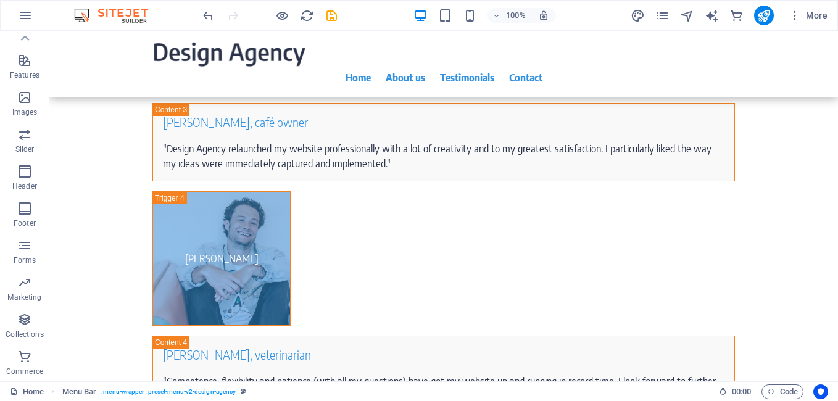
scroll to position [3181, 0]
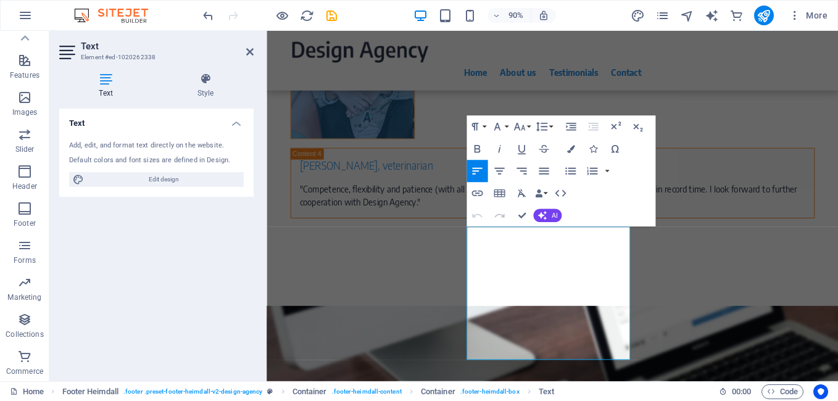
scroll to position [3101, 0]
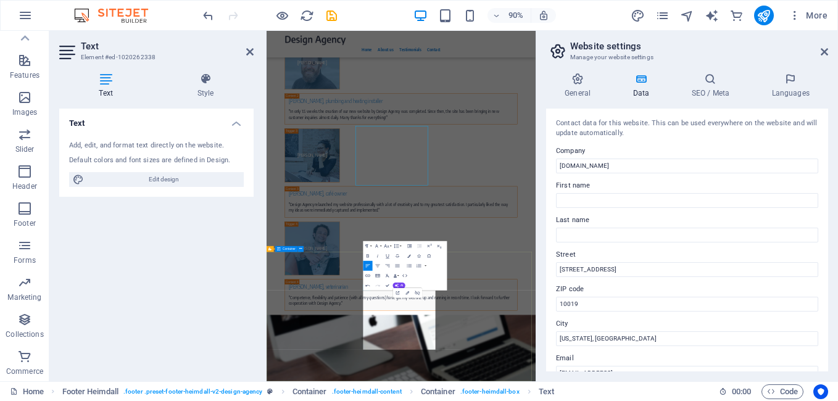
scroll to position [3081, 0]
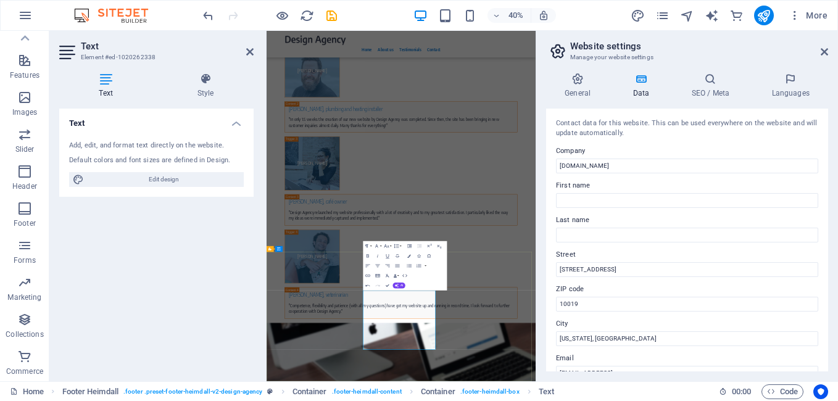
click at [208, 15] on icon "undo" at bounding box center [208, 16] width 14 height 14
click at [825, 50] on icon at bounding box center [824, 52] width 7 height 10
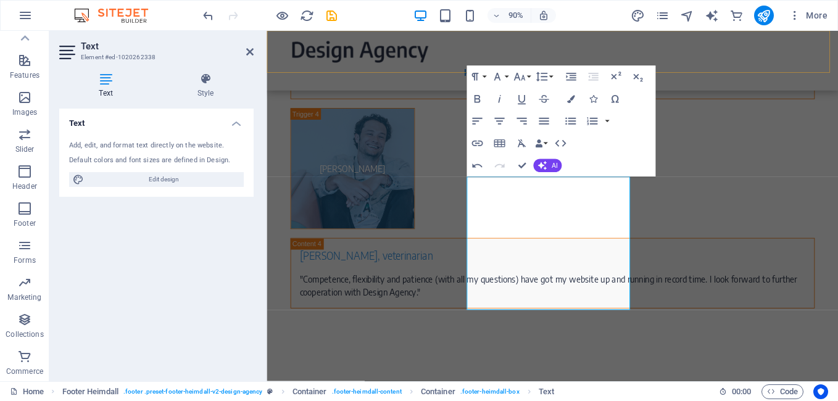
scroll to position [3157, 0]
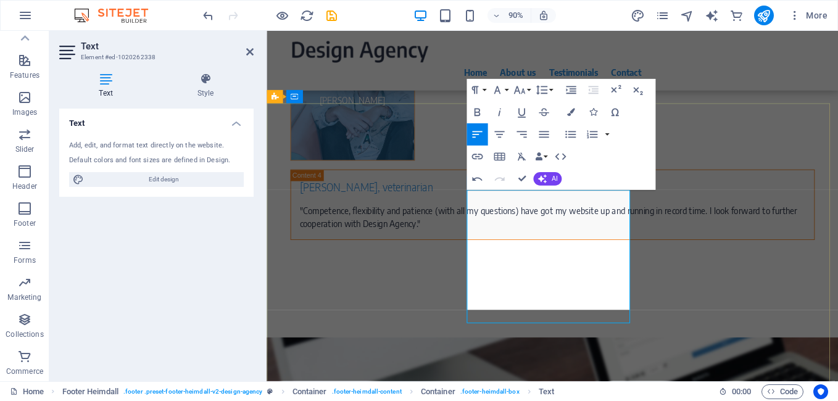
scroll to position [3142, 0]
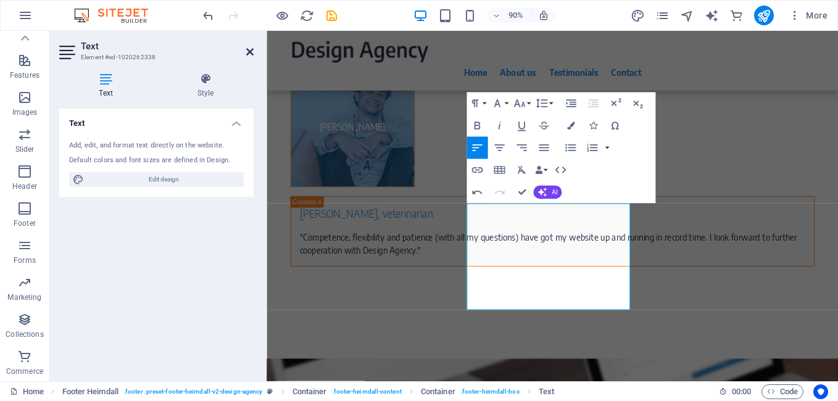
click at [249, 48] on icon at bounding box center [249, 52] width 7 height 10
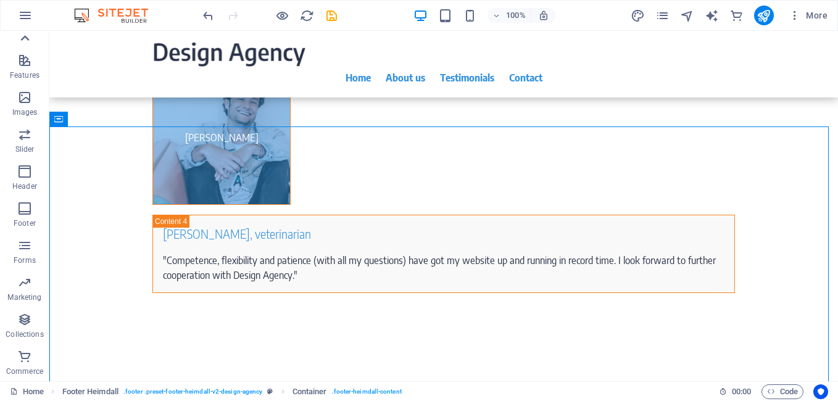
click at [22, 38] on icon at bounding box center [24, 38] width 17 height 17
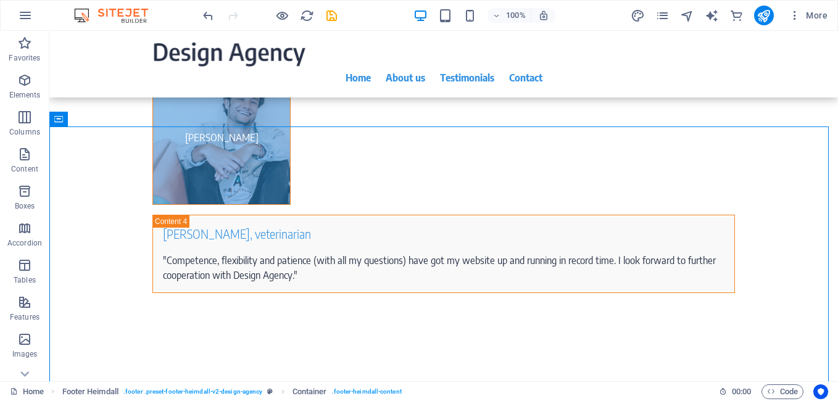
click at [22, 38] on div "Favorites Elements Columns Content Boxes Accordion Tables Features Images Slide…" at bounding box center [24, 206] width 49 height 351
click at [21, 78] on icon "button" at bounding box center [24, 80] width 15 height 15
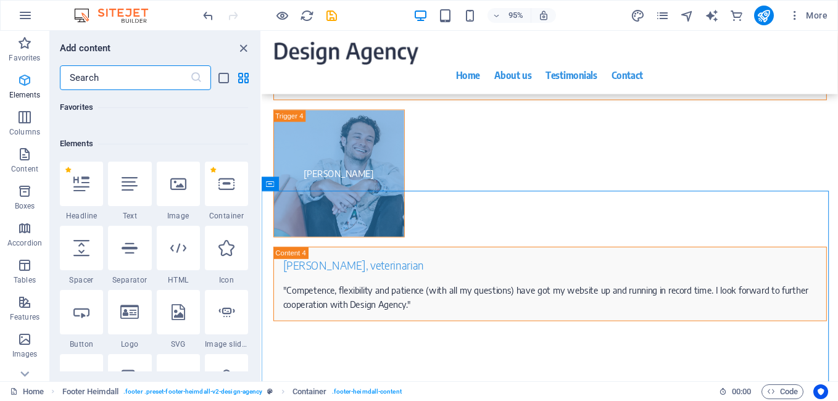
scroll to position [132, 0]
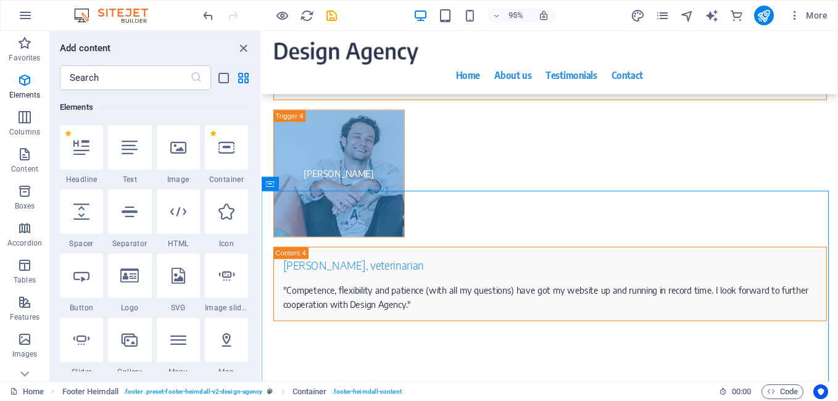
click at [257, 351] on div "Favorites 1 Star Headline 1 Star Container Elements 1 Star Headline 1 Star Text…" at bounding box center [155, 231] width 211 height 282
drag, startPoint x: 257, startPoint y: 351, endPoint x: 233, endPoint y: 246, distance: 108.4
click at [257, 351] on div "Favorites 1 Star Headline 1 Star Container Elements 1 Star Headline 1 Star Text…" at bounding box center [155, 231] width 211 height 282
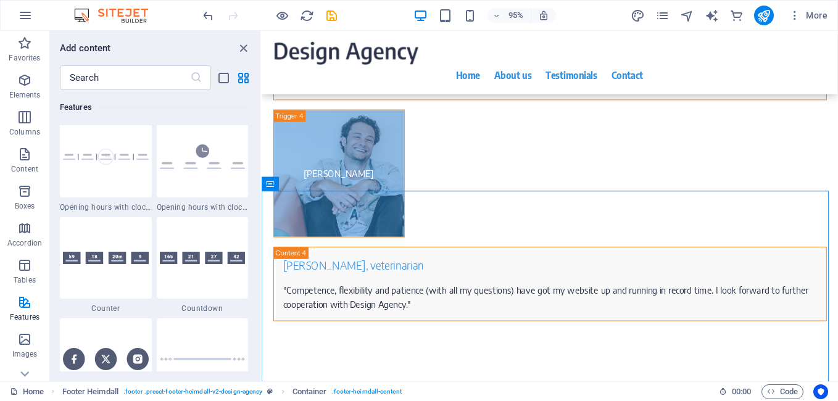
scroll to position [5676, 0]
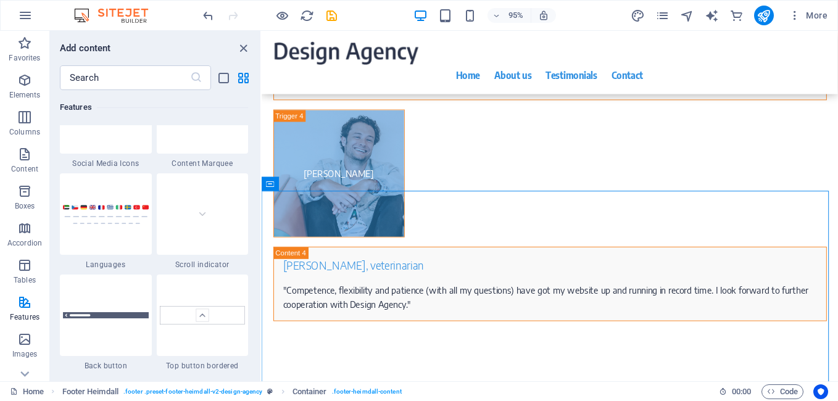
click at [256, 251] on div "Favorites 1 Star Headline 1 Star Container Elements 1 Star Headline 1 Star Text…" at bounding box center [155, 231] width 211 height 282
click at [257, 252] on div "Favorites 1 Star Headline 1 Star Container Elements 1 Star Headline 1 Star Text…" at bounding box center [155, 231] width 211 height 282
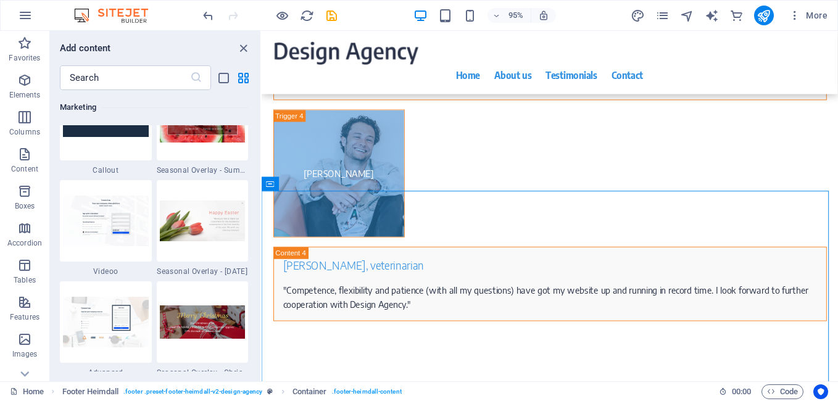
scroll to position [12023, 0]
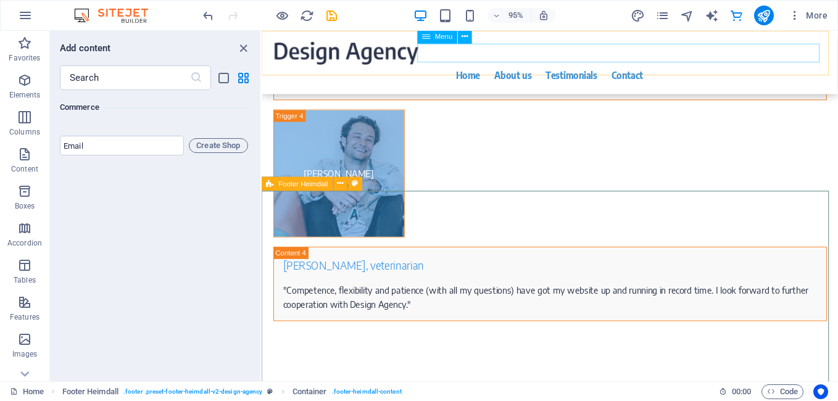
click at [654, 68] on nav "Home About us Testimonials Contact" at bounding box center [565, 78] width 583 height 20
select select
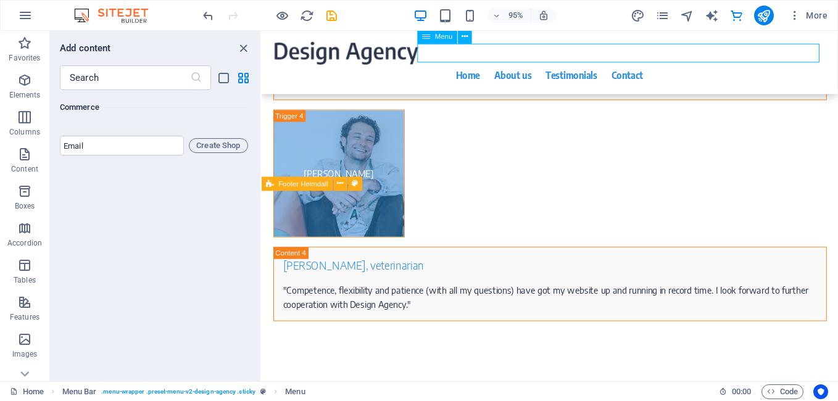
select select
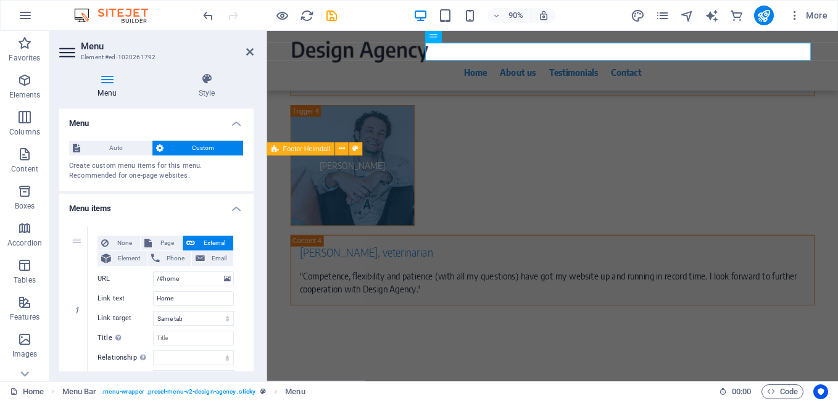
click at [254, 210] on div "Menu Style Menu Auto Custom Create custom menu items for this menu. Recommended…" at bounding box center [156, 222] width 214 height 319
drag, startPoint x: 249, startPoint y: 211, endPoint x: 246, endPoint y: 244, distance: 32.9
click at [254, 272] on div "Menu Style Menu Auto Custom Create custom menu items for this menu. Recommended…" at bounding box center [156, 222] width 214 height 319
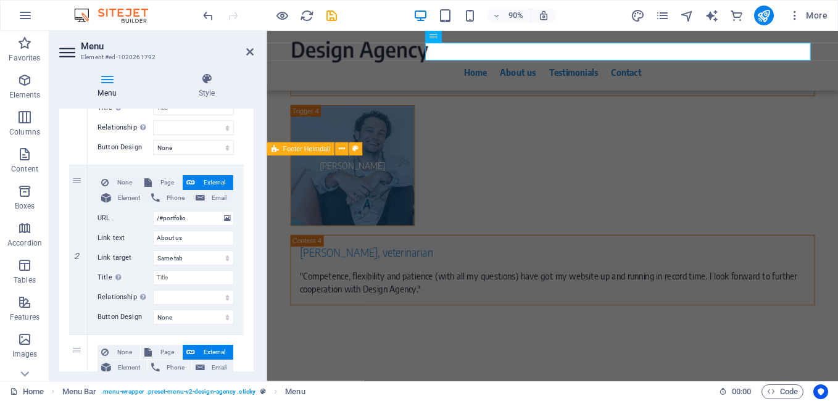
scroll to position [461, 0]
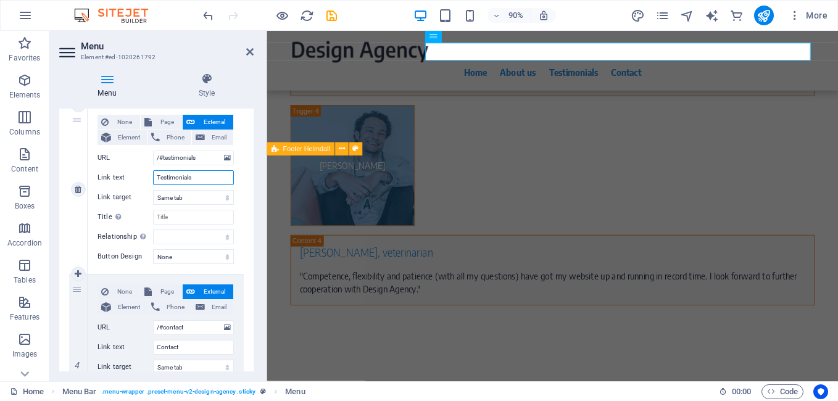
click at [196, 178] on input "Testimonials" at bounding box center [193, 177] width 81 height 15
type input "T"
select select
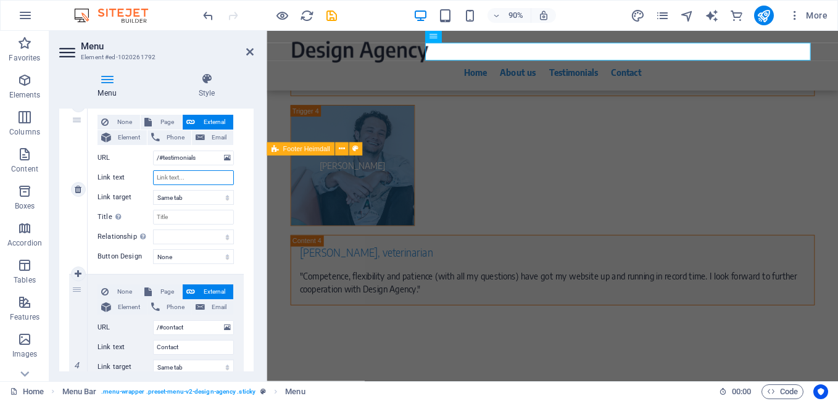
select select
type input "gal"
select select
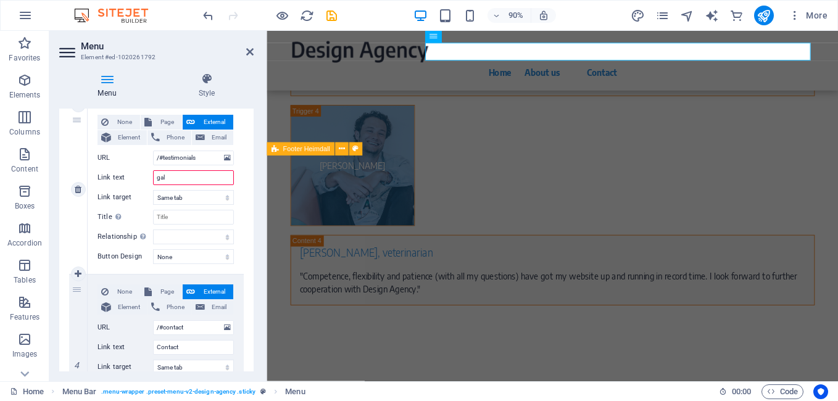
select select
type input "gall"
select select
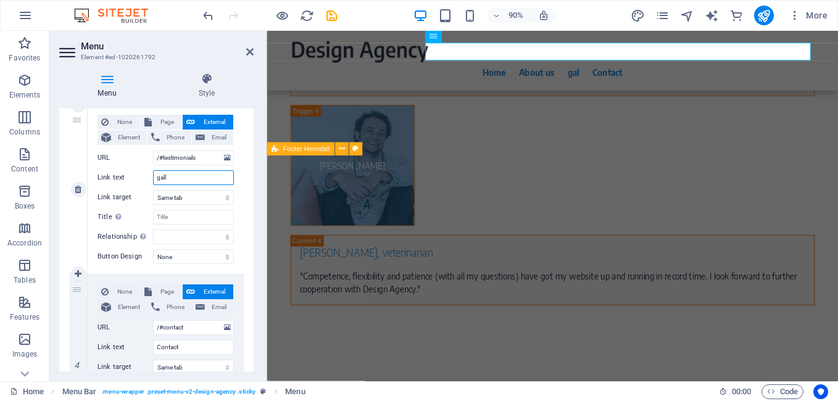
select select
type input "galler"
select select
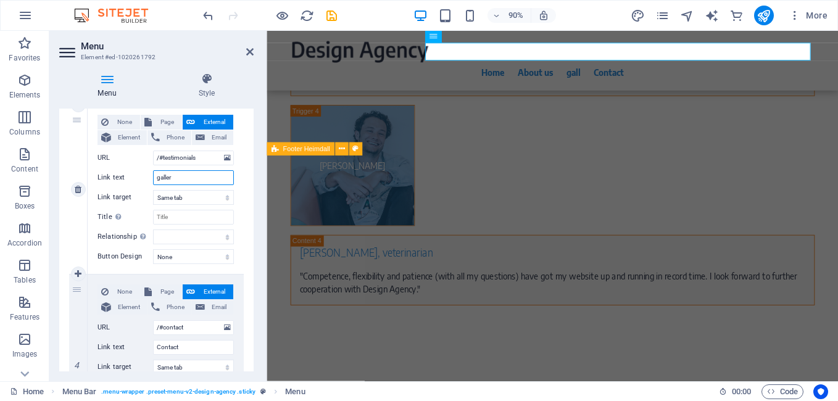
select select
type input "gallery"
select select
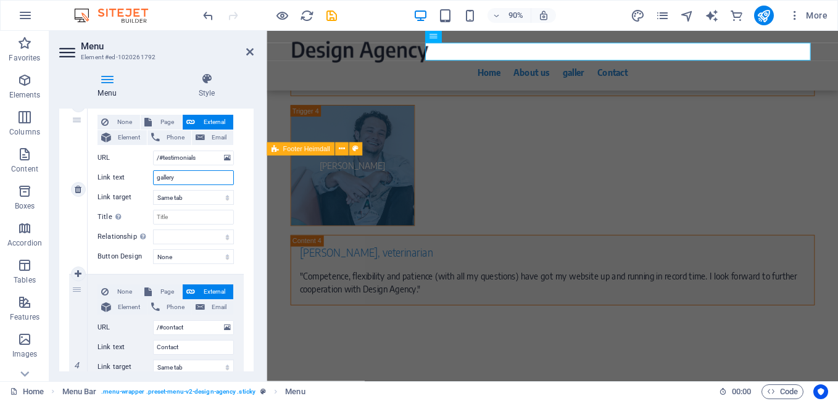
select select
type input "gallery"
click at [160, 119] on span "Page" at bounding box center [167, 122] width 23 height 15
select select
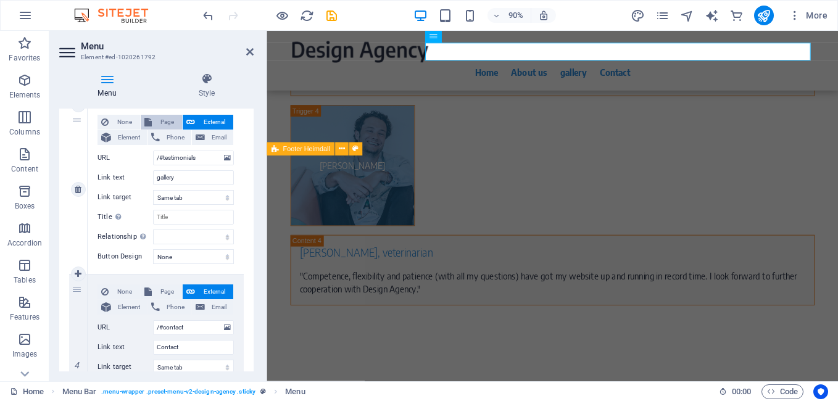
select select
click at [200, 120] on span "External" at bounding box center [214, 122] width 31 height 15
select select
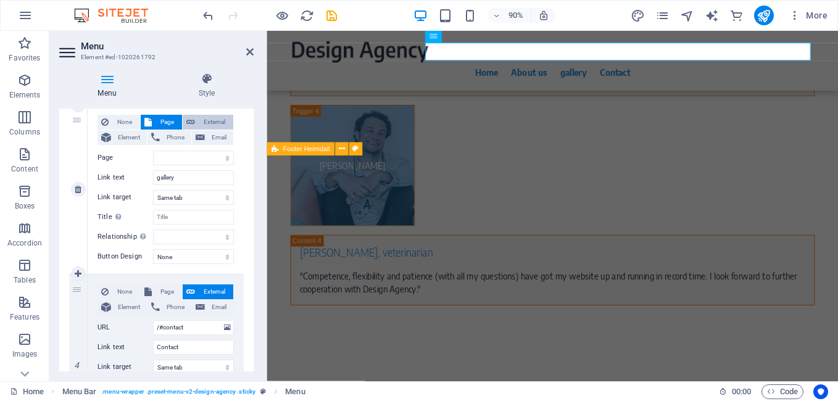
select select
select select "blank"
select select
click at [204, 86] on h4 "Style" at bounding box center [207, 86] width 94 height 26
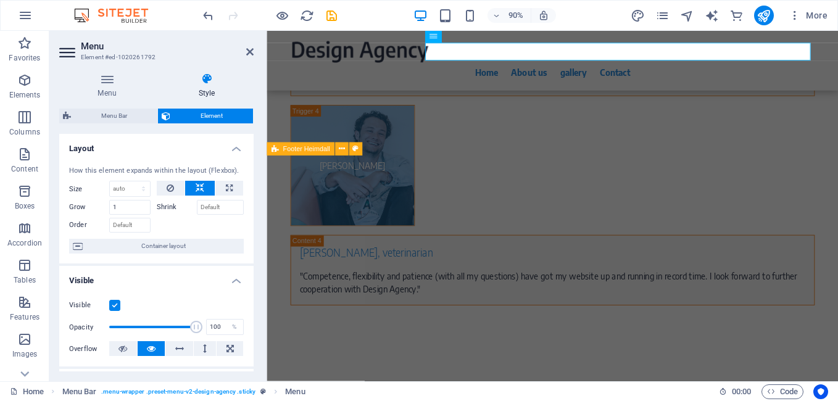
scroll to position [208, 0]
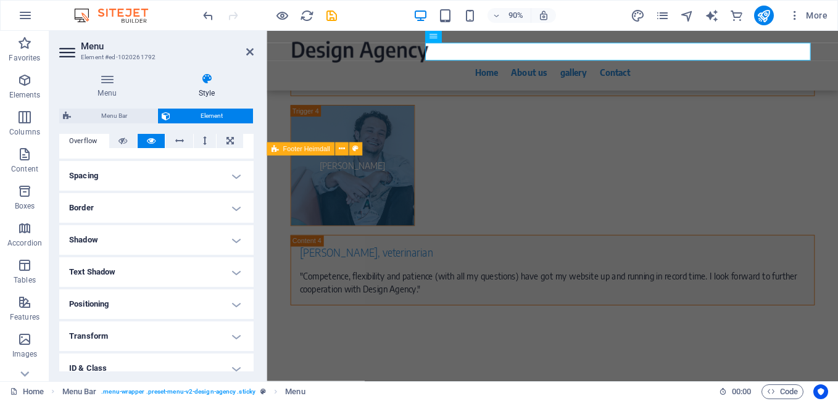
click at [249, 347] on h4 "Transform" at bounding box center [156, 337] width 194 height 30
click at [249, 347] on div "Move X offset 0 px rem % em vh vw Y offset 0 px rem % em vh vw Scale Zoom 100 %…" at bounding box center [156, 391] width 194 height 94
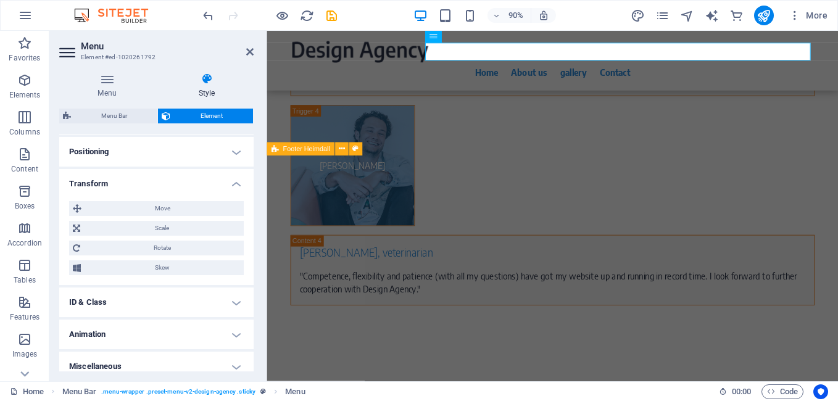
scroll to position [370, 0]
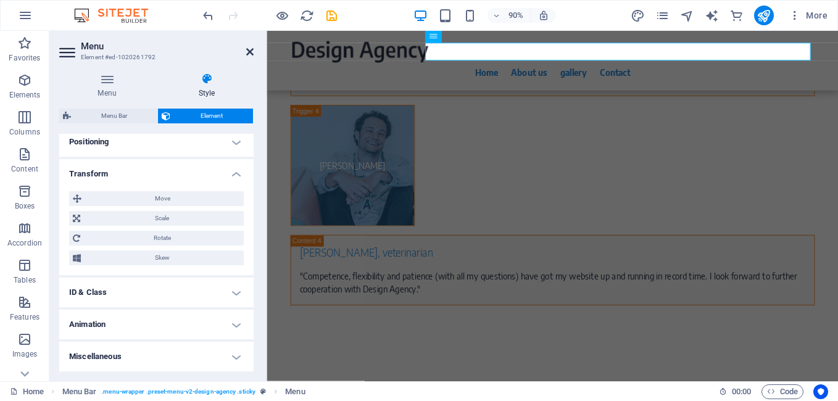
click at [249, 52] on icon at bounding box center [249, 52] width 7 height 10
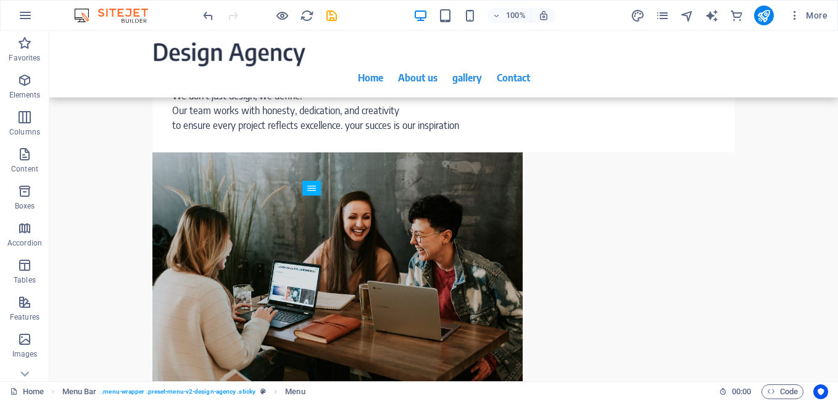
scroll to position [1857, 0]
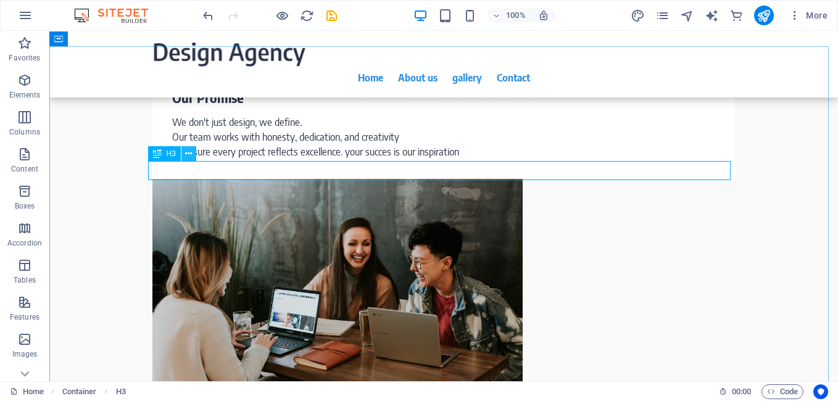
click at [187, 157] on icon at bounding box center [188, 154] width 7 height 13
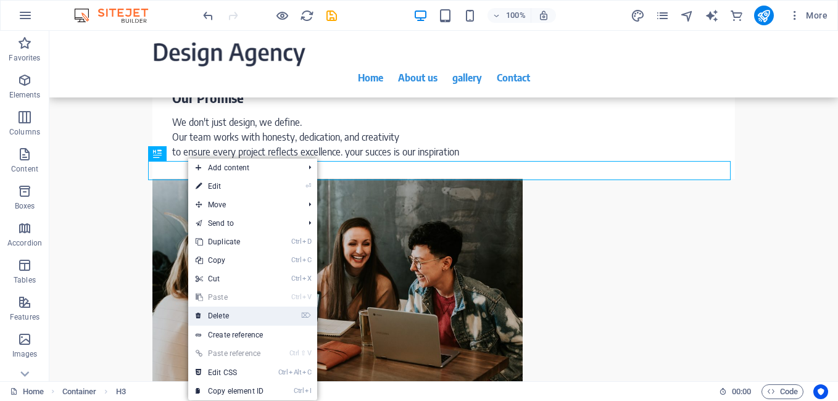
click at [220, 313] on link "⌦ Delete" at bounding box center [229, 316] width 83 height 19
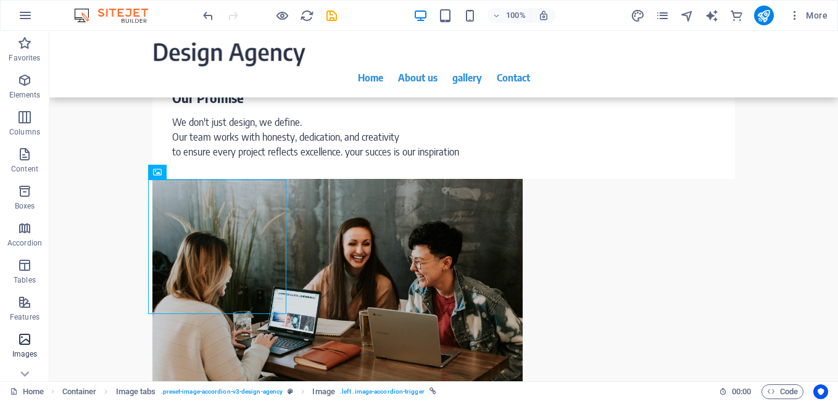
click at [23, 333] on icon "button" at bounding box center [24, 339] width 15 height 15
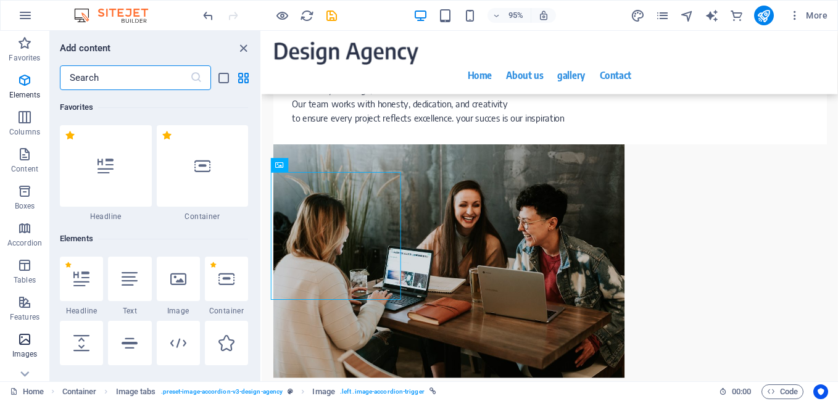
scroll to position [6260, 0]
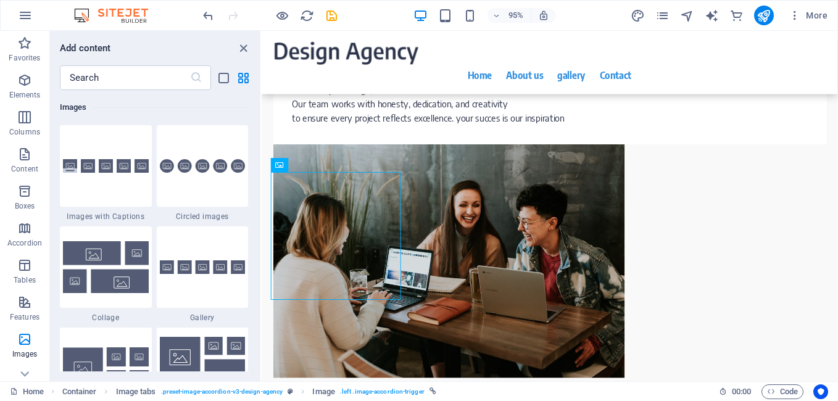
click at [257, 259] on div "Favorites 1 Star Headline 1 Star Container Elements 1 Star Headline 1 Star Text…" at bounding box center [155, 231] width 211 height 282
click at [257, 245] on div "Favorites 1 Star Headline 1 Star Container Elements 1 Star Headline 1 Star Text…" at bounding box center [155, 231] width 211 height 282
drag, startPoint x: 259, startPoint y: 247, endPoint x: 255, endPoint y: 254, distance: 7.7
click at [255, 254] on div "Favorites 1 Star Headline 1 Star Container Elements 1 Star Headline 1 Star Text…" at bounding box center [155, 231] width 211 height 282
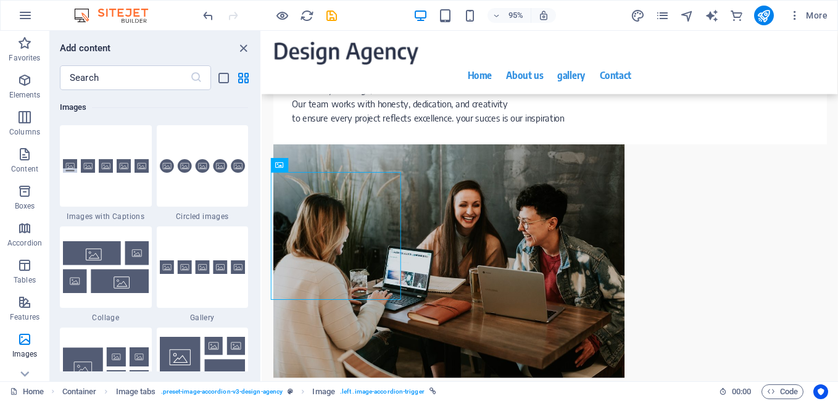
click at [255, 254] on div "Favorites 1 Star Headline 1 Star Container Elements 1 Star Headline 1 Star Text…" at bounding box center [155, 231] width 211 height 282
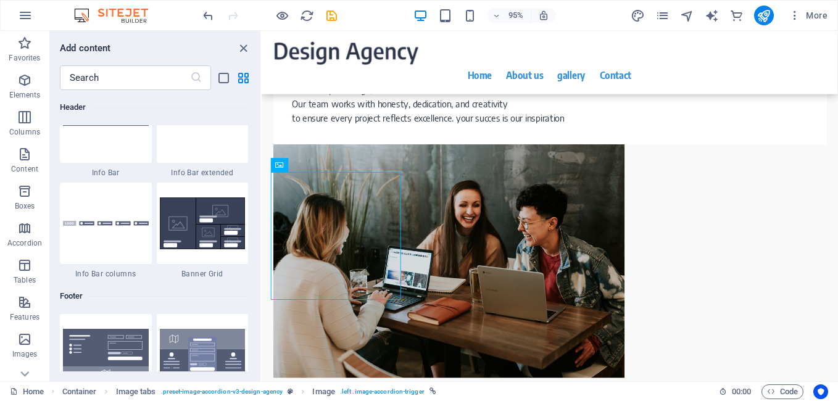
scroll to position [8231, 0]
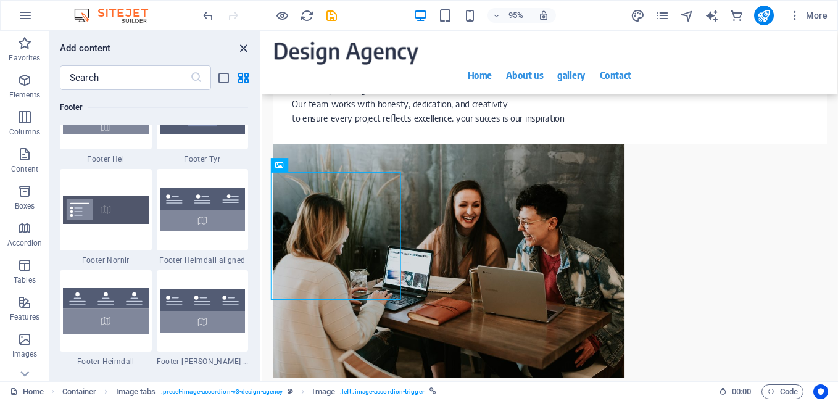
click at [243, 47] on icon "close panel" at bounding box center [243, 48] width 14 height 14
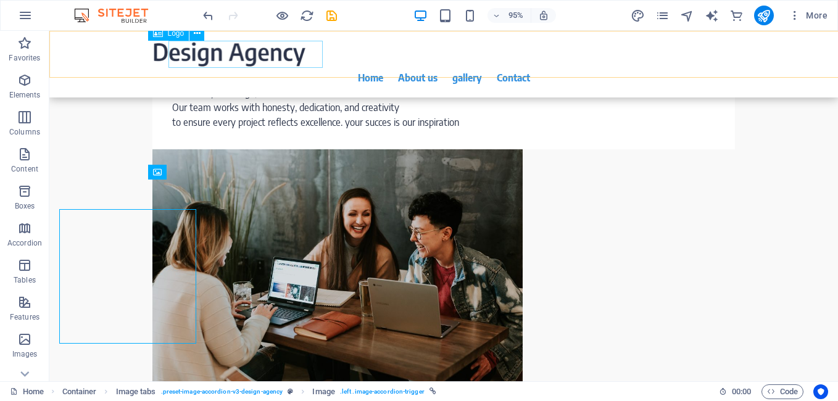
scroll to position [1857, 0]
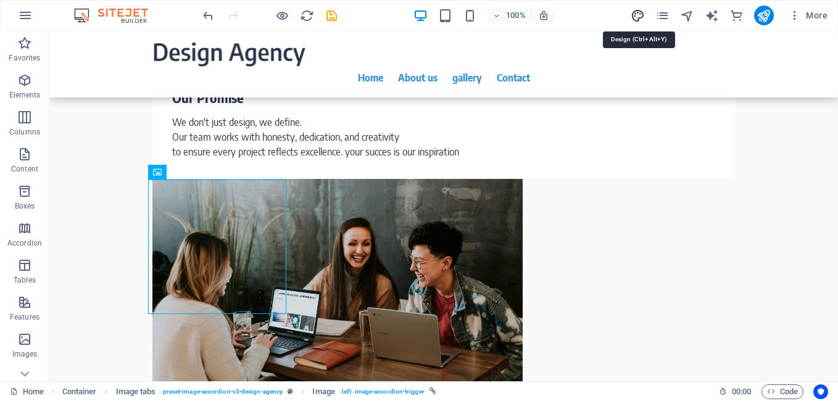
click at [635, 13] on icon "design" at bounding box center [638, 16] width 14 height 14
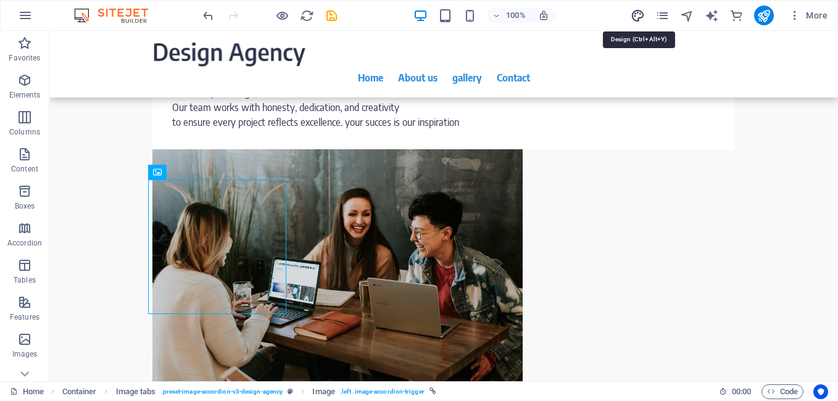
select select "rem"
select select "400"
select select "px"
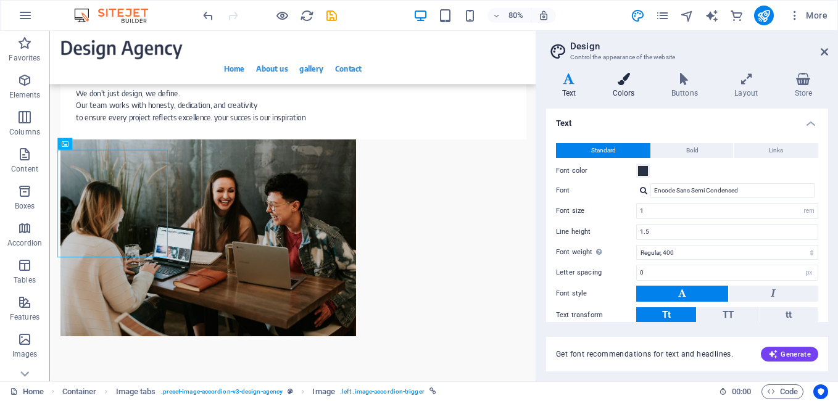
click at [625, 80] on icon at bounding box center [624, 79] width 54 height 12
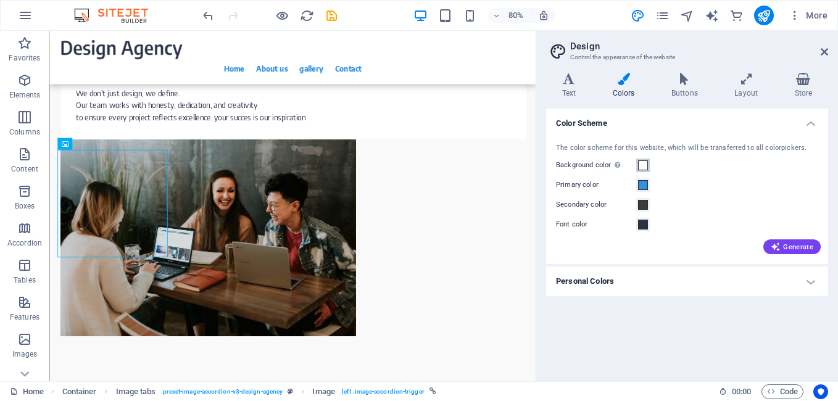
click at [641, 168] on span at bounding box center [643, 166] width 10 height 10
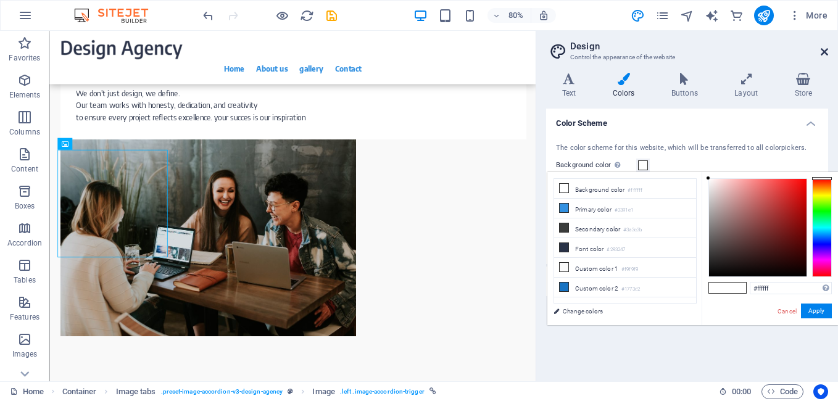
click at [824, 51] on icon at bounding box center [824, 52] width 7 height 10
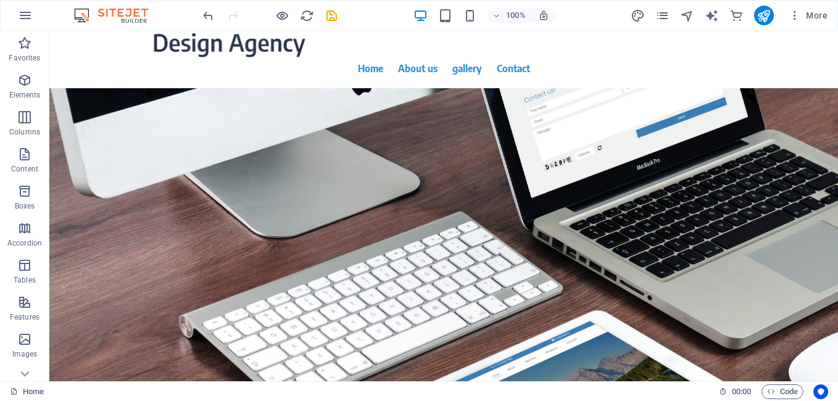
scroll to position [0, 0]
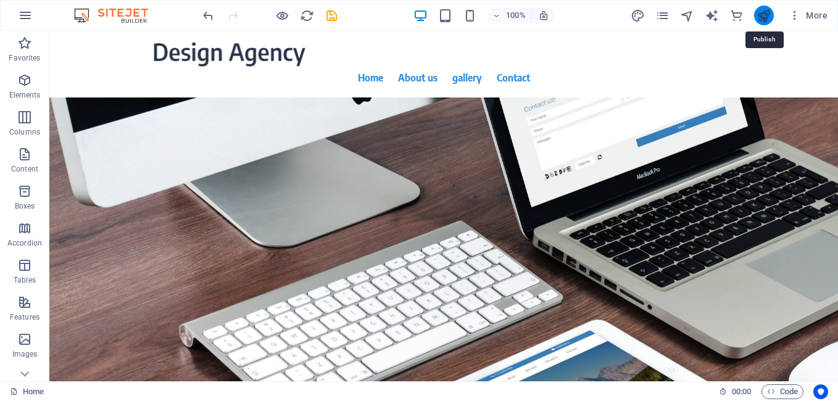
click at [767, 18] on icon "publish" at bounding box center [764, 16] width 14 height 14
click at [761, 14] on icon "publish" at bounding box center [764, 16] width 14 height 14
